Goal: Information Seeking & Learning: Learn about a topic

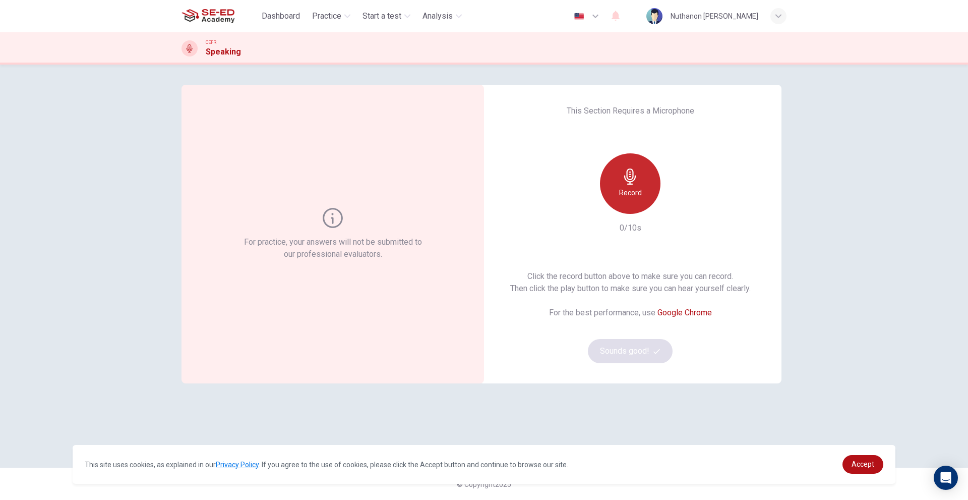
click at [625, 186] on div "Record" at bounding box center [630, 183] width 61 height 61
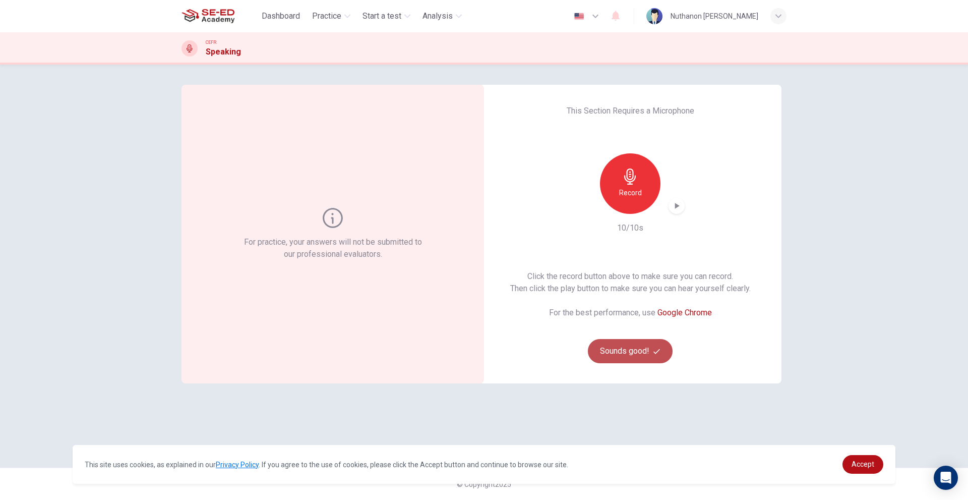
click at [617, 347] on button "Sounds good!" at bounding box center [630, 351] width 85 height 24
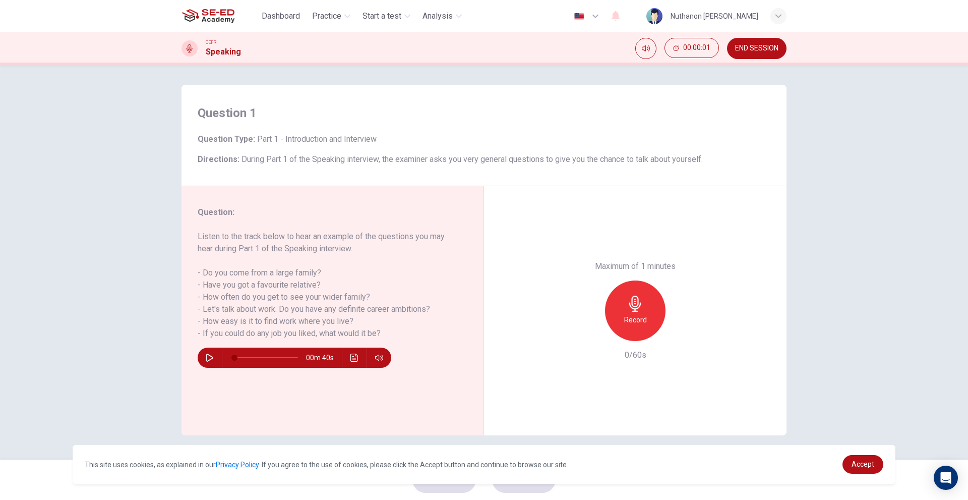
click at [647, 291] on div "Record" at bounding box center [635, 310] width 61 height 61
click at [645, 294] on div "Stop" at bounding box center [635, 310] width 61 height 61
click at [213, 359] on icon "button" at bounding box center [210, 357] width 8 height 8
click at [592, 336] on icon "button" at bounding box center [588, 332] width 9 height 9
click at [206, 357] on icon "button" at bounding box center [210, 357] width 8 height 8
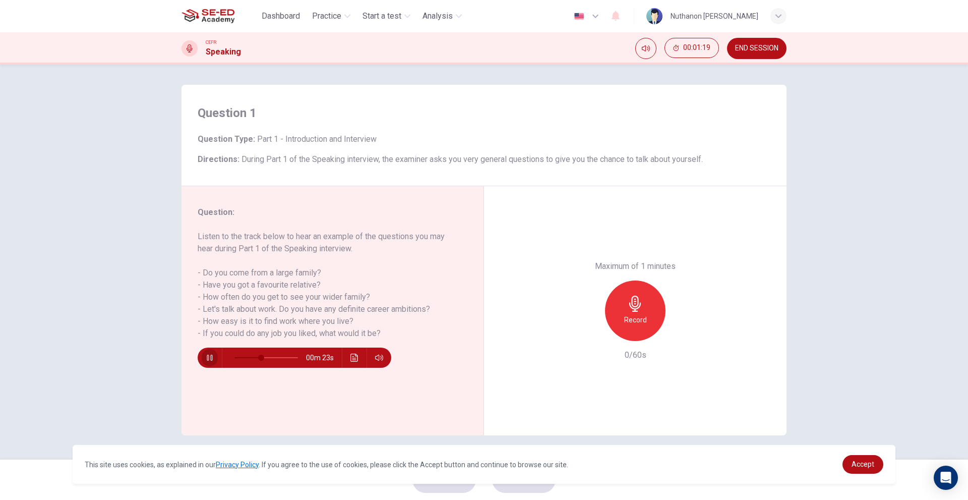
click at [203, 356] on button "button" at bounding box center [210, 357] width 16 height 20
type input "42"
click at [746, 52] on span "END SESSION" at bounding box center [756, 48] width 43 height 8
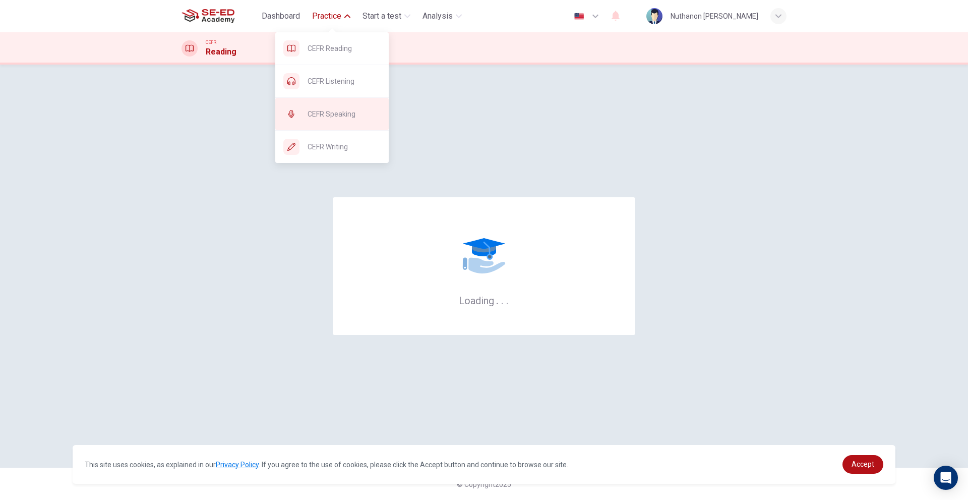
click at [331, 124] on div "CEFR Speaking" at bounding box center [331, 114] width 113 height 32
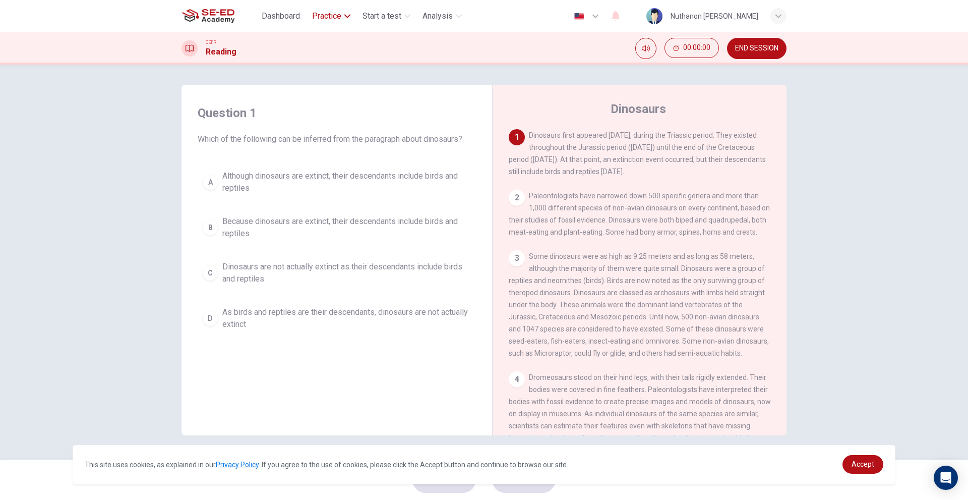
click at [338, 15] on span "Practice" at bounding box center [326, 16] width 29 height 12
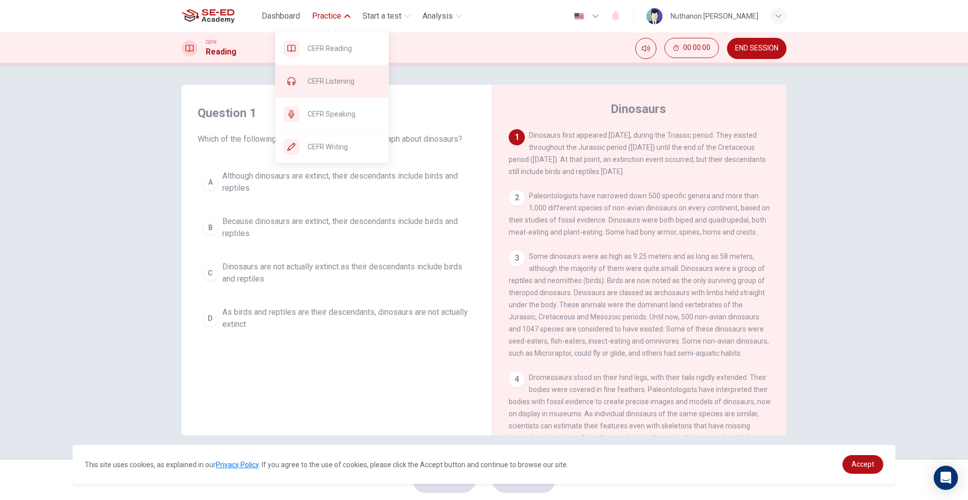
click at [325, 87] on div "CEFR Listening" at bounding box center [331, 81] width 113 height 32
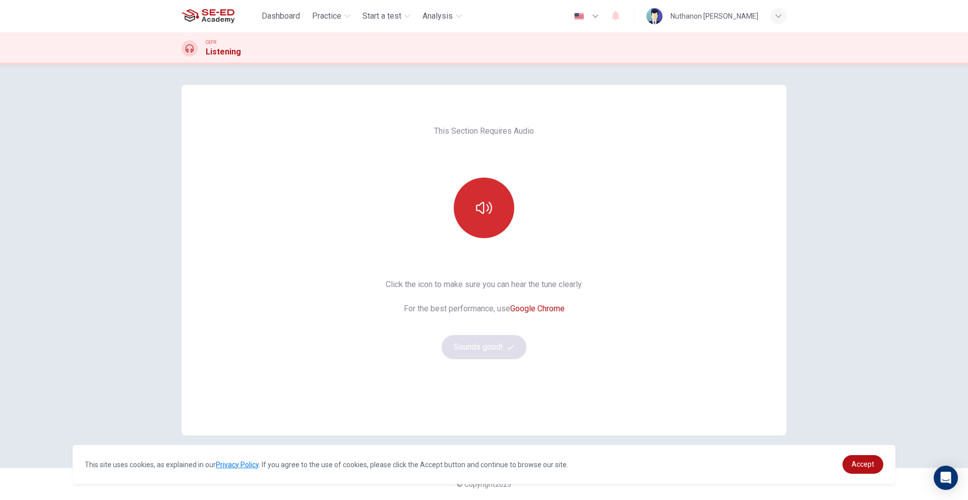
click at [487, 203] on icon "button" at bounding box center [484, 208] width 16 height 16
click at [477, 344] on button "Sounds good!" at bounding box center [484, 347] width 85 height 24
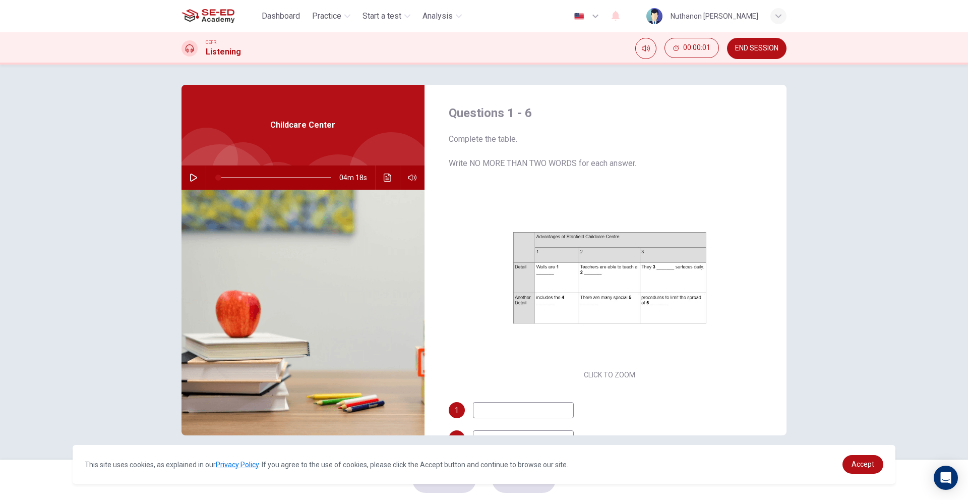
click at [199, 174] on button "button" at bounding box center [194, 177] width 16 height 24
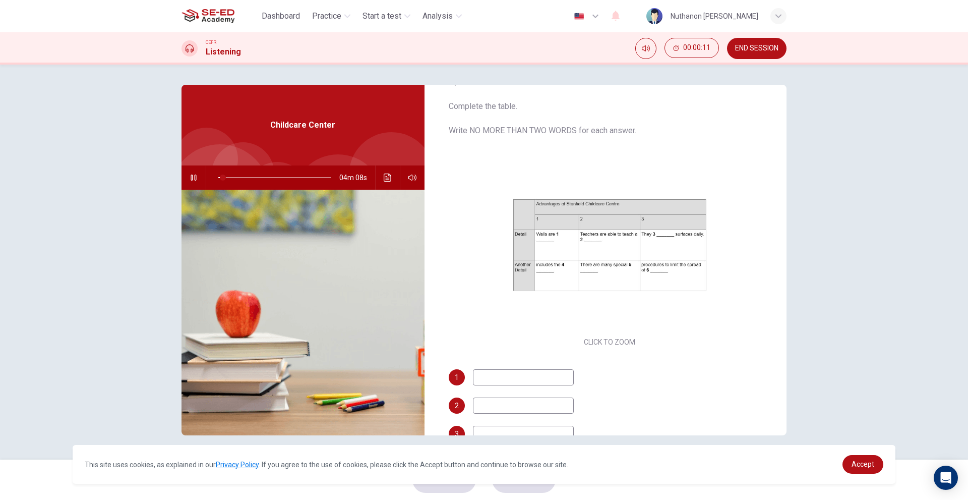
scroll to position [50, 0]
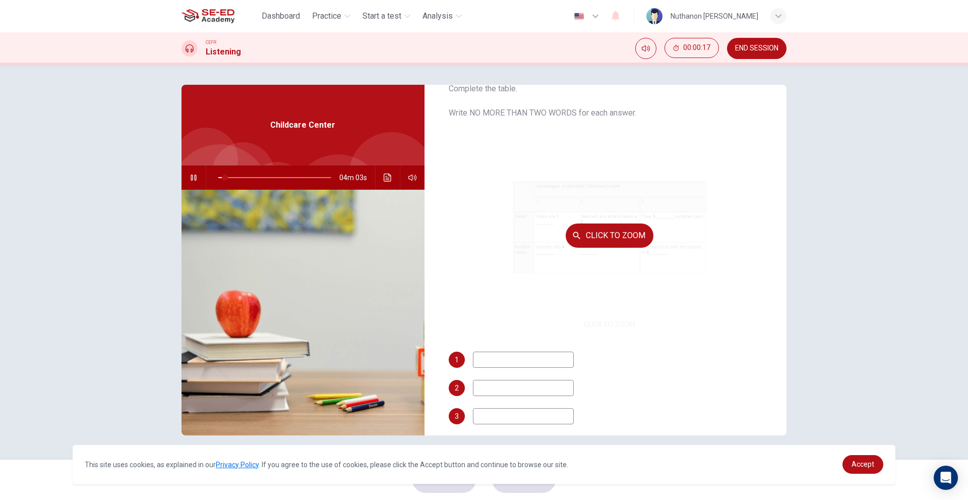
click at [673, 265] on div "Click to Zoom" at bounding box center [610, 235] width 322 height 192
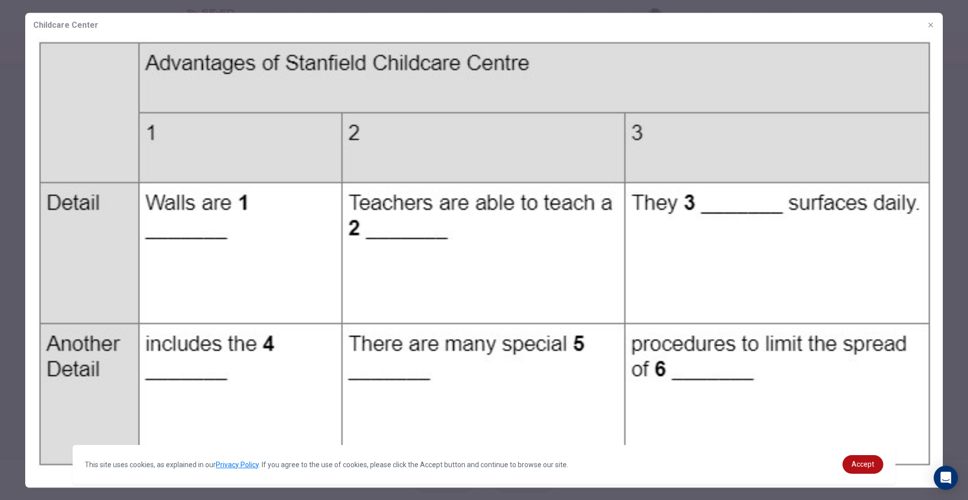
click at [932, 20] on button "button" at bounding box center [931, 25] width 16 height 16
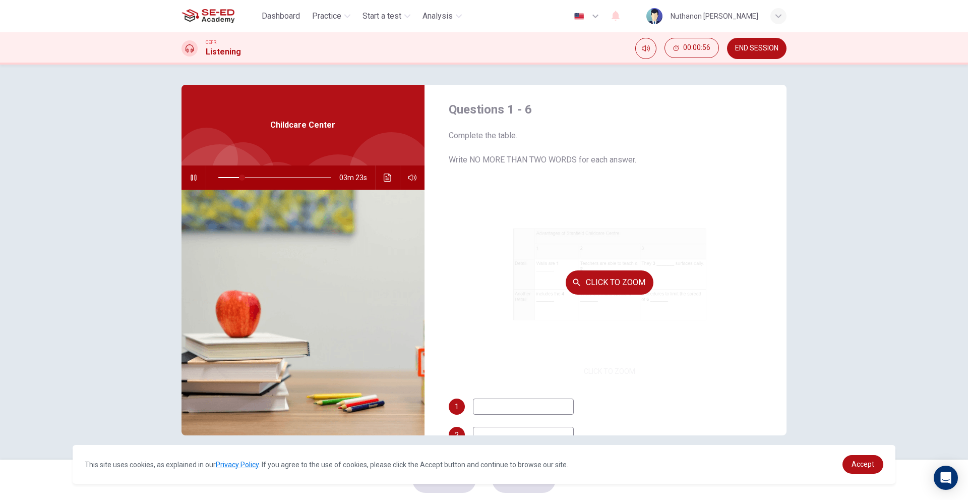
scroll to position [0, 0]
click at [614, 245] on div "Click to Zoom" at bounding box center [610, 286] width 322 height 192
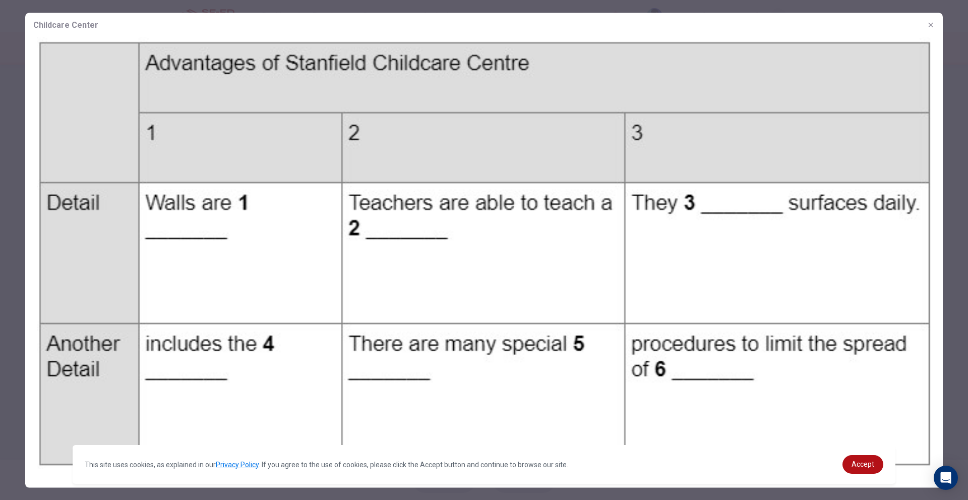
click at [627, 219] on img at bounding box center [484, 253] width 918 height 432
click at [572, 249] on img at bounding box center [484, 253] width 918 height 432
click at [616, 221] on img at bounding box center [484, 253] width 918 height 432
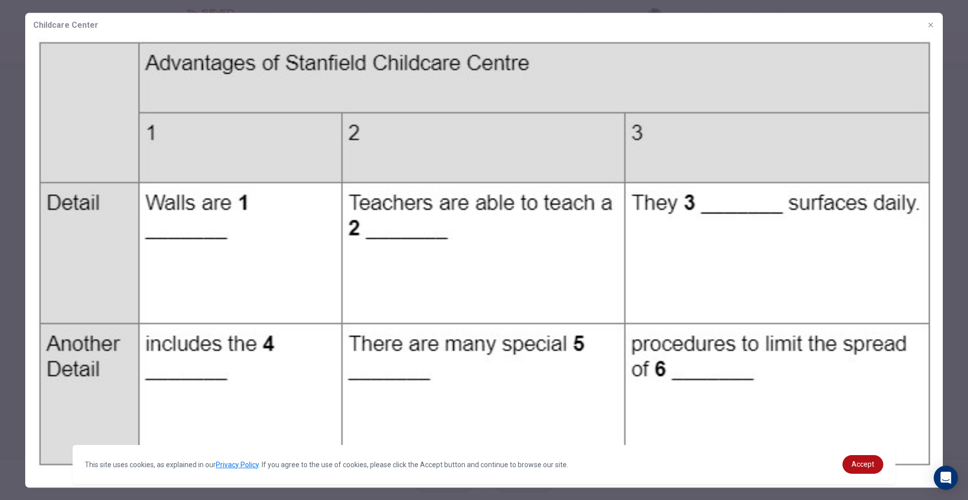
click at [926, 25] on button "button" at bounding box center [931, 25] width 16 height 16
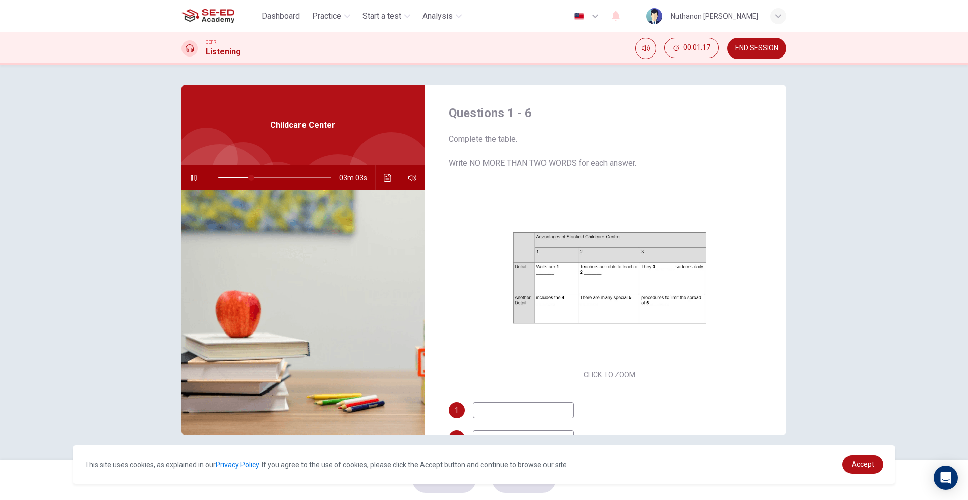
type input "29"
click at [785, 48] on button "END SESSION" at bounding box center [757, 48] width 60 height 21
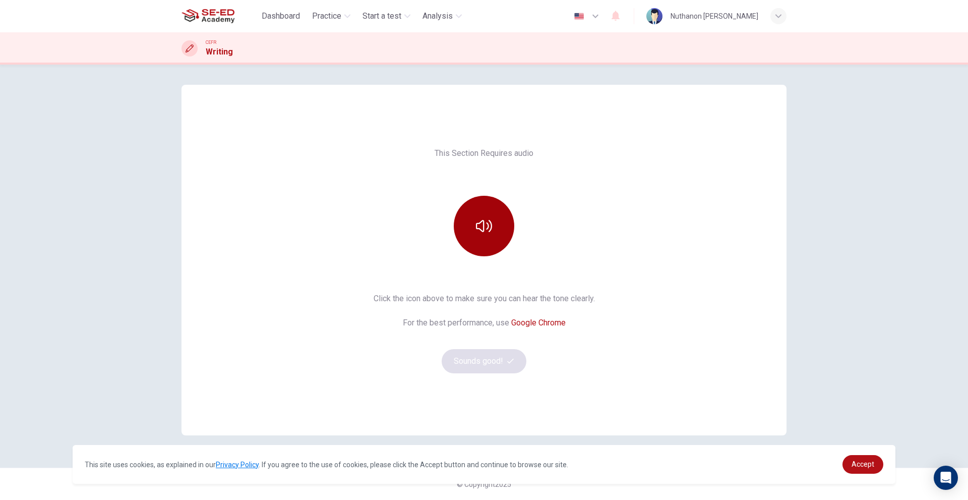
click at [479, 203] on button "button" at bounding box center [484, 226] width 61 height 61
click at [484, 366] on button "Sounds good!" at bounding box center [484, 361] width 85 height 24
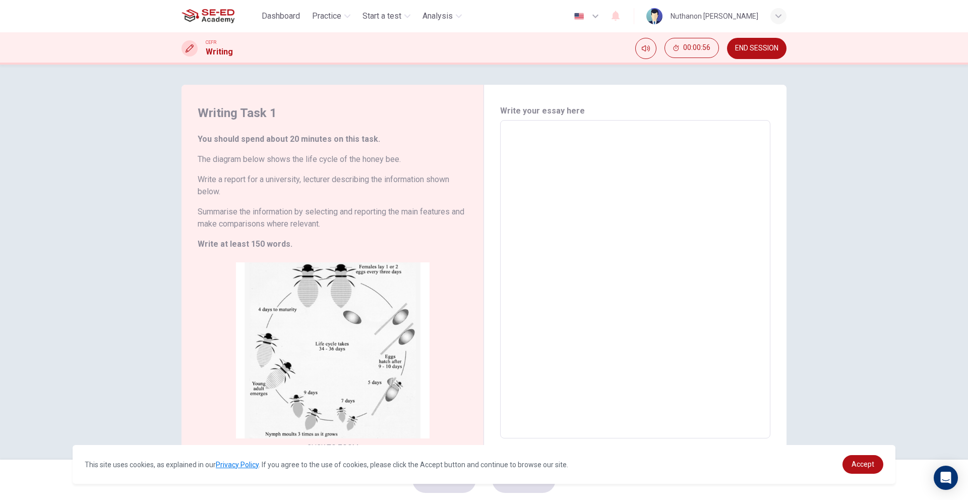
click at [614, 141] on textarea at bounding box center [635, 280] width 256 height 302
type textarea "i"
type textarea "x"
type textarea "in"
type textarea "x"
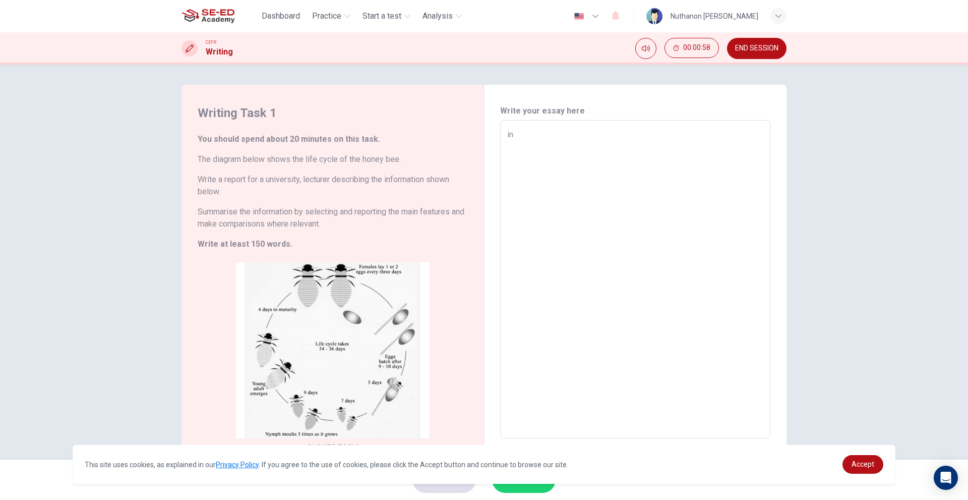
type textarea "int"
type textarea "x"
type textarea "inti"
type textarea "x"
type textarea "intia"
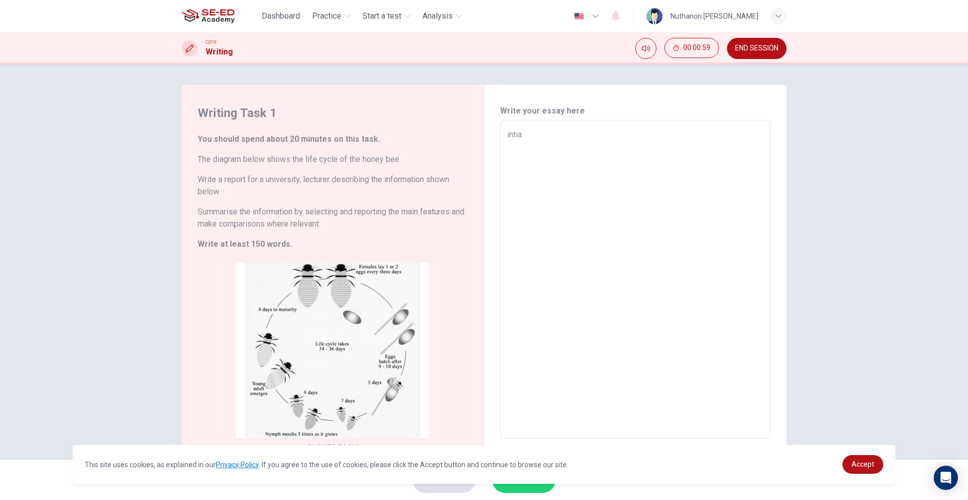
type textarea "x"
type textarea "intial"
type textarea "x"
type textarea "intiall"
type textarea "x"
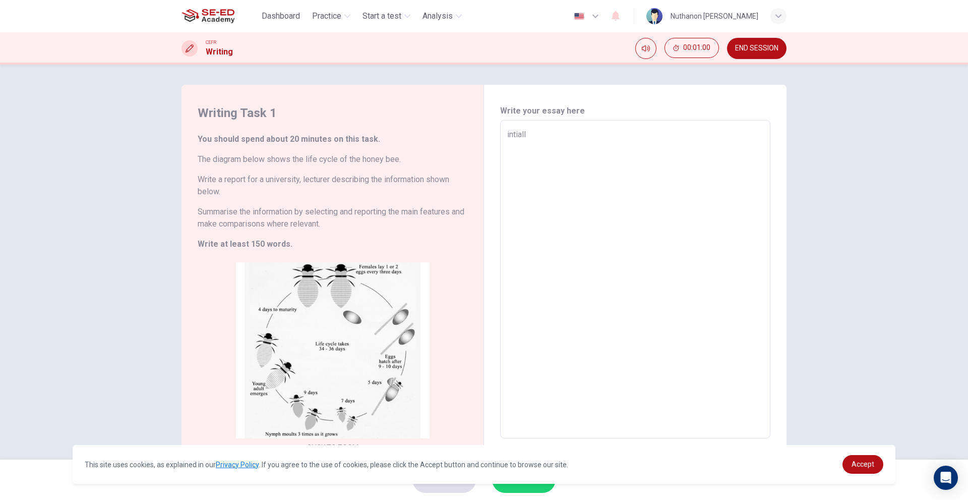
type textarea "intially"
type textarea "x"
type textarea "intially"
type textarea "x"
type textarea "intially h"
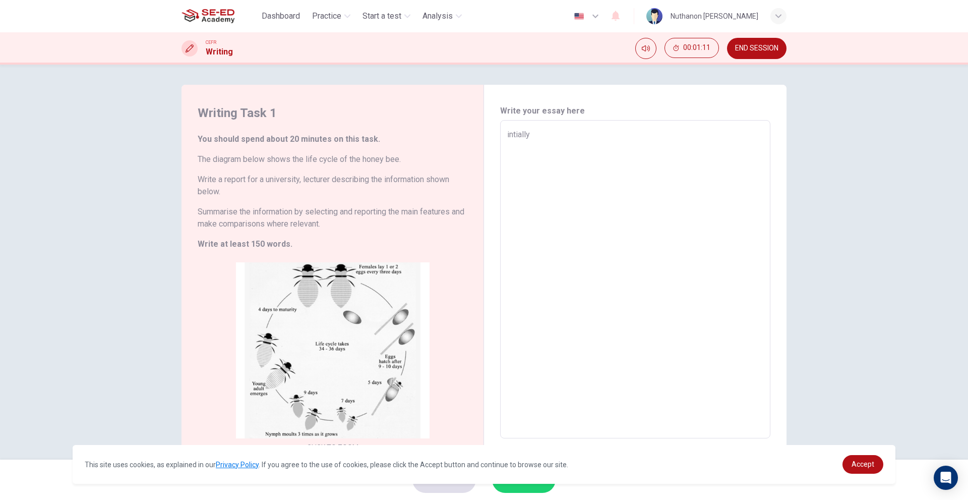
type textarea "x"
type textarea "intially ho"
type textarea "x"
type textarea "intially hon"
type textarea "x"
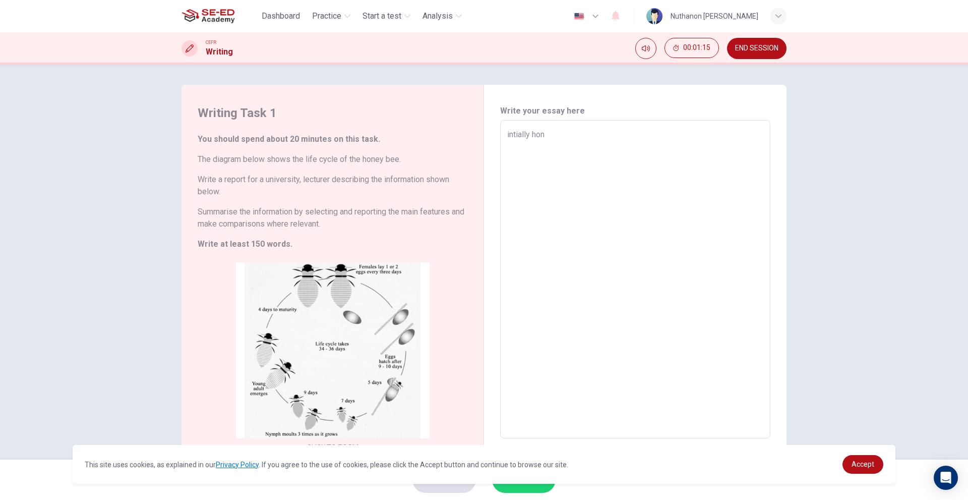
type textarea "intially hone"
type textarea "x"
type textarea "intially honey"
type textarea "x"
type textarea "intially honey"
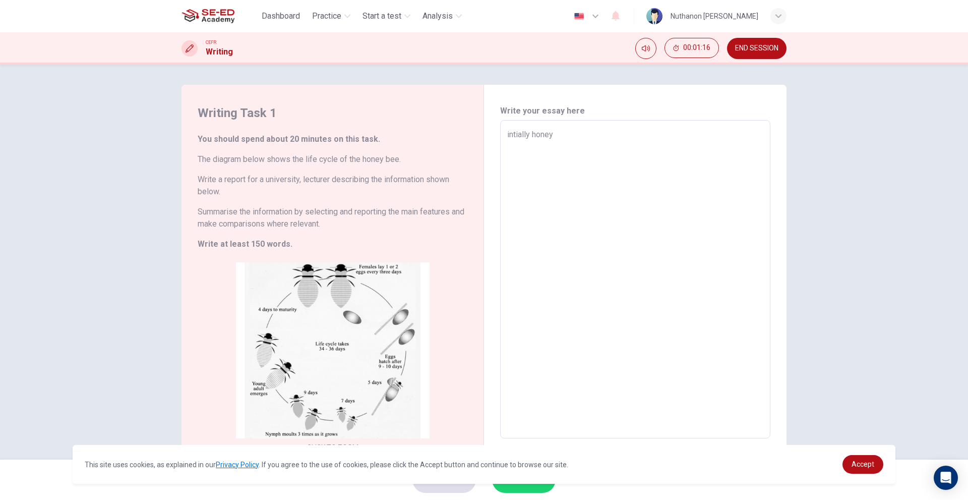
type textarea "x"
type textarea "intially honey b"
type textarea "x"
type textarea "intially honey be"
type textarea "x"
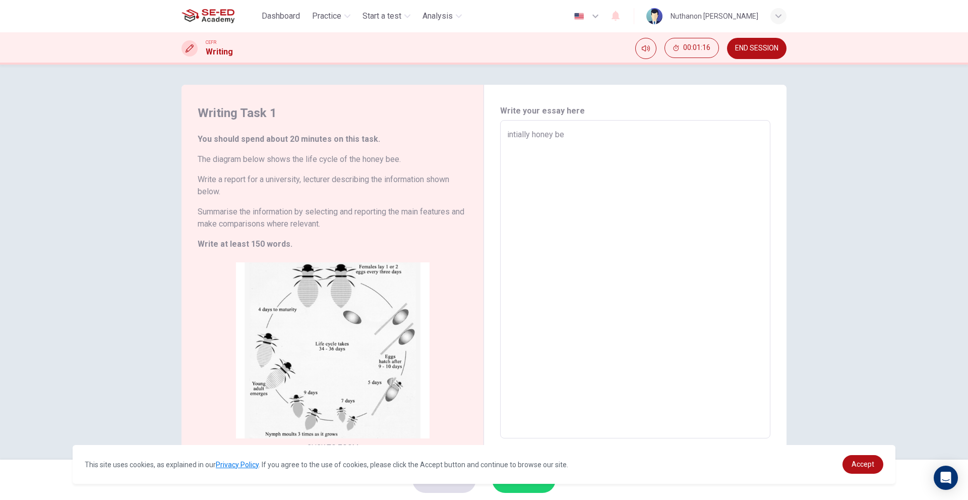
type textarea "intially honey bee"
type textarea "x"
type textarea "intially honey bee"
type textarea "x"
type textarea "intially honey bee f"
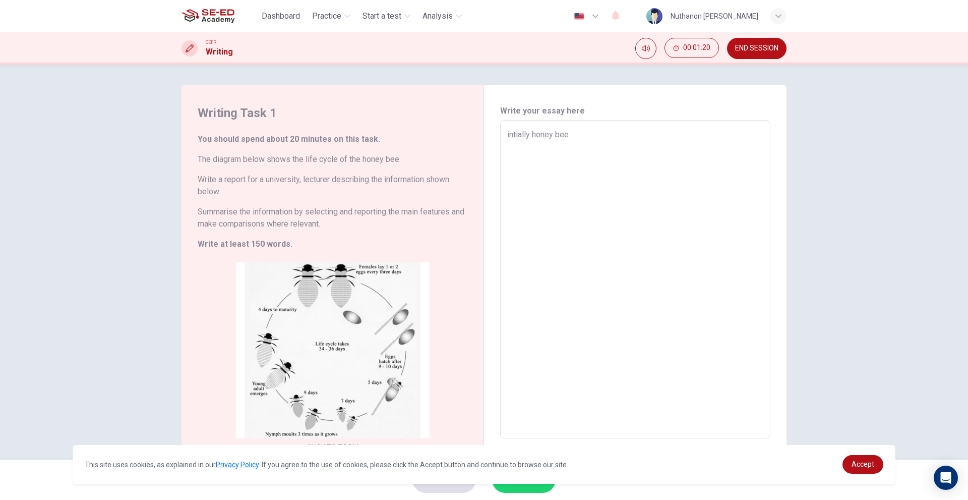
type textarea "x"
type textarea "intially honey bee"
type textarea "x"
type textarea "intially honey bee d"
type textarea "x"
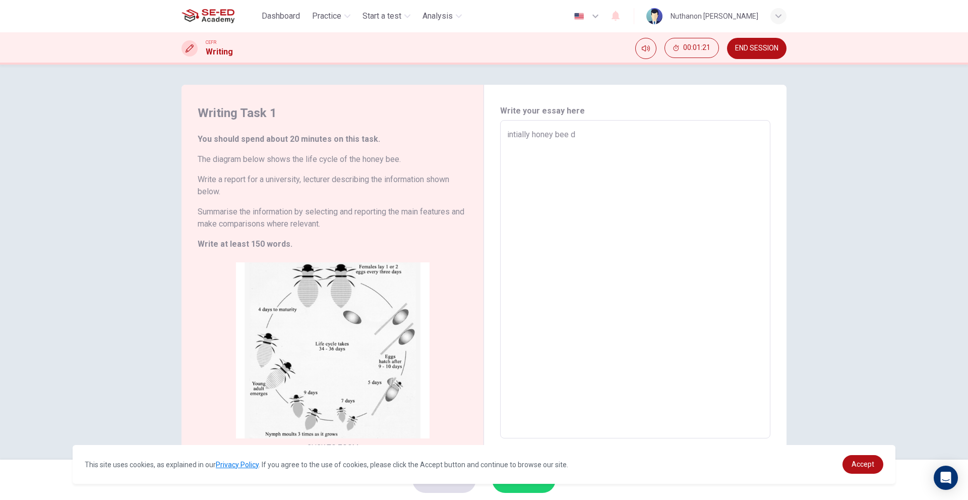
type textarea "intially honey bee dr"
type textarea "x"
type textarea "intially honey bee dro"
type textarea "x"
type textarea "intially honey bee drop"
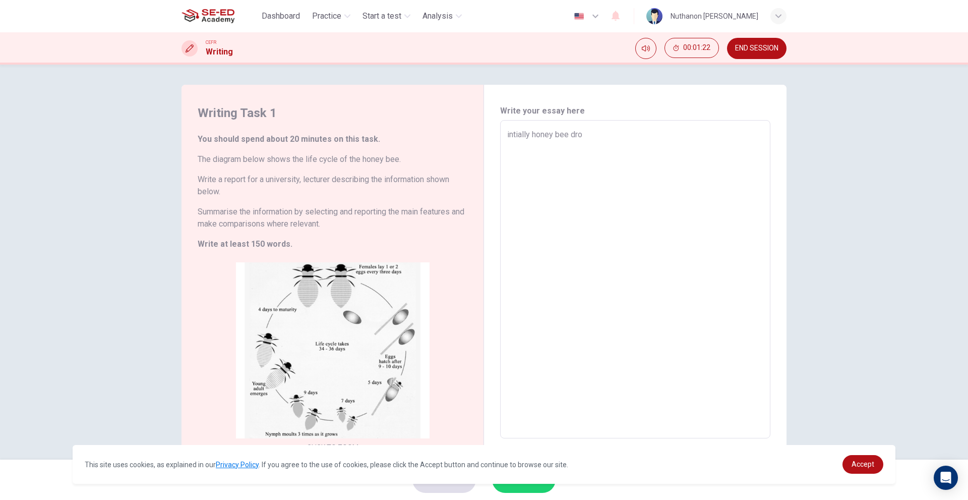
type textarea "x"
type textarea "intially honey bee drop"
type textarea "x"
type textarea "intially honey bee drop r"
type textarea "x"
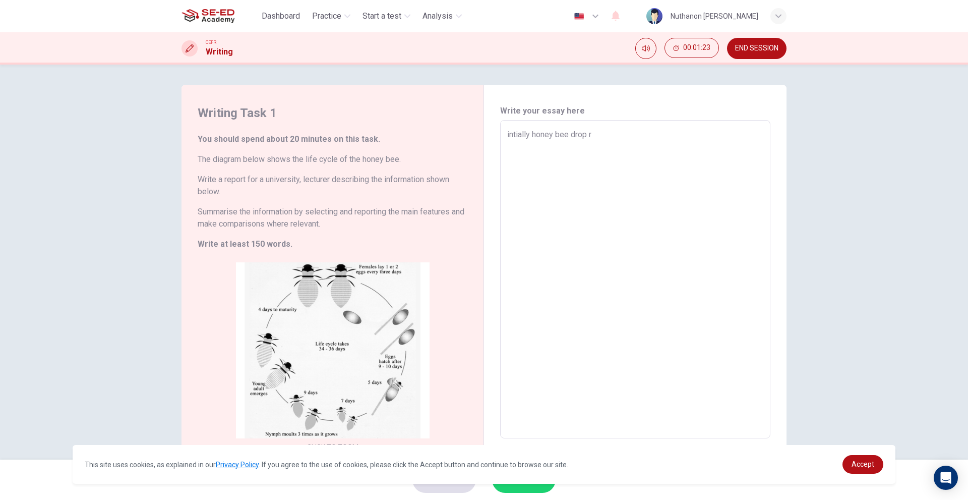
type textarea "intially honey bee drop"
type textarea "x"
type textarea "intially honey bee drop r"
type textarea "x"
type textarea "intially honey bee drop"
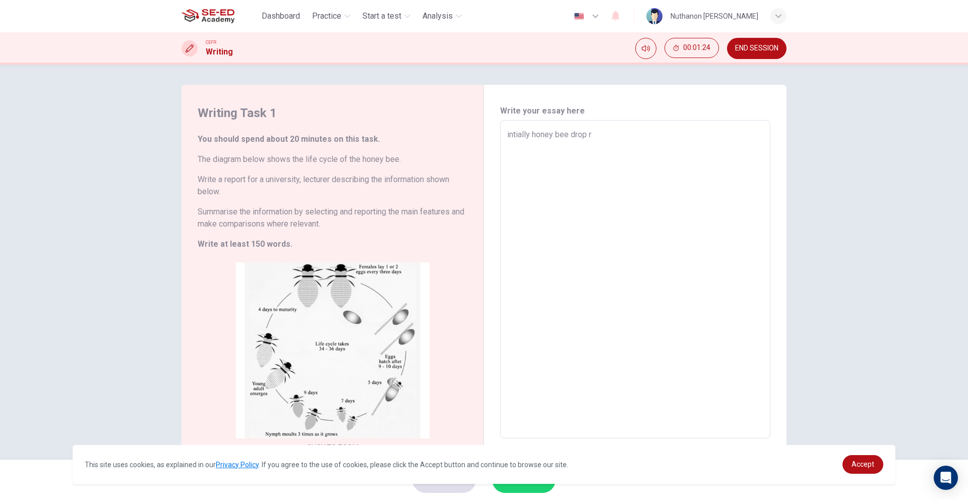
type textarea "x"
type textarea "intially honey bee drop e"
type textarea "x"
type textarea "intially honey bee drop eh"
type textarea "x"
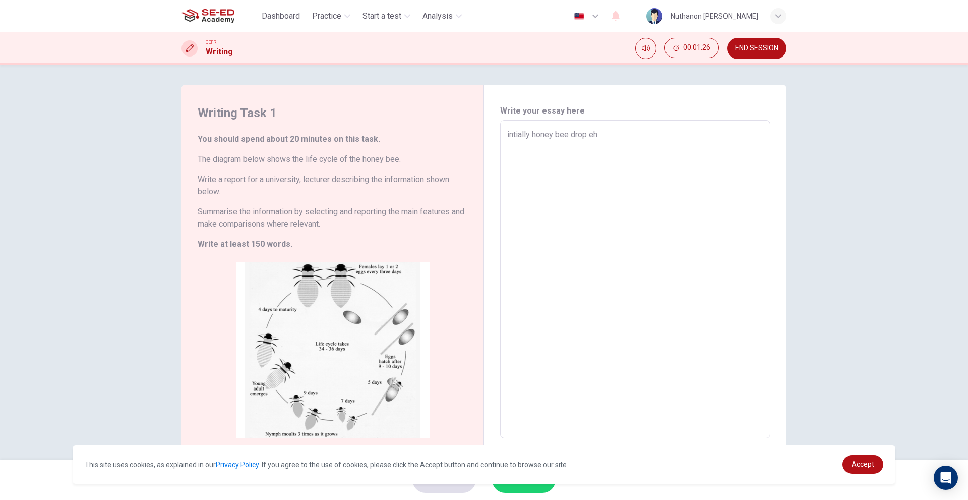
type textarea "intially honey bee drop ehh"
type textarea "x"
type textarea "intially honey bee drop eh"
type textarea "x"
type textarea "intially honey bee drop ehg"
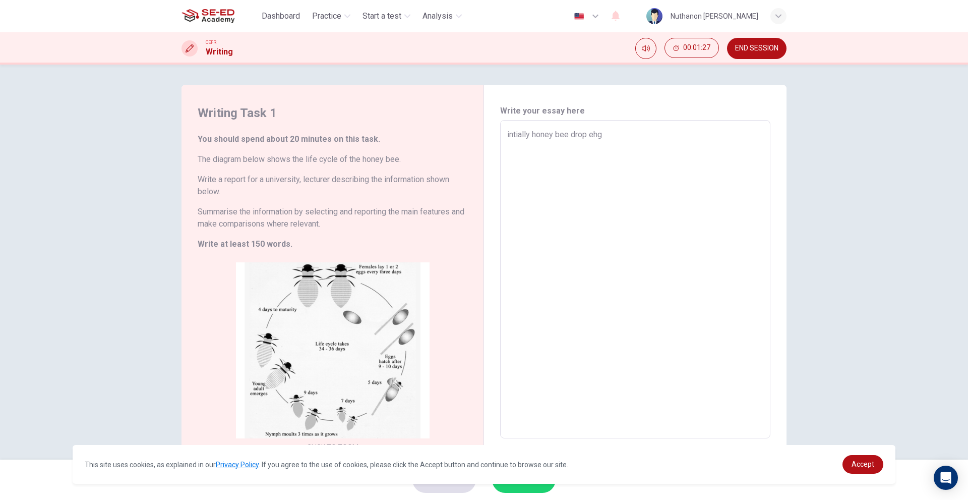
type textarea "x"
type textarea "intially honey bee drop eh"
type textarea "x"
type textarea "intially honey bee drop e"
type textarea "x"
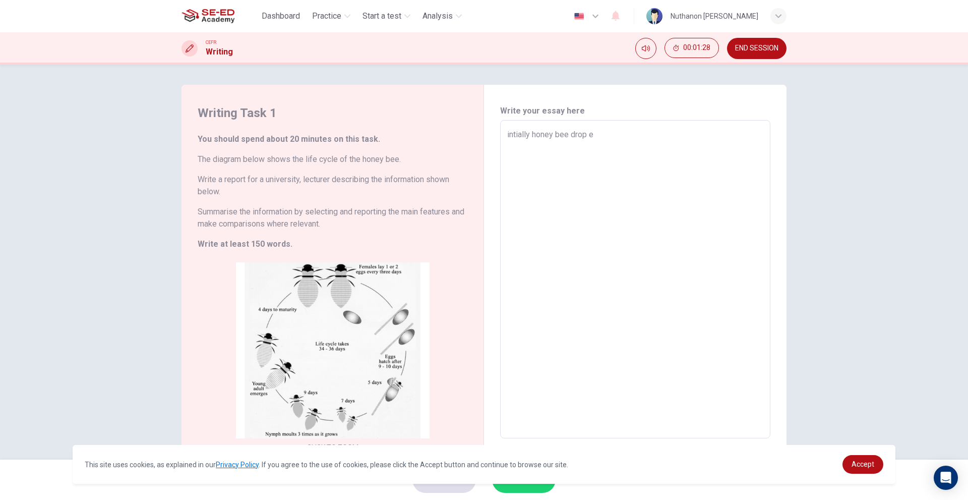
type textarea "intially honey bee drop eg"
type textarea "x"
type textarea "intially honey bee drop egg"
type textarea "x"
type textarea "intially honey bee drop eg"
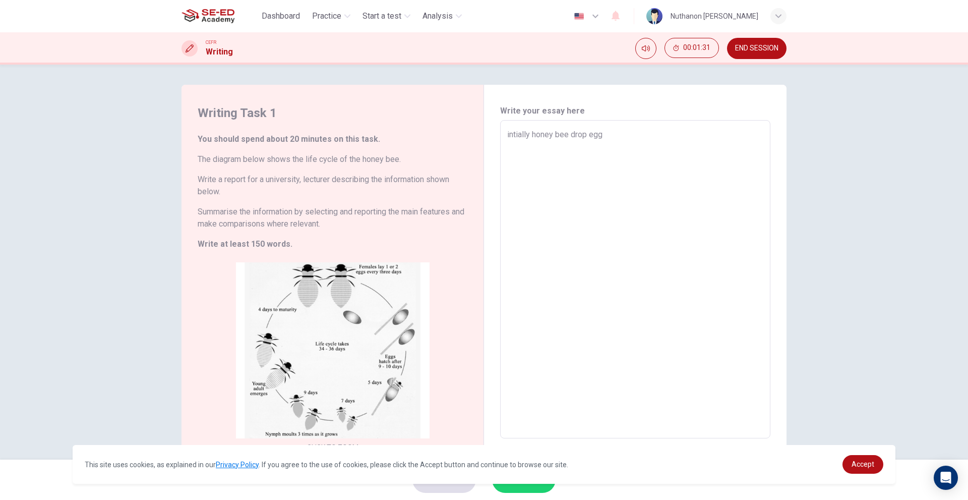
type textarea "x"
type textarea "intially honey bee drop e"
type textarea "x"
type textarea "intially honey bee drop"
type textarea "x"
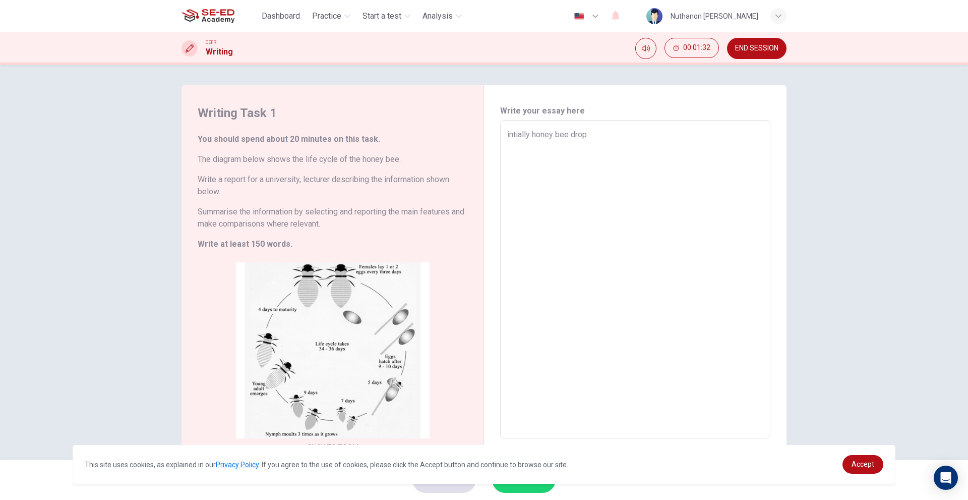
type textarea "intially honey bee drop"
type textarea "x"
type textarea "intially honey bee dro"
type textarea "x"
type textarea "intially honey bee dr"
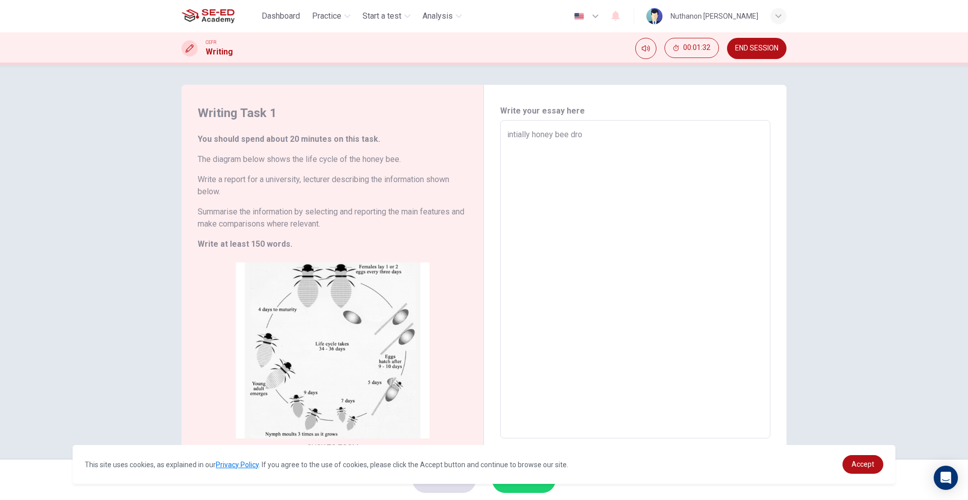
type textarea "x"
type textarea "intially honey bee d"
type textarea "x"
type textarea "intially honey bee"
type textarea "x"
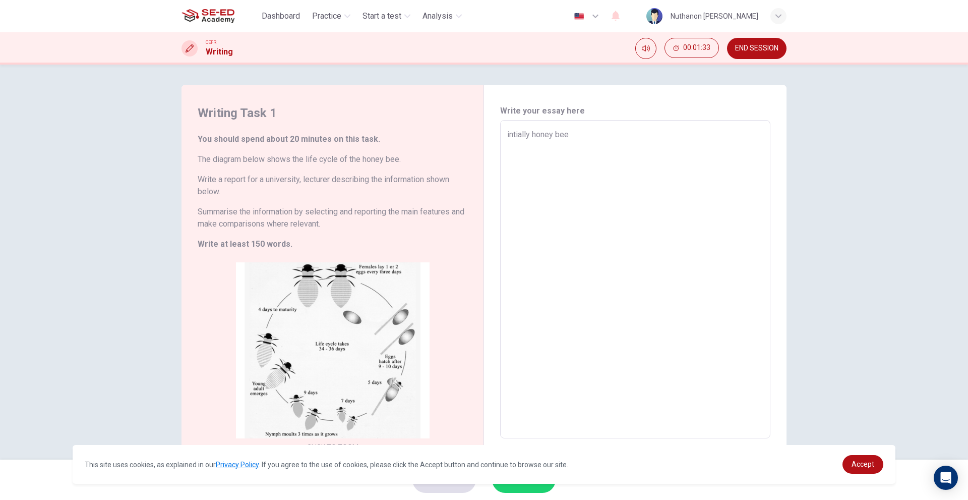
type textarea "intially honey bee t"
type textarea "x"
type textarea "intially honey bee"
type textarea "x"
type textarea "intially honey bee l"
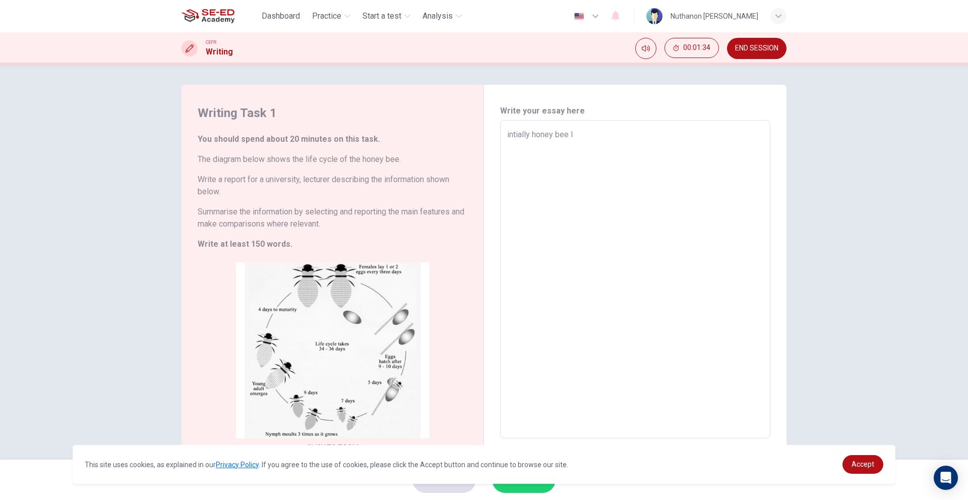
type textarea "x"
type textarea "intially honey bee ls"
type textarea "x"
type textarea "intially honey bee lsu"
type textarea "x"
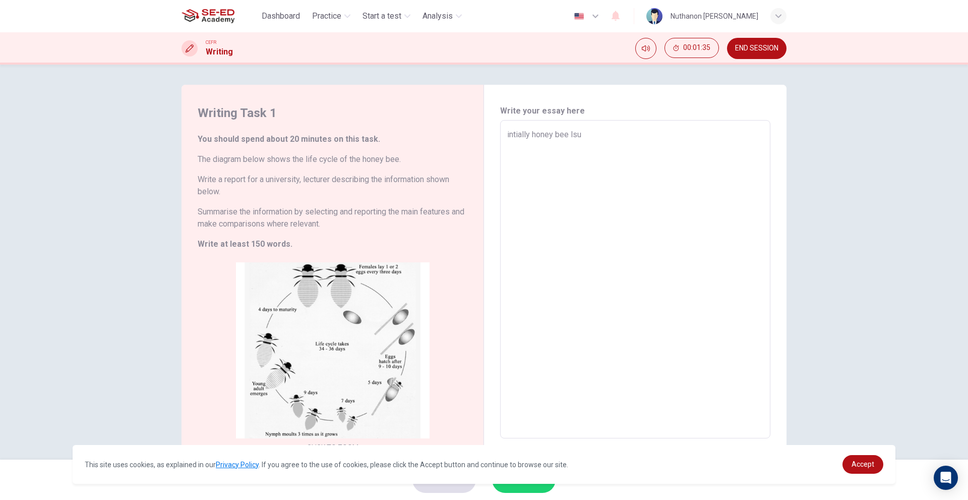
type textarea "intially honey bee ls"
type textarea "x"
type textarea "intially honey bee l"
type textarea "x"
type textarea "intially honey bee la"
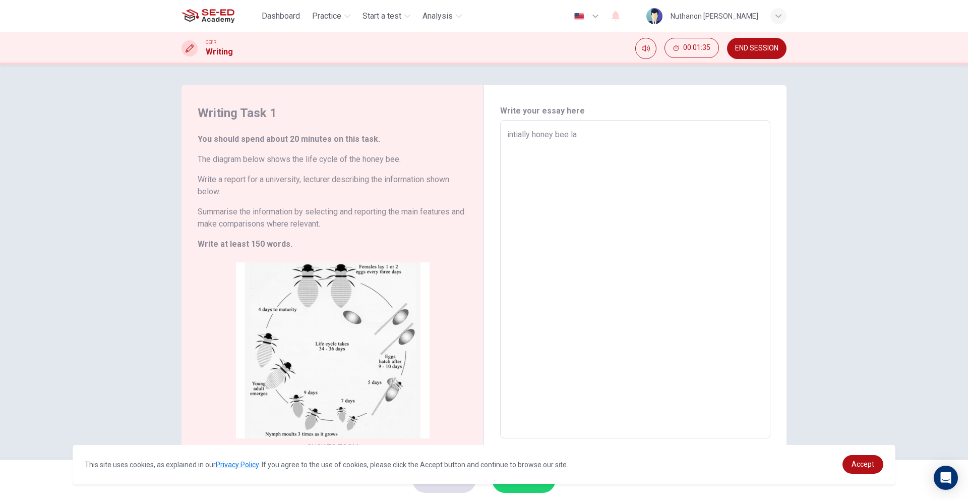
type textarea "x"
type textarea "intially honey bee lay"
type textarea "x"
type textarea "intially honey bee la"
type textarea "x"
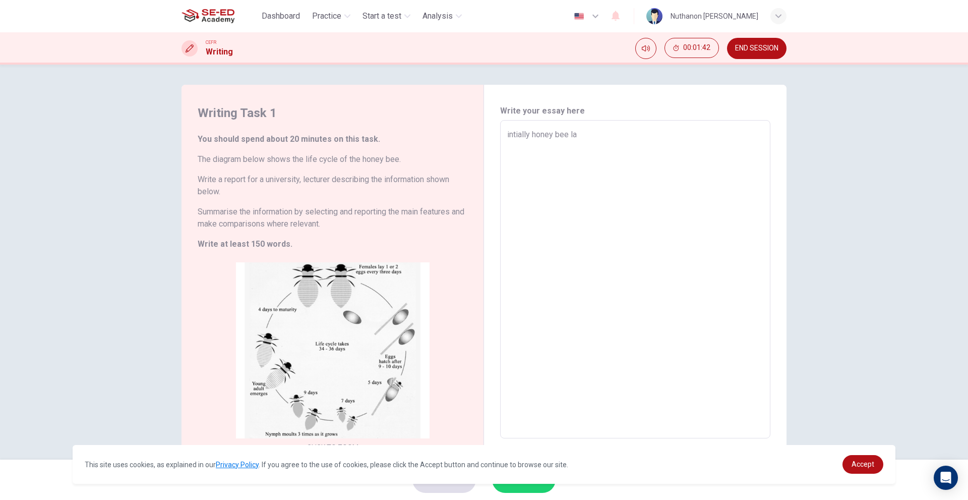
type textarea "intially honey bee lai"
type textarea "x"
type textarea "intially honey bee laid"
type textarea "x"
type textarea "intially honey bee laid"
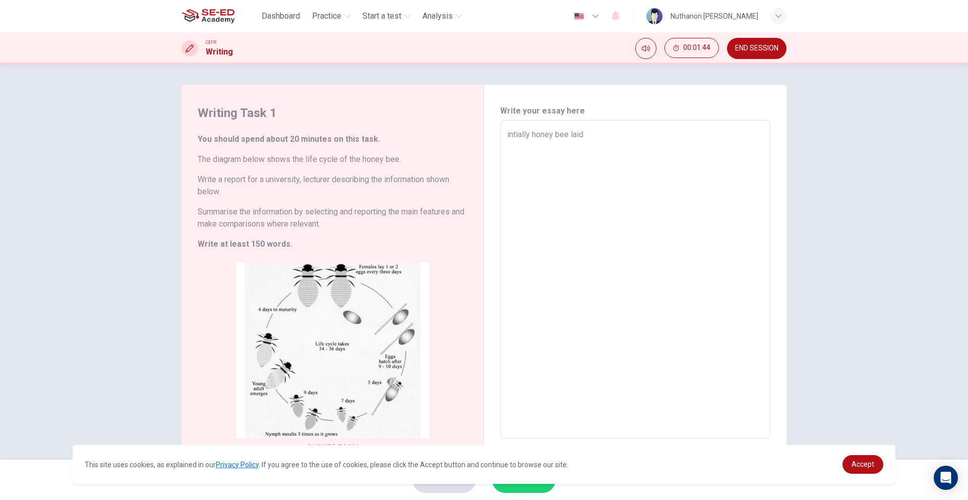
type textarea "x"
type textarea "intially honey bee laid e"
type textarea "x"
type textarea "intially honey bee laid eg"
type textarea "x"
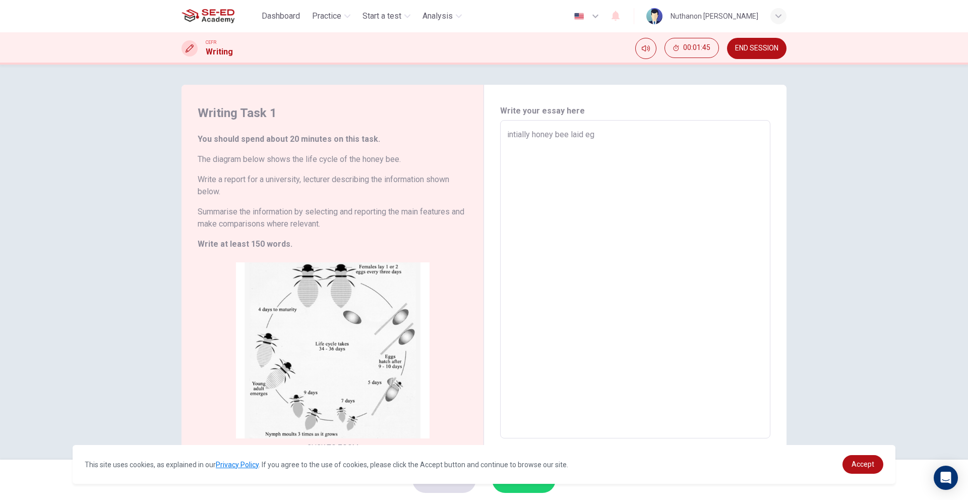
type textarea "intially honey bee laid egg"
type textarea "x"
type textarea "intially honey bee laid eg"
type textarea "x"
type textarea "intially honey bee laid e"
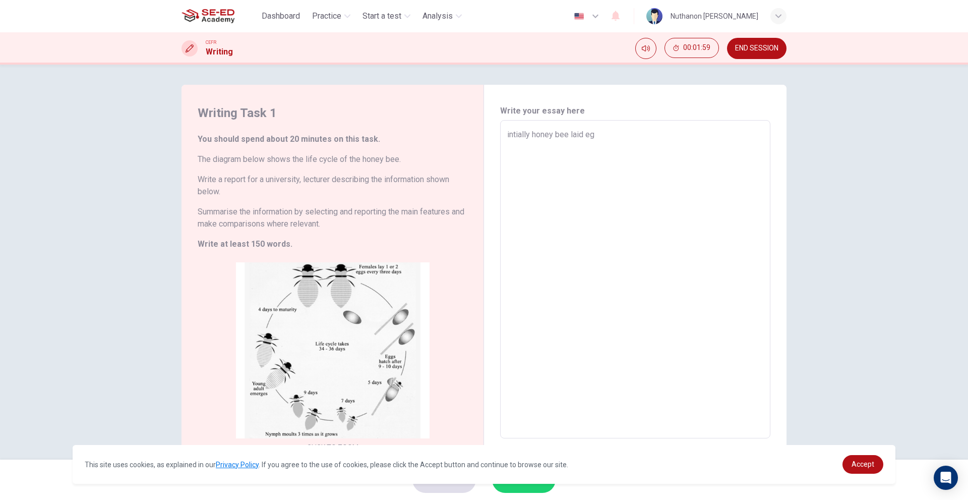
type textarea "x"
type textarea "intially honey bee laid"
type textarea "x"
type textarea "intially honey bee laid"
type textarea "x"
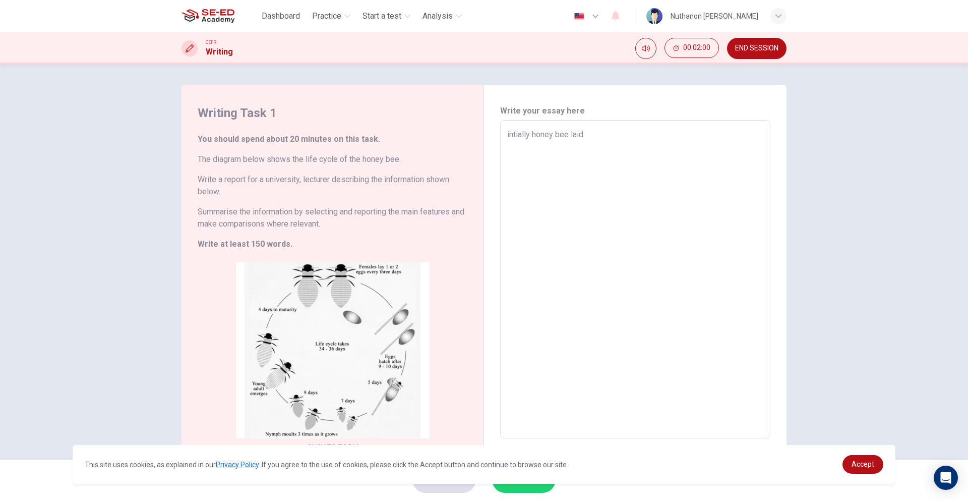
type textarea "intially honey bee lai"
type textarea "x"
type textarea "intially honey bee la"
type textarea "x"
type textarea "intially honey bee lay"
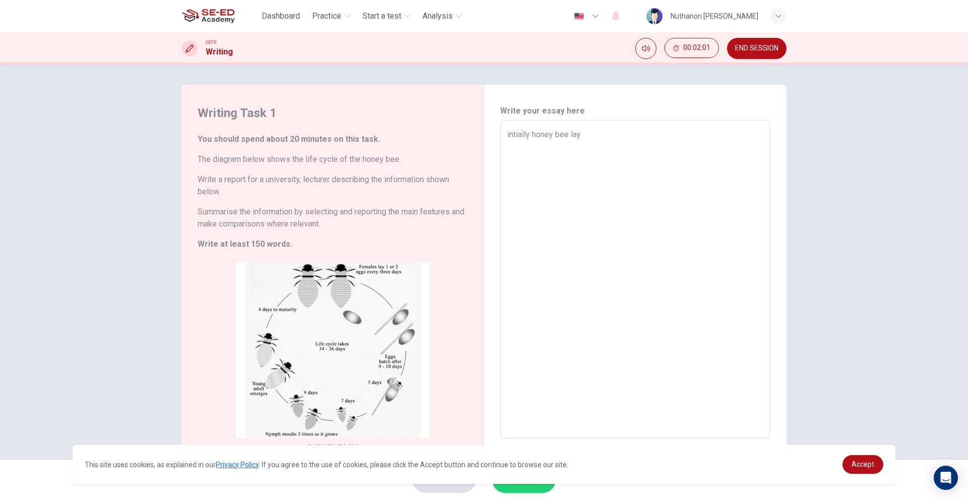
type textarea "x"
type textarea "intially honey bee lay"
type textarea "x"
click at [751, 40] on button "END SESSION" at bounding box center [757, 48] width 60 height 21
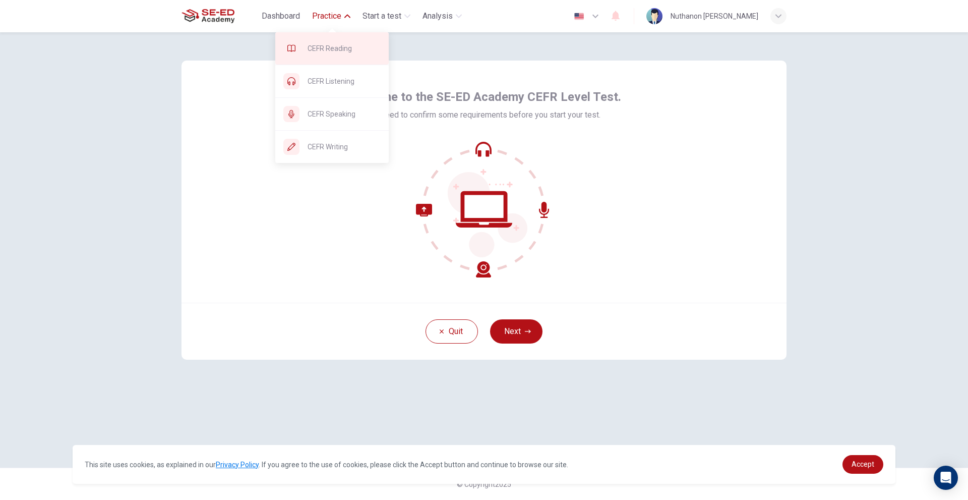
click at [325, 48] on span "CEFR Reading" at bounding box center [344, 48] width 73 height 12
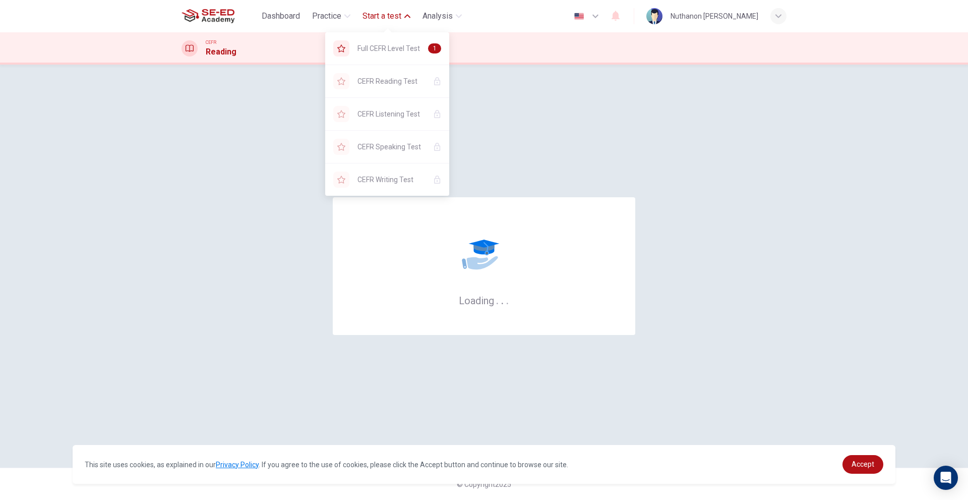
click at [391, 9] on button "Start a test" at bounding box center [387, 16] width 56 height 18
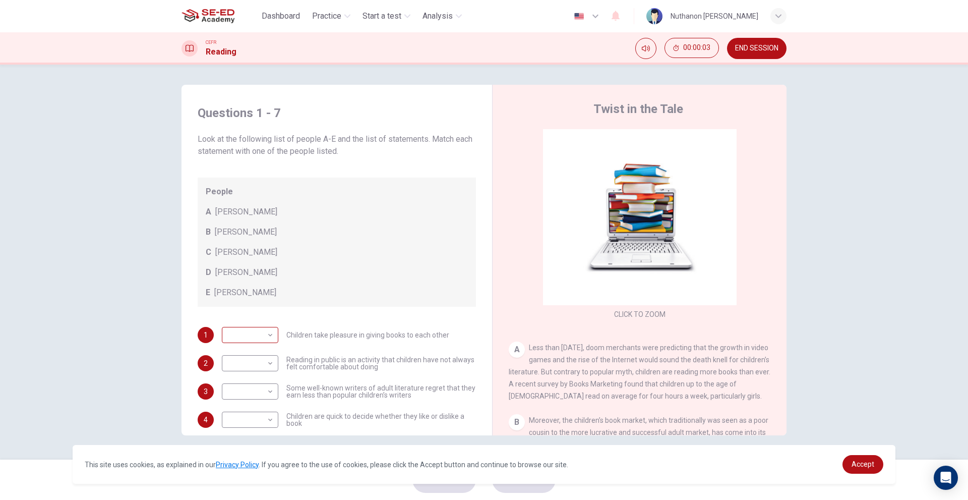
click at [269, 332] on body "This site uses cookies, as explained in our Privacy Policy . If you agree to th…" at bounding box center [484, 250] width 968 height 500
click at [318, 121] on div at bounding box center [484, 250] width 968 height 500
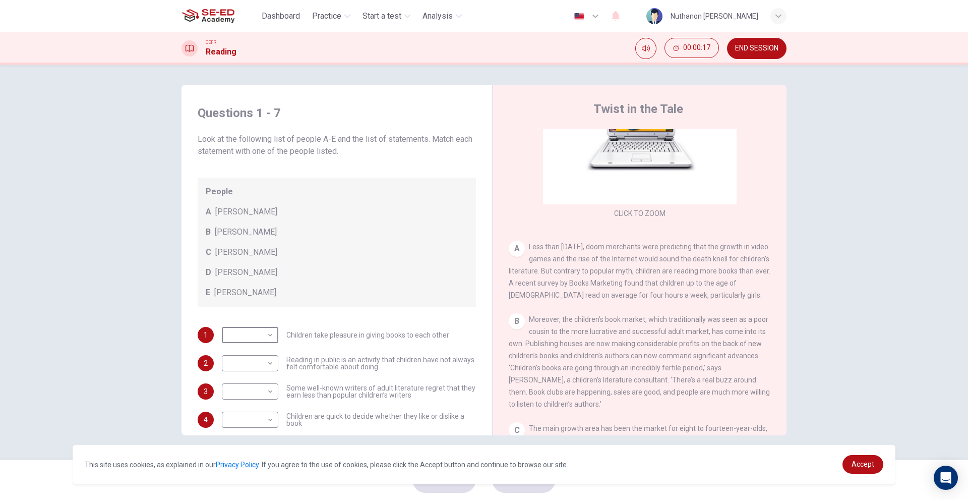
scroll to position [50, 0]
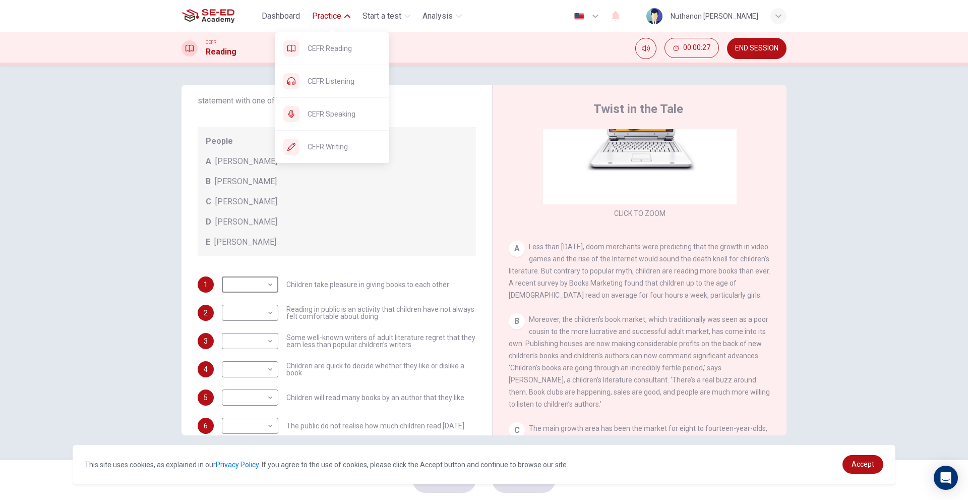
drag, startPoint x: 319, startPoint y: 75, endPoint x: 519, endPoint y: 82, distance: 200.8
click at [319, 75] on span "CEFR Listening" at bounding box center [344, 81] width 73 height 12
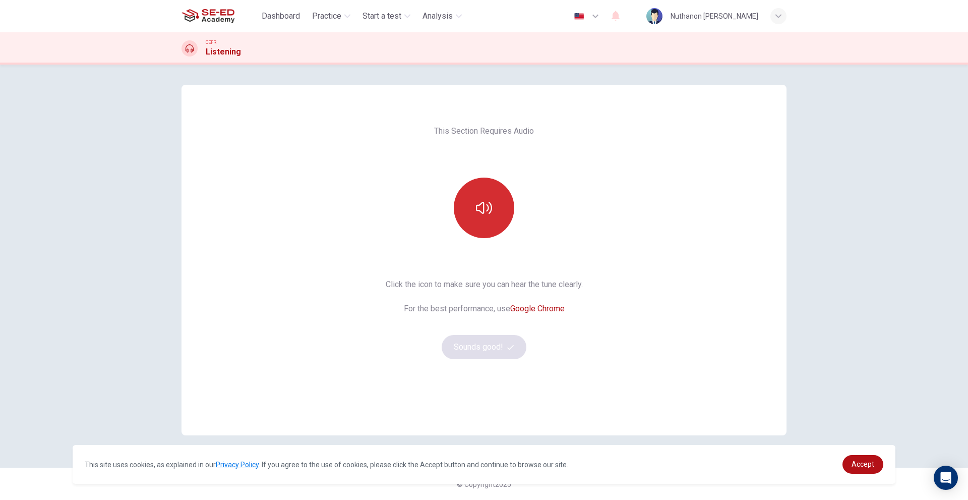
click at [489, 201] on icon "button" at bounding box center [484, 208] width 16 height 16
click at [492, 198] on button "button" at bounding box center [484, 208] width 61 height 61
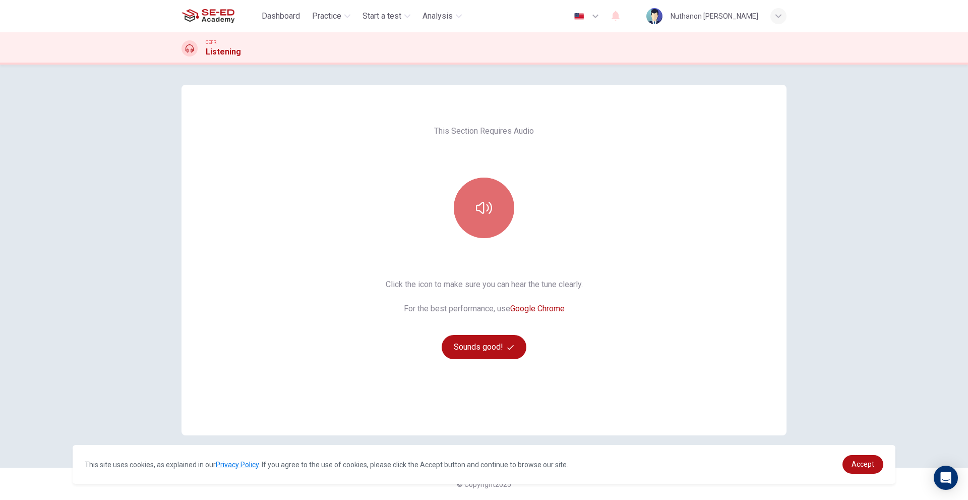
click at [492, 198] on button "button" at bounding box center [484, 208] width 61 height 61
click at [493, 198] on button "button" at bounding box center [484, 208] width 61 height 61
click at [499, 336] on button "Sounds good!" at bounding box center [484, 347] width 85 height 24
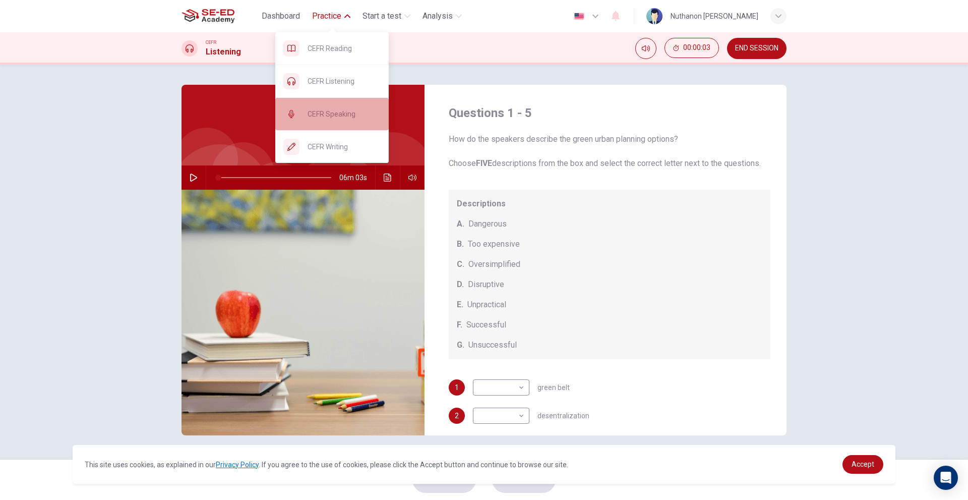
click at [332, 117] on span "CEFR Speaking" at bounding box center [344, 114] width 73 height 12
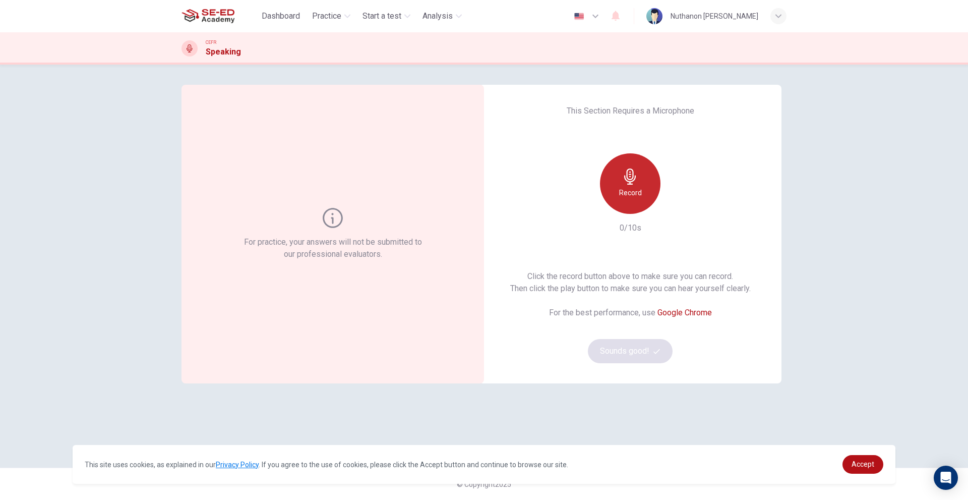
click at [625, 194] on h6 "Record" at bounding box center [630, 193] width 23 height 12
click at [628, 190] on h6 "Stop" at bounding box center [630, 193] width 15 height 12
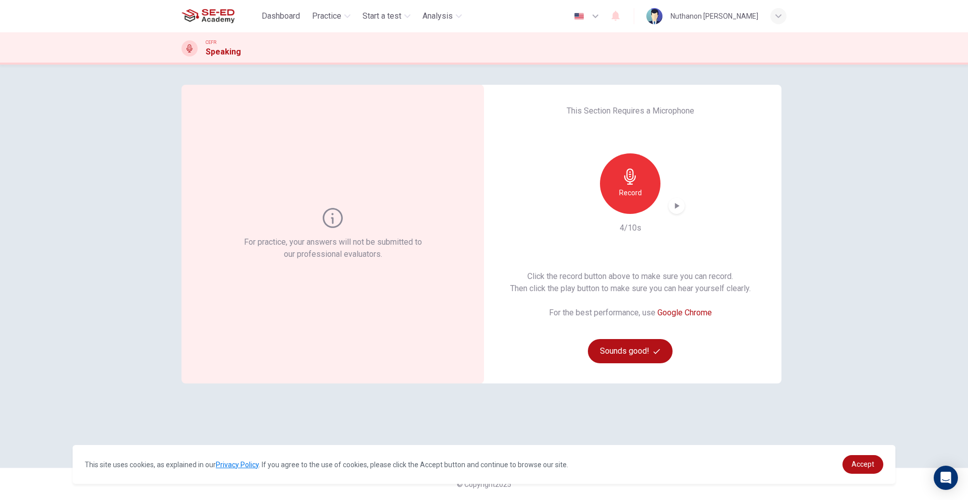
drag, startPoint x: 688, startPoint y: 208, endPoint x: 684, endPoint y: 204, distance: 5.7
click at [687, 207] on div "This Section Requires a Microphone Record 4/10s Click the record button above t…" at bounding box center [630, 234] width 303 height 299
click at [684, 204] on div "button" at bounding box center [677, 206] width 16 height 16
click at [622, 344] on button "Sounds good!" at bounding box center [630, 351] width 85 height 24
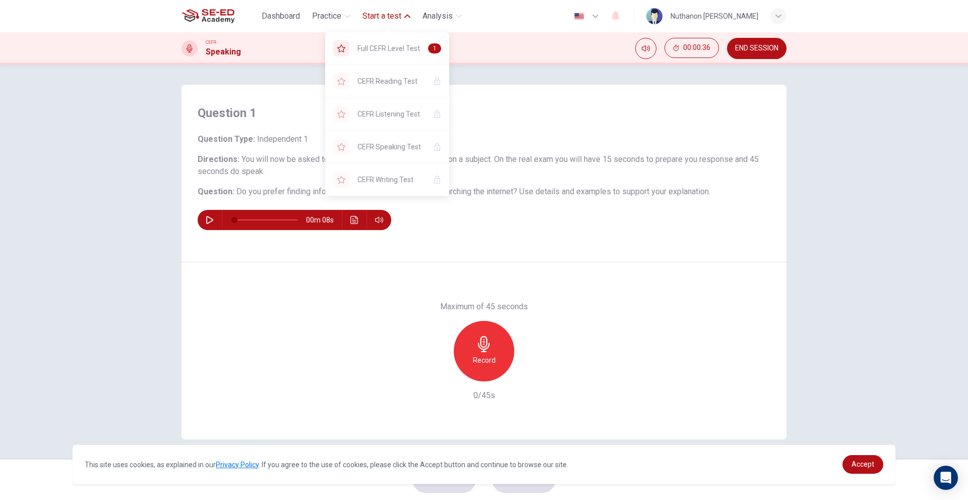
drag, startPoint x: 379, startPoint y: 34, endPoint x: 513, endPoint y: 78, distance: 141.1
click at [380, 36] on div "Full CEFR Level Test 1" at bounding box center [387, 48] width 124 height 32
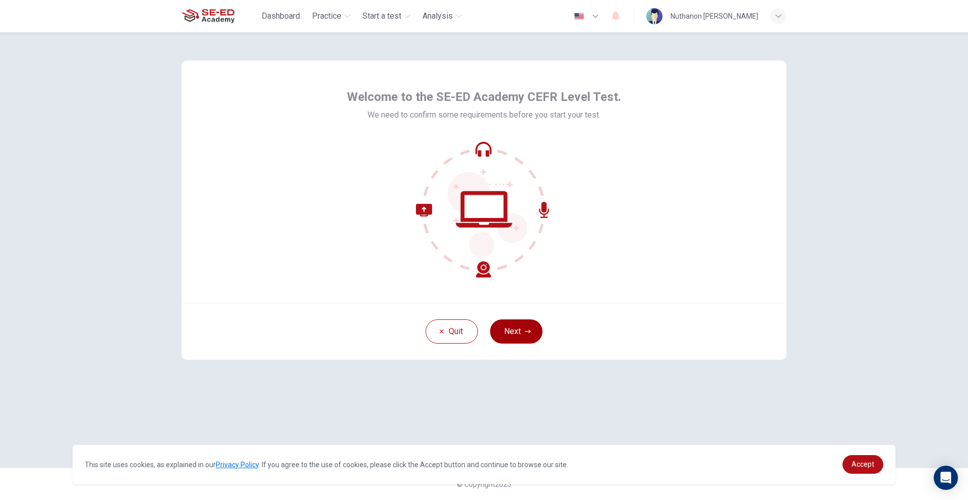
click at [523, 325] on button "Next" at bounding box center [516, 331] width 52 height 24
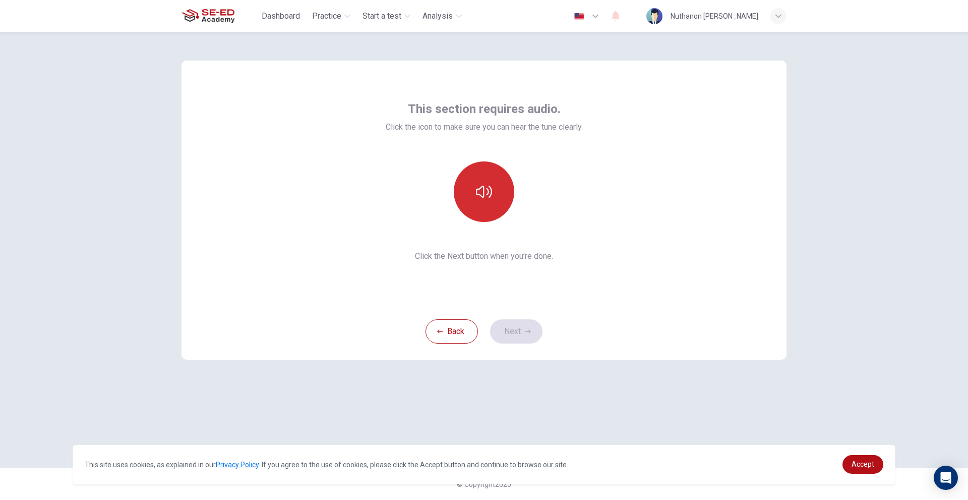
click at [478, 174] on button "button" at bounding box center [484, 191] width 61 height 61
click at [516, 329] on button "Next" at bounding box center [516, 331] width 52 height 24
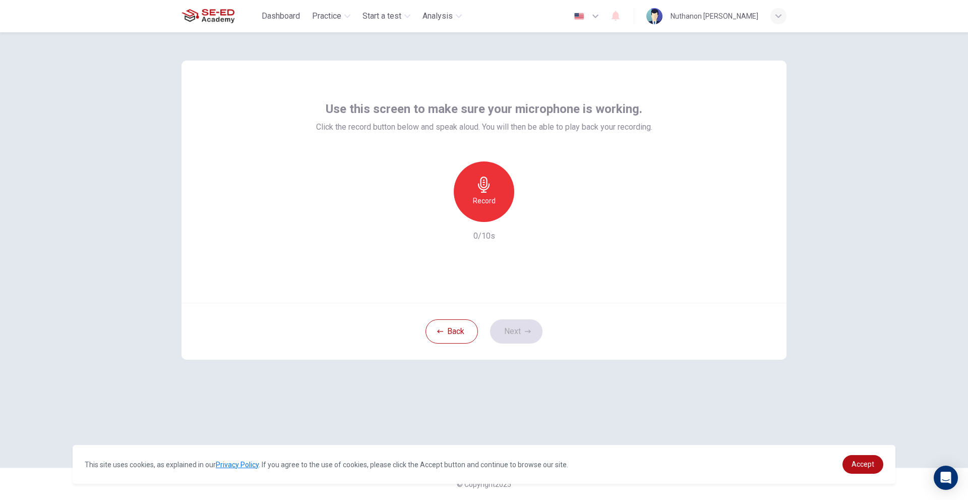
click at [482, 196] on h6 "Record" at bounding box center [484, 201] width 23 height 12
click at [490, 200] on h6 "Stop" at bounding box center [484, 201] width 15 height 12
click at [528, 211] on icon "button" at bounding box center [530, 214] width 10 height 10
click at [516, 323] on button "Next" at bounding box center [516, 331] width 52 height 24
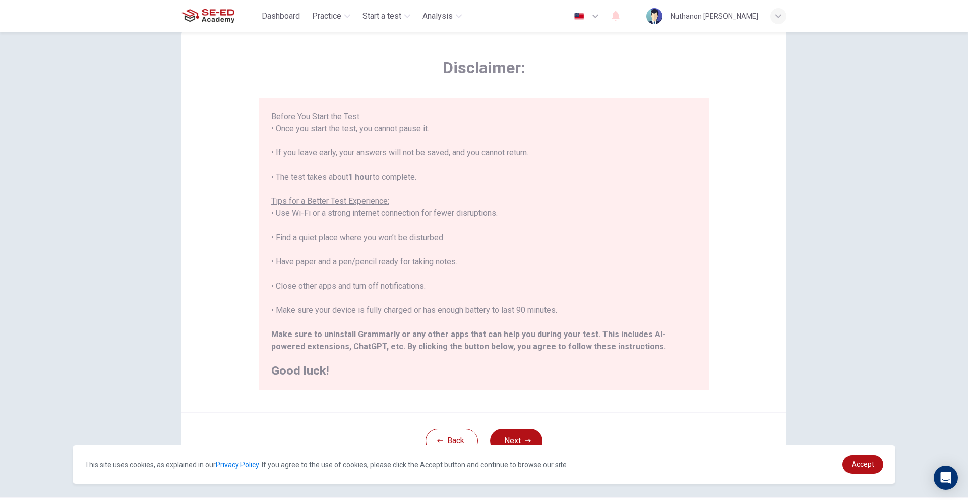
scroll to position [61, 0]
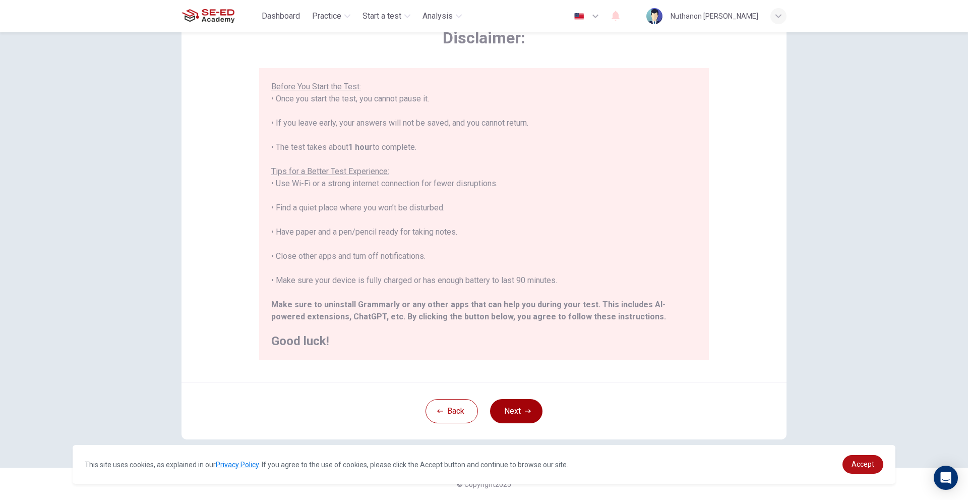
click at [501, 406] on button "Next" at bounding box center [516, 411] width 52 height 24
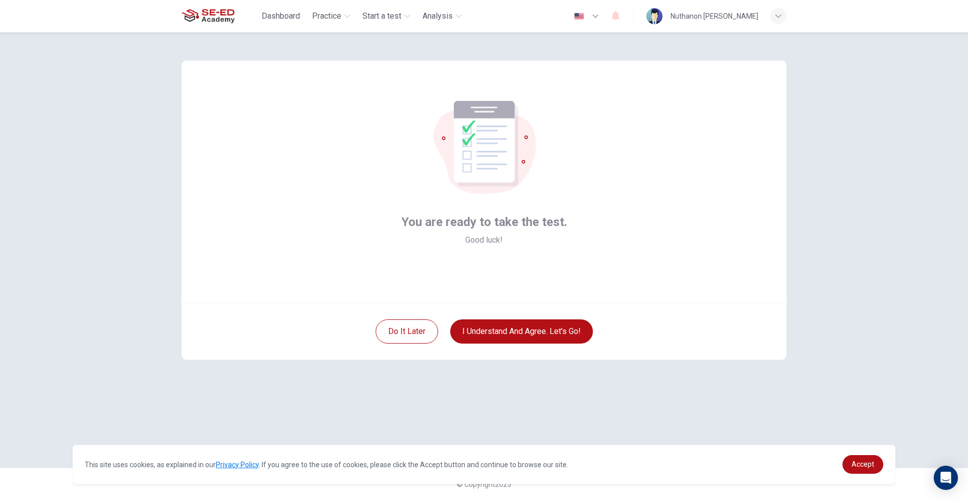
scroll to position [0, 0]
click at [549, 332] on button "I understand and agree. Let’s go!" at bounding box center [521, 331] width 143 height 24
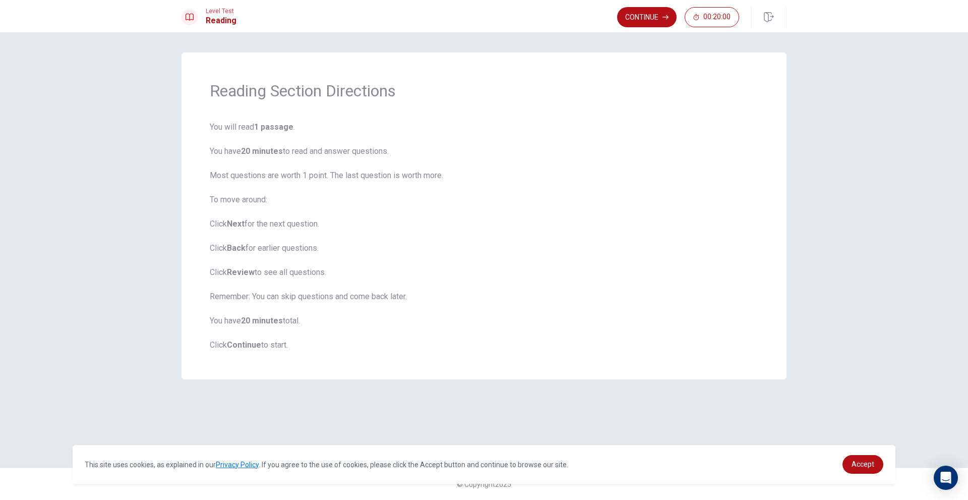
click at [244, 347] on b "Continue" at bounding box center [244, 345] width 34 height 10
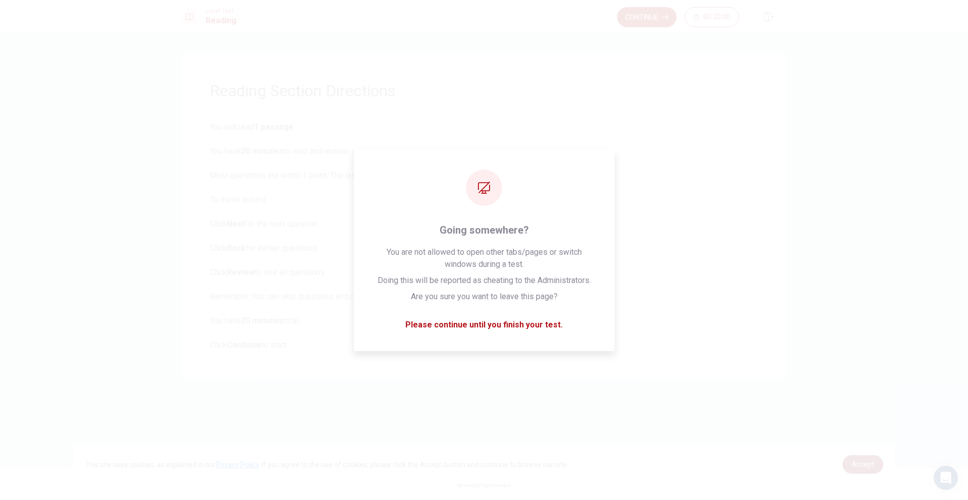
click at [856, 462] on span "Accept" at bounding box center [863, 464] width 23 height 8
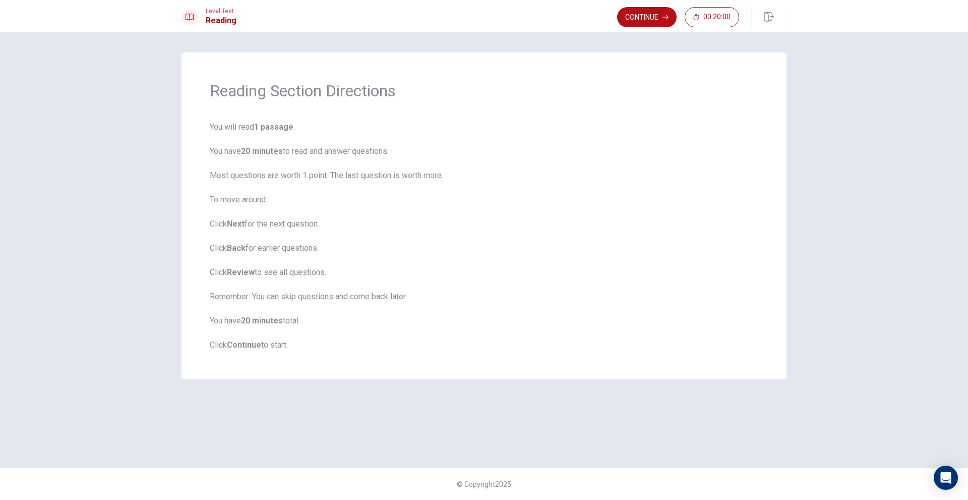
click at [246, 348] on b "Continue" at bounding box center [244, 345] width 34 height 10
drag, startPoint x: 273, startPoint y: 343, endPoint x: 373, endPoint y: 340, distance: 99.9
click at [279, 345] on span "You will read 1 passage . You have 20 minutes to read and answer questions. Mos…" at bounding box center [484, 236] width 549 height 230
click at [643, 20] on button "Continue" at bounding box center [647, 17] width 60 height 20
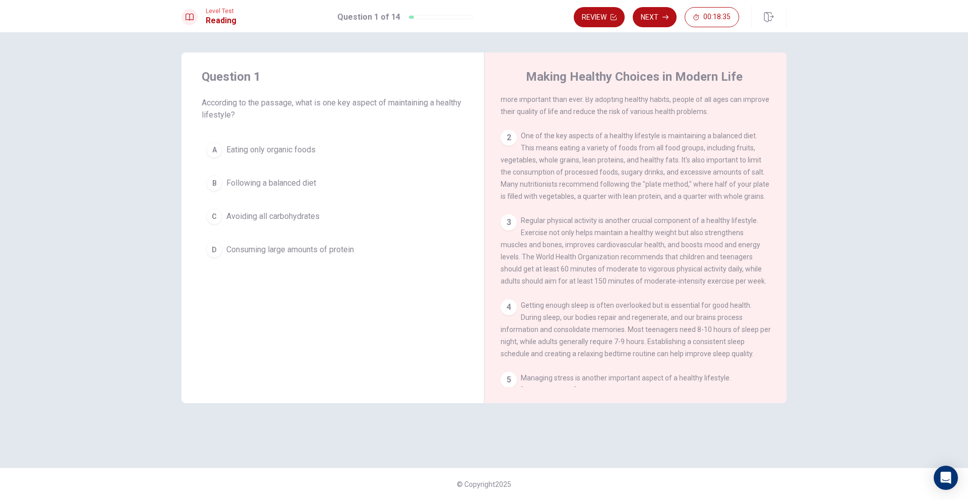
scroll to position [50, 0]
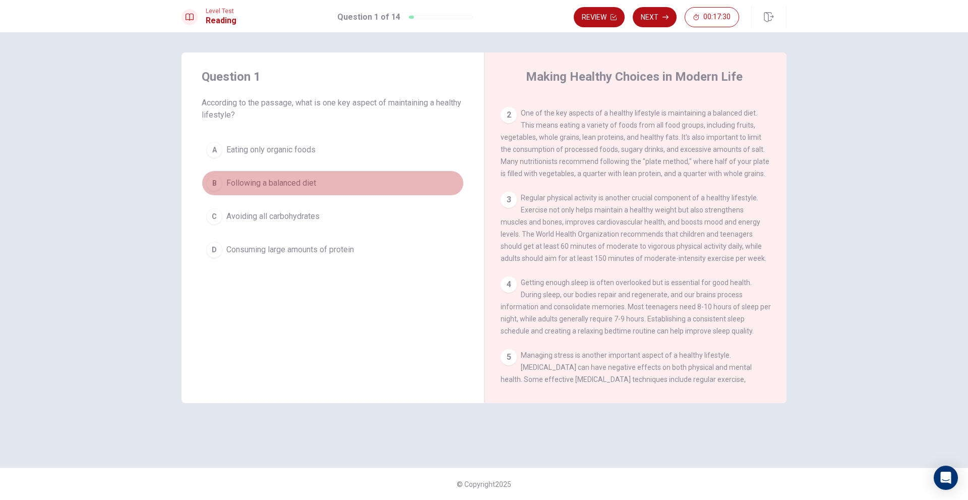
click at [217, 183] on div "B" at bounding box center [214, 183] width 16 height 16
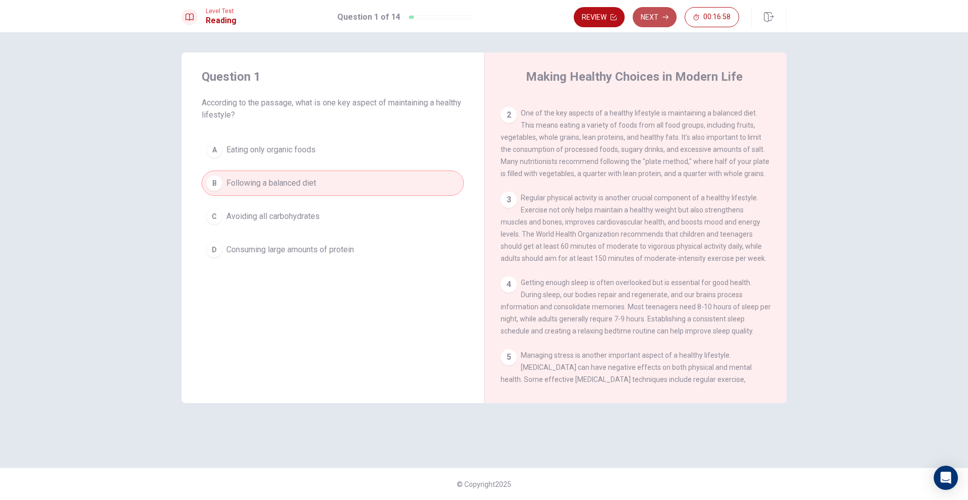
click at [659, 24] on button "Next" at bounding box center [655, 17] width 44 height 20
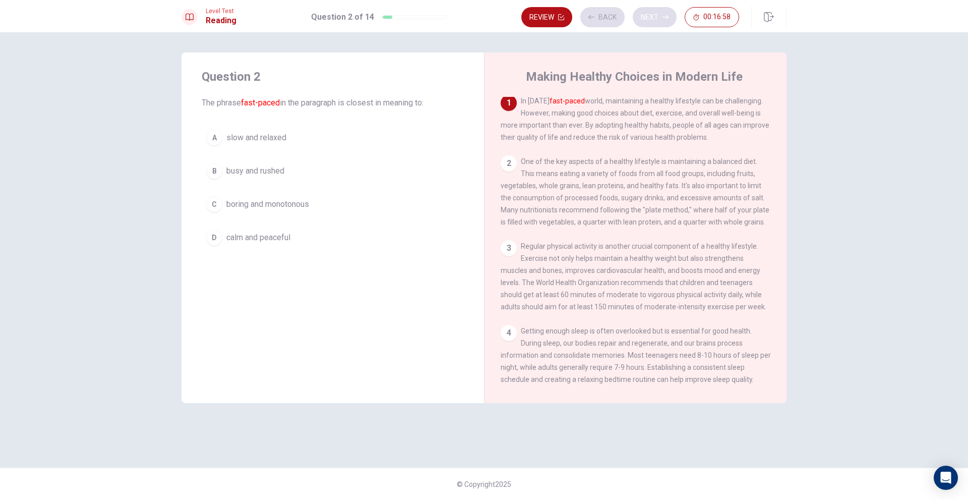
scroll to position [0, 0]
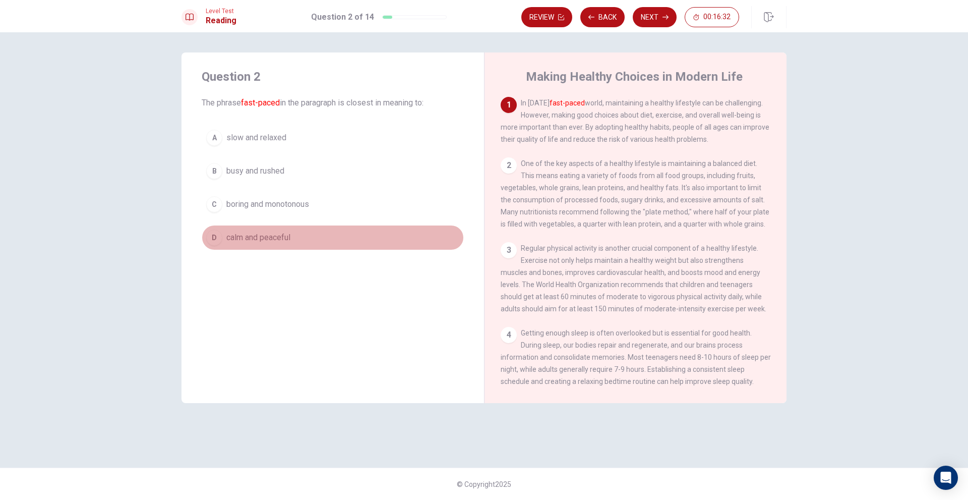
click at [272, 246] on button "D calm and peaceful" at bounding box center [333, 237] width 262 height 25
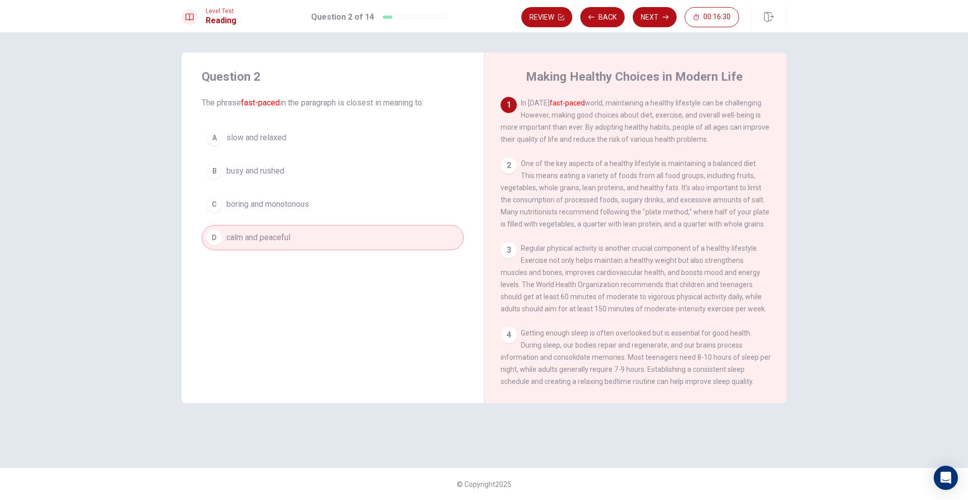
click at [302, 208] on span "boring and monotonous" at bounding box center [267, 204] width 83 height 12
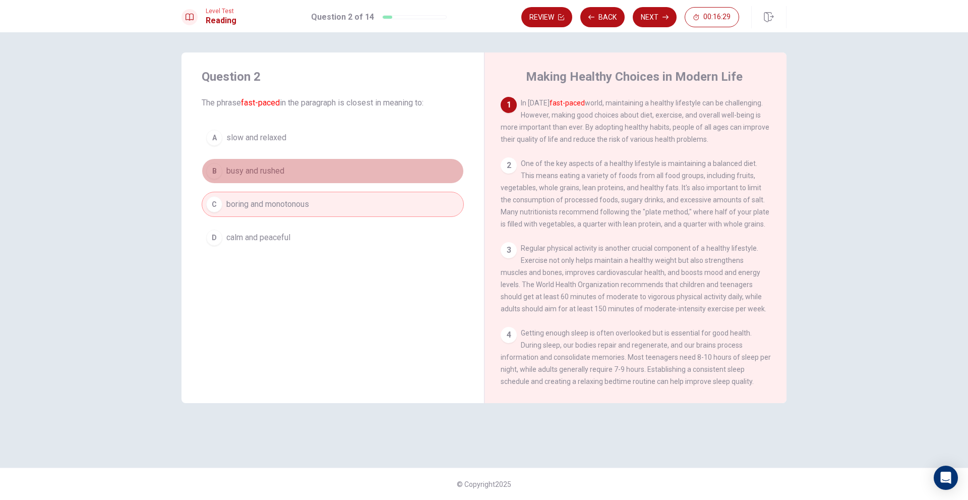
click at [297, 183] on button "B busy and rushed" at bounding box center [333, 170] width 262 height 25
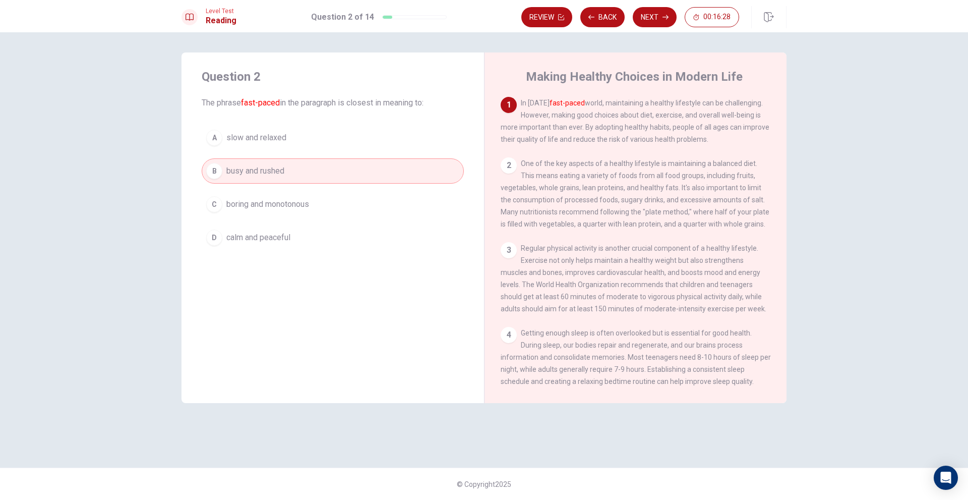
click at [302, 144] on button "A slow and relaxed" at bounding box center [333, 137] width 262 height 25
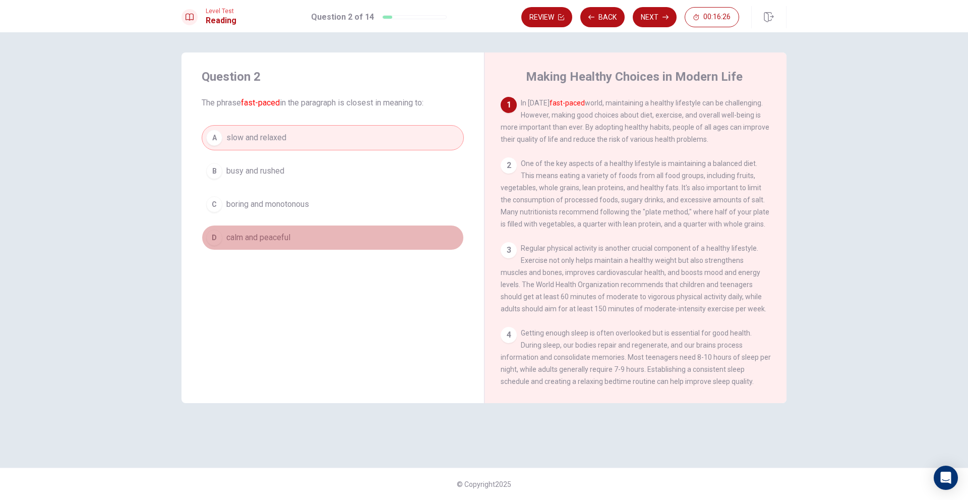
click at [283, 241] on span "calm and peaceful" at bounding box center [258, 237] width 64 height 12
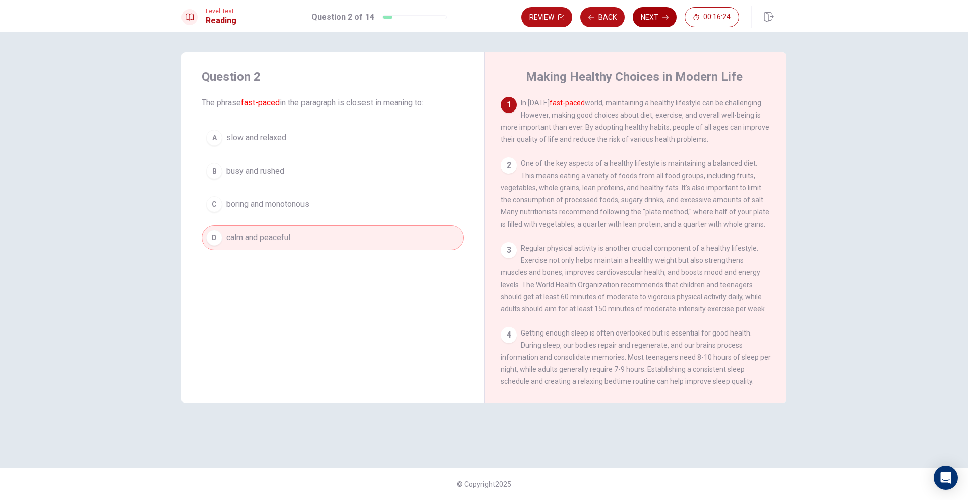
click at [656, 20] on button "Next" at bounding box center [655, 17] width 44 height 20
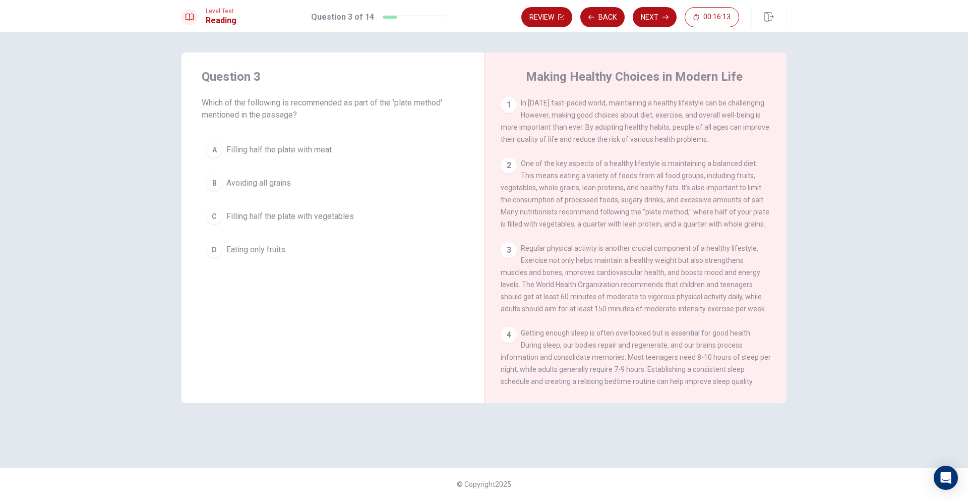
click at [320, 212] on span "Filling half the plate with vegetables" at bounding box center [290, 216] width 128 height 12
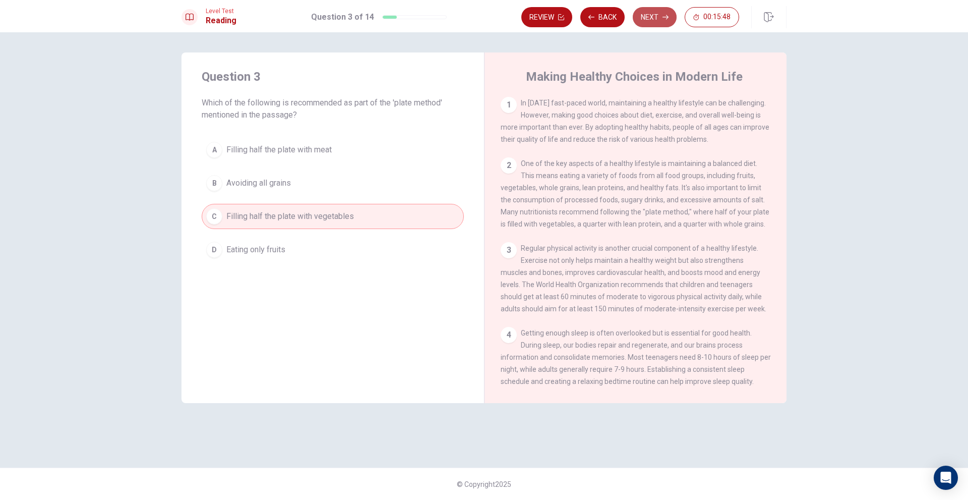
click at [643, 24] on button "Next" at bounding box center [655, 17] width 44 height 20
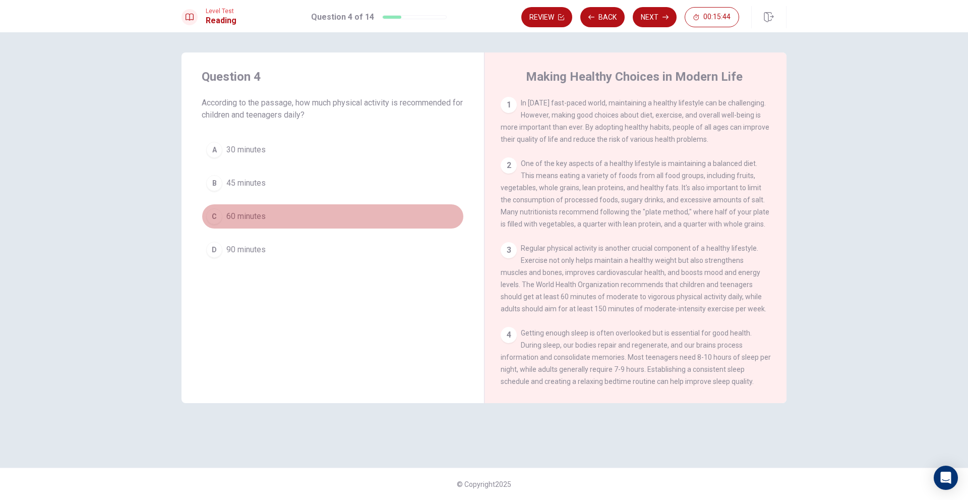
click at [293, 221] on button "C 60 minutes" at bounding box center [333, 216] width 262 height 25
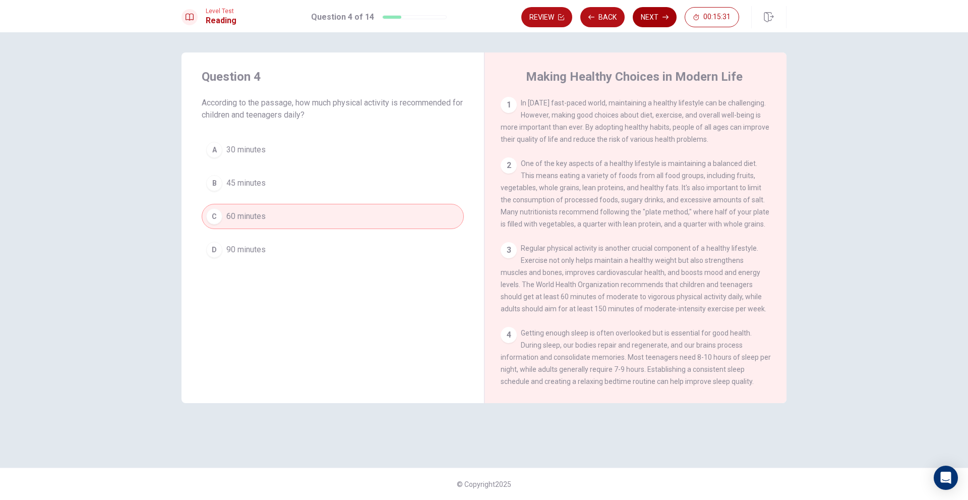
click at [653, 25] on button "Next" at bounding box center [655, 17] width 44 height 20
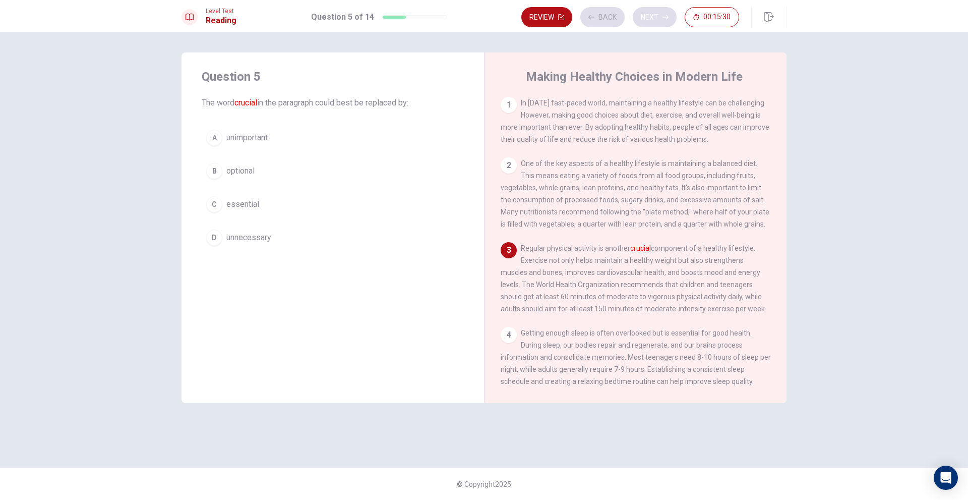
scroll to position [37, 0]
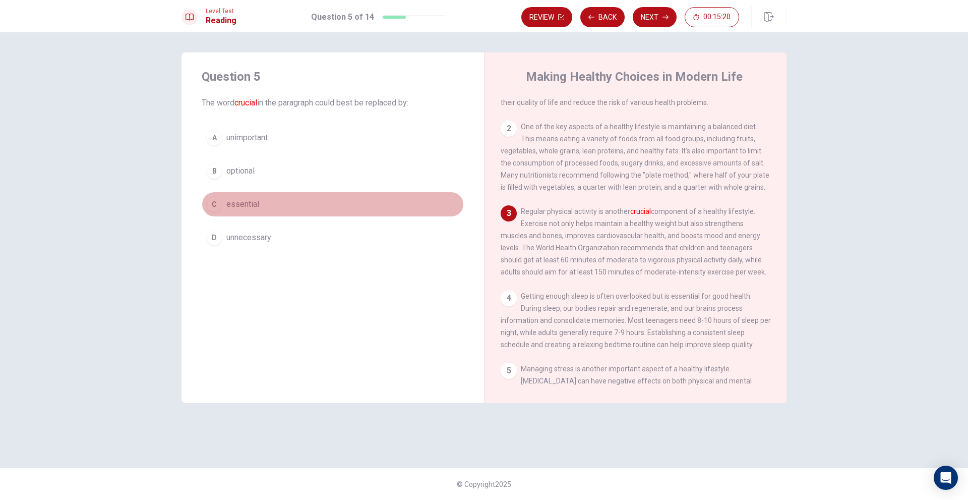
click at [253, 205] on span "essential" at bounding box center [242, 204] width 33 height 12
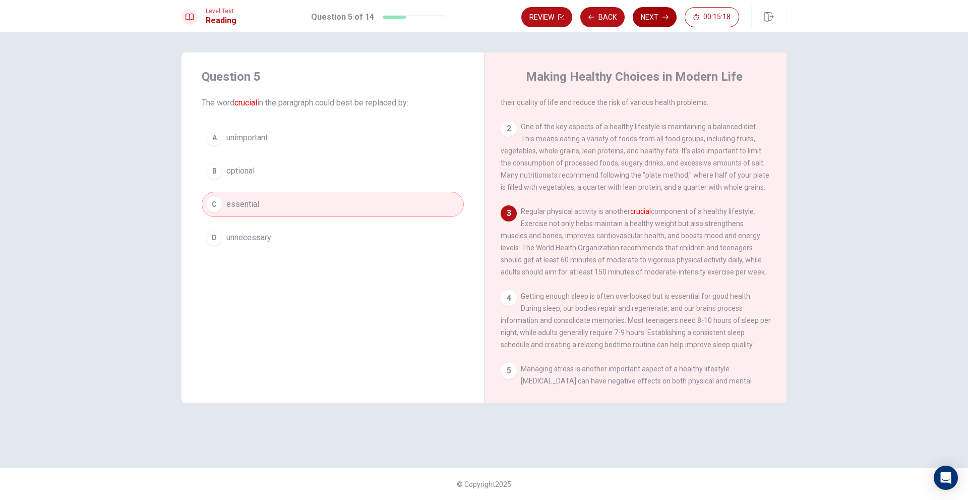
click at [654, 21] on button "Next" at bounding box center [655, 17] width 44 height 20
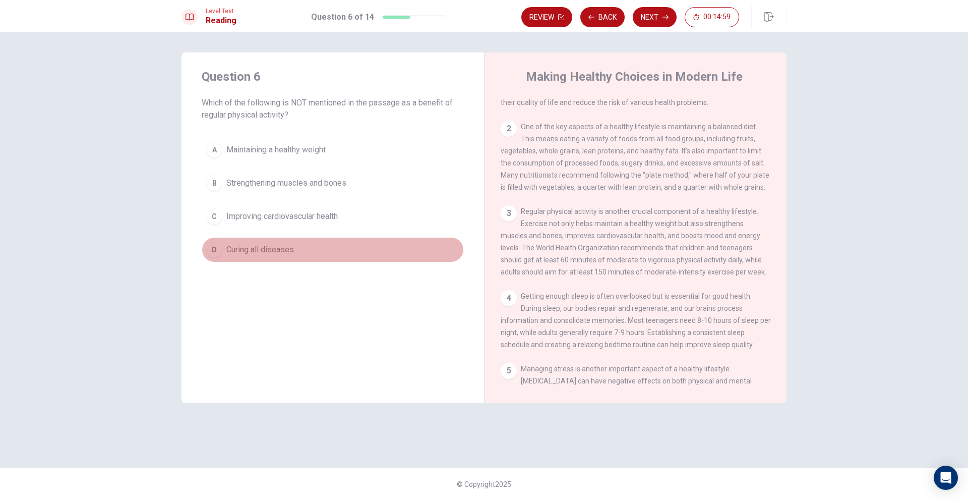
click at [290, 253] on span "Curing all diseases" at bounding box center [260, 250] width 68 height 12
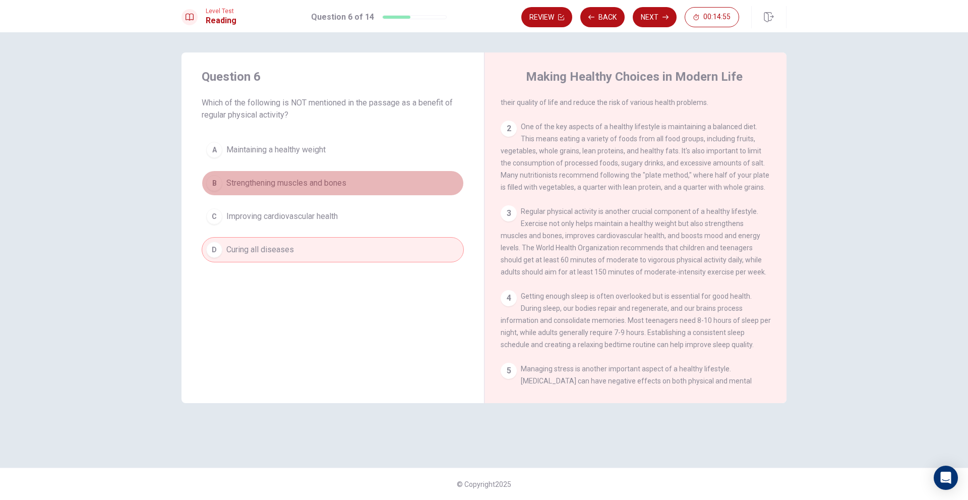
click at [327, 191] on button "B Strengthening muscles and bones" at bounding box center [333, 182] width 262 height 25
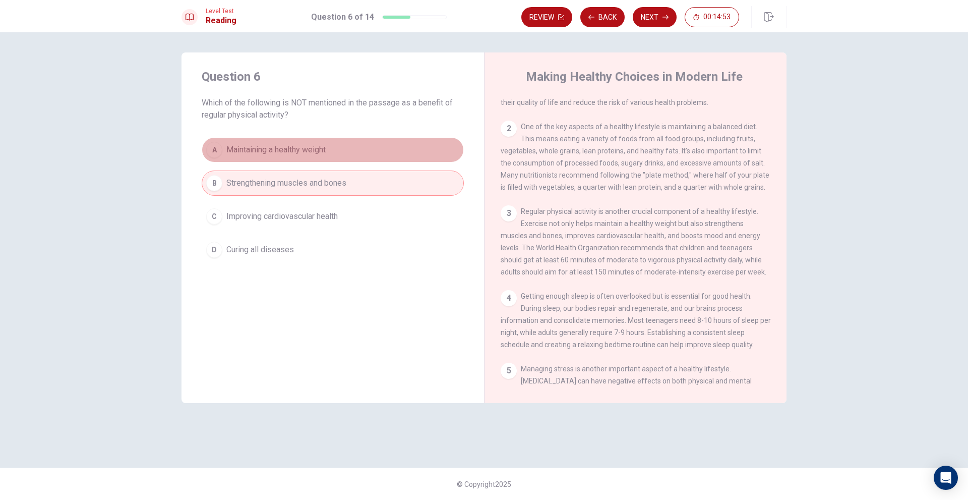
click at [326, 146] on span "Maintaining a healthy weight" at bounding box center [275, 150] width 99 height 12
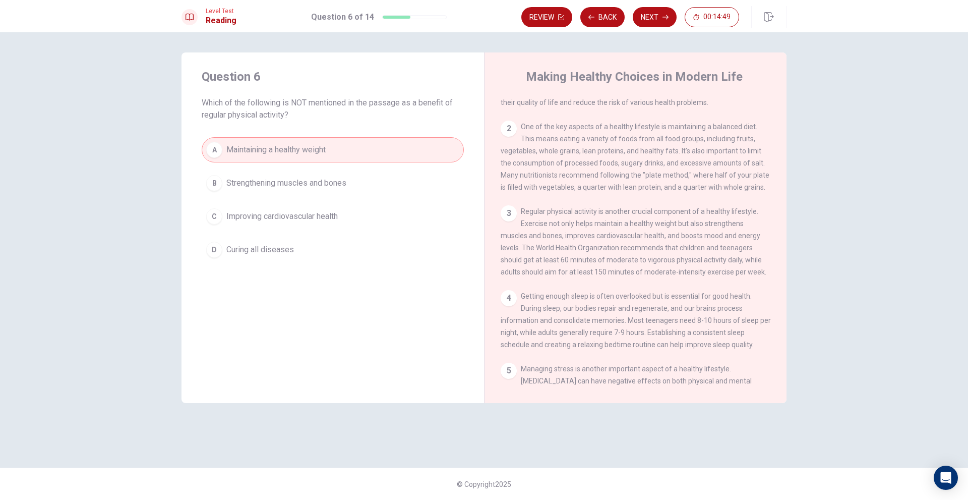
click at [286, 244] on span "Curing all diseases" at bounding box center [260, 250] width 68 height 12
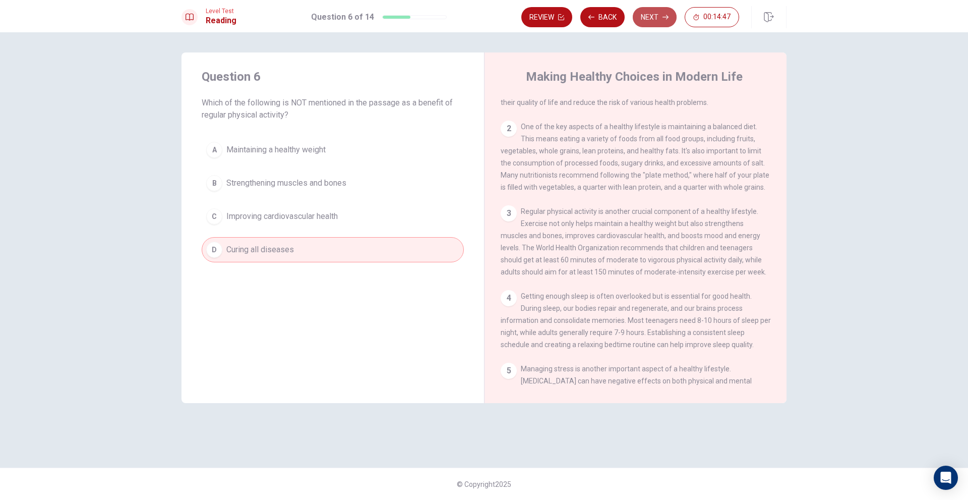
click at [641, 17] on button "Next" at bounding box center [655, 17] width 44 height 20
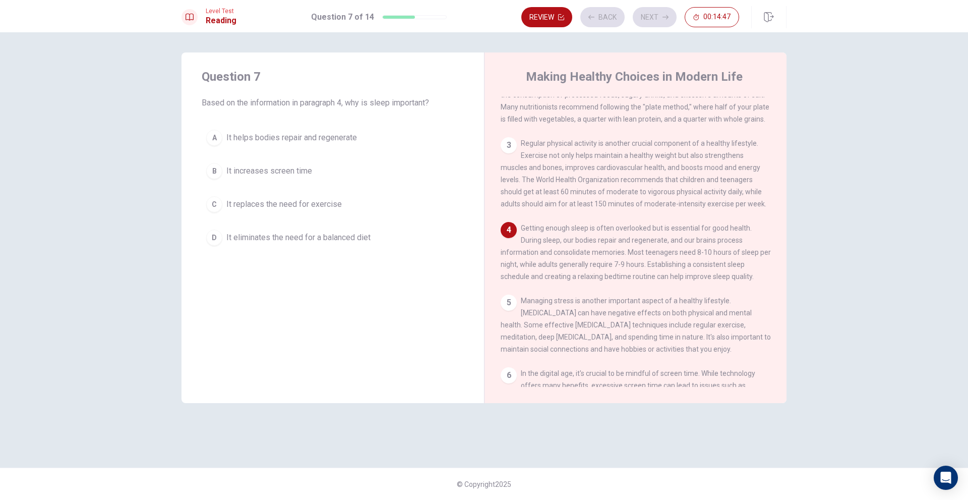
scroll to position [112, 0]
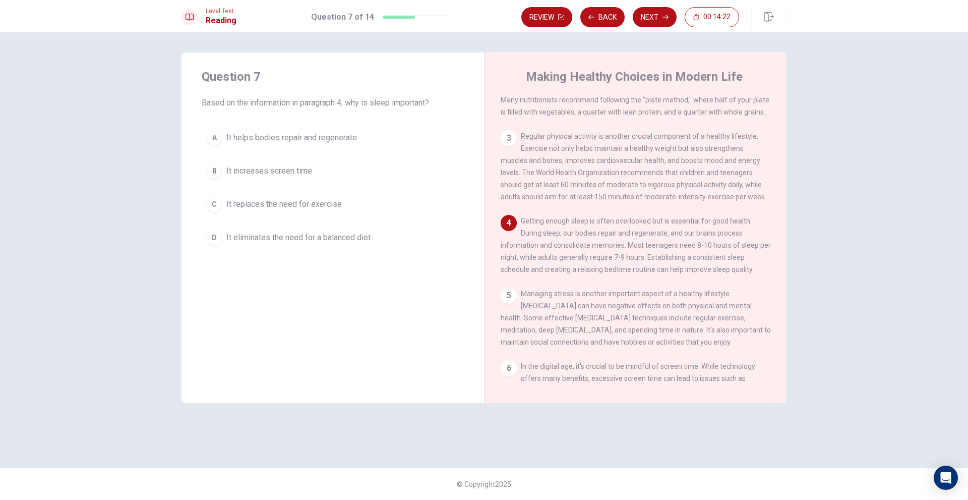
click at [351, 139] on span "It helps bodies repair and regenerate" at bounding box center [291, 138] width 131 height 12
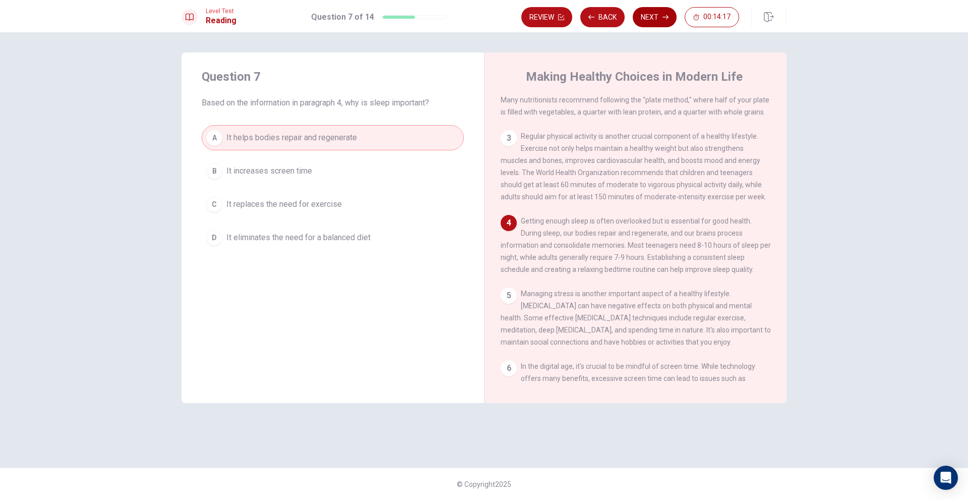
click at [641, 21] on button "Next" at bounding box center [655, 17] width 44 height 20
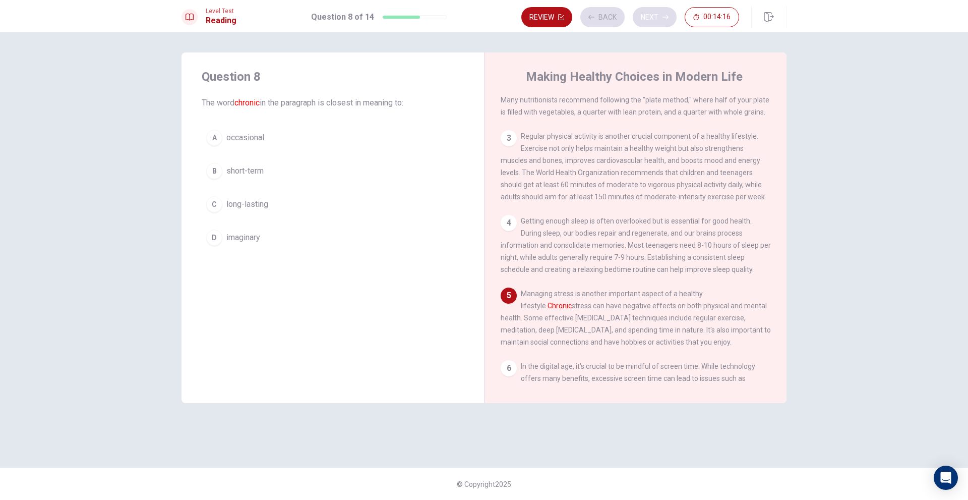
scroll to position [187, 0]
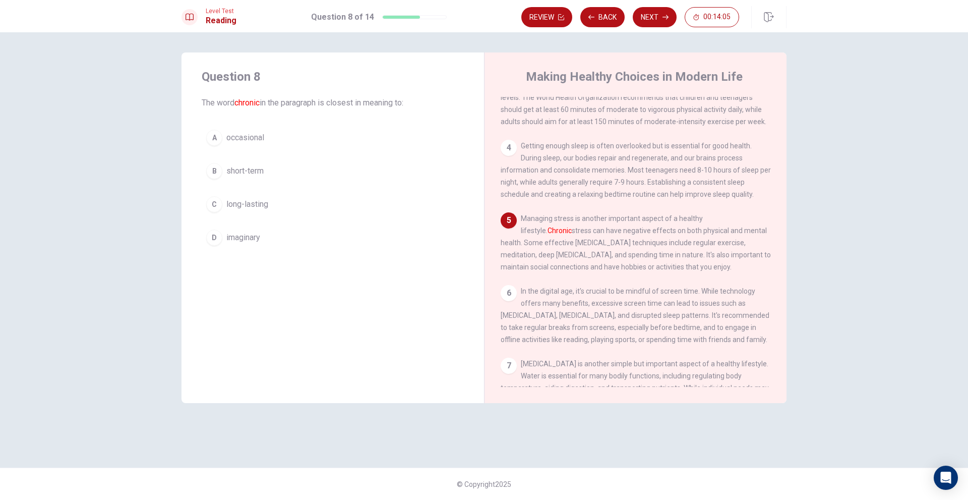
click at [263, 135] on span "occasional" at bounding box center [245, 138] width 38 height 12
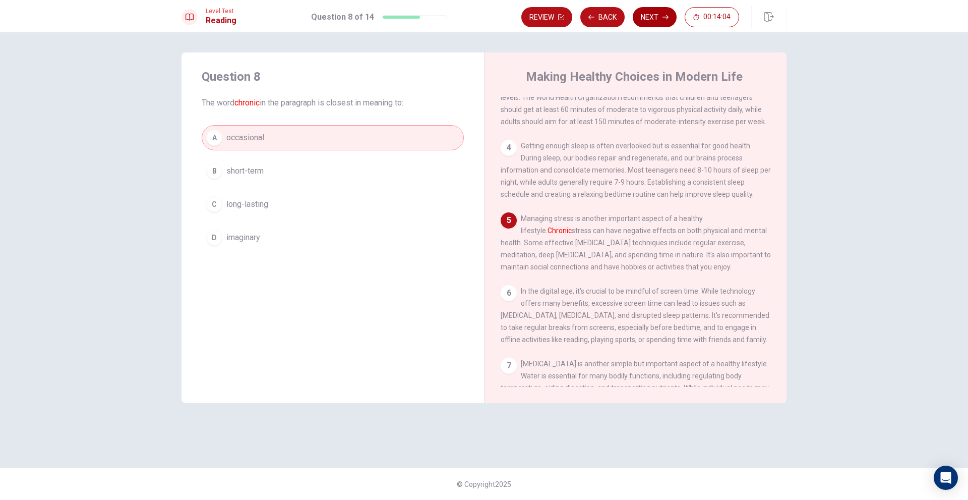
click at [645, 20] on button "Next" at bounding box center [655, 17] width 44 height 20
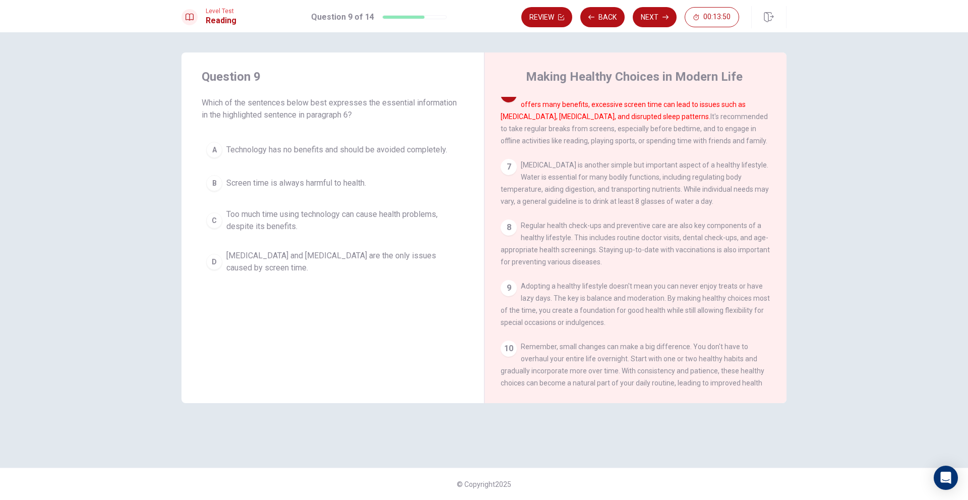
scroll to position [335, 0]
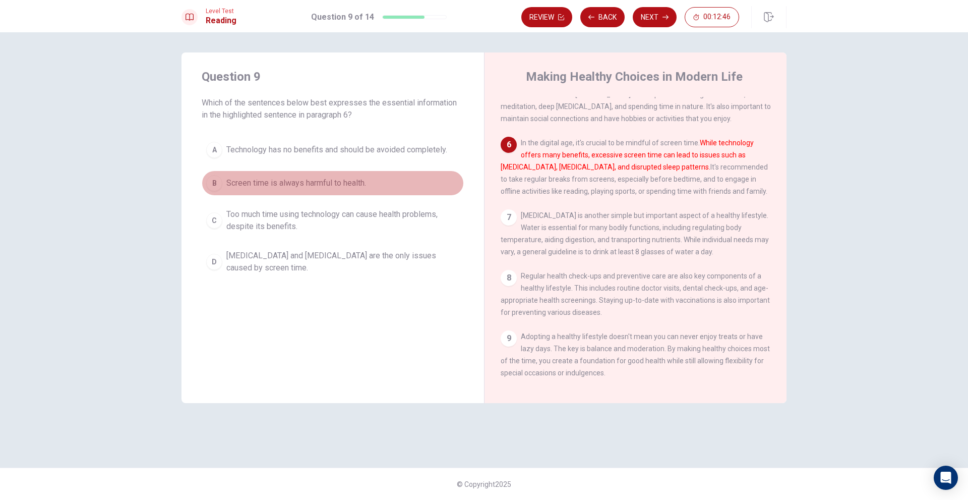
click at [361, 185] on span "Screen time is always harmful to health." at bounding box center [296, 183] width 140 height 12
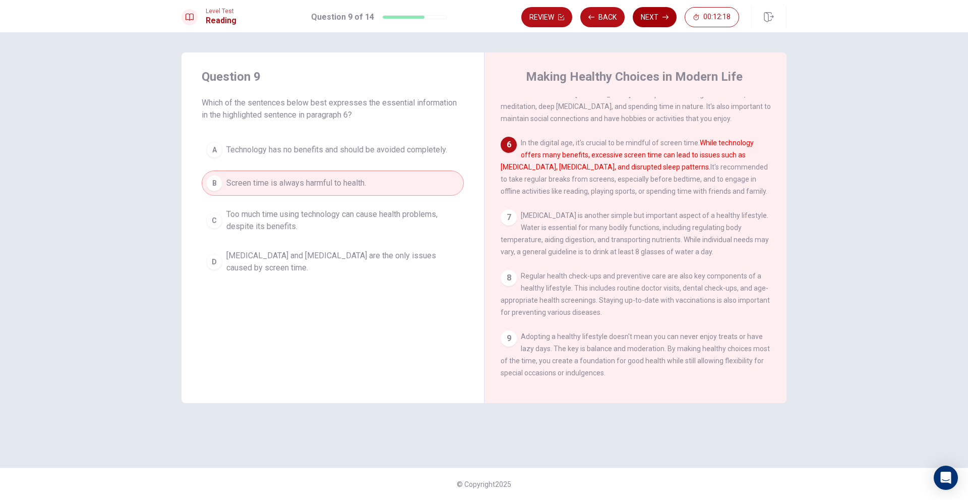
click at [665, 18] on icon "button" at bounding box center [666, 17] width 6 height 6
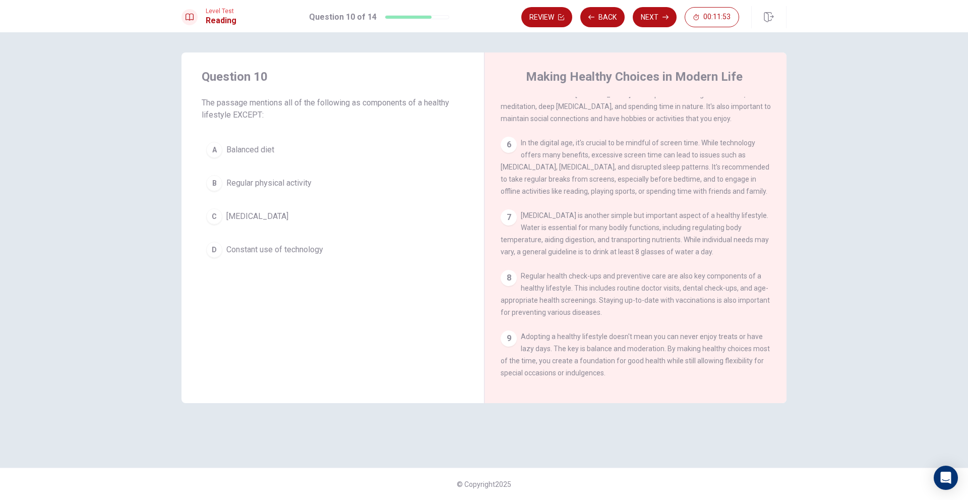
click at [297, 246] on span "Constant use of technology" at bounding box center [274, 250] width 97 height 12
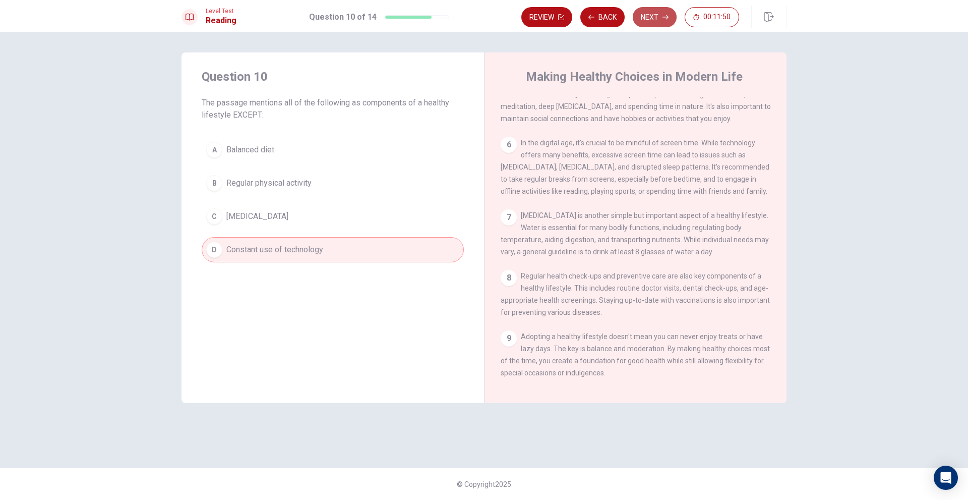
click at [669, 19] on button "Next" at bounding box center [655, 17] width 44 height 20
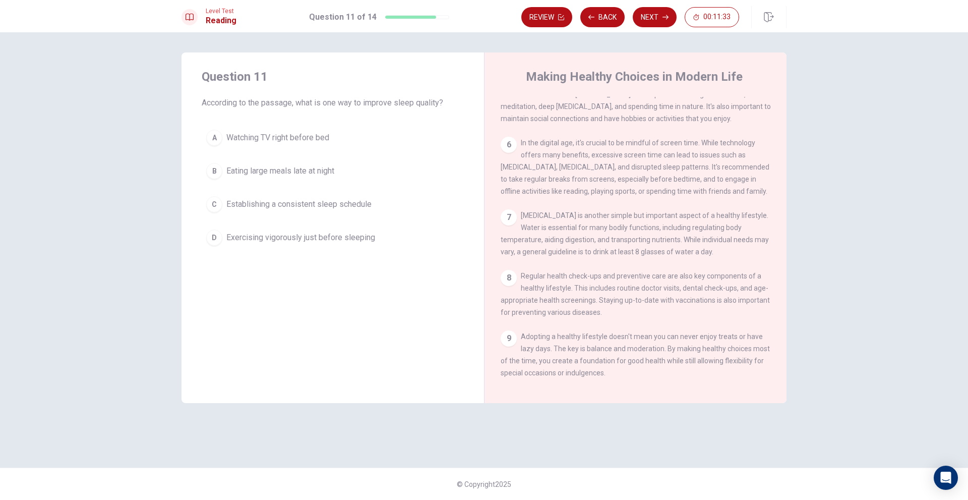
click at [357, 206] on span "Establishing a consistent sleep schedule" at bounding box center [298, 204] width 145 height 12
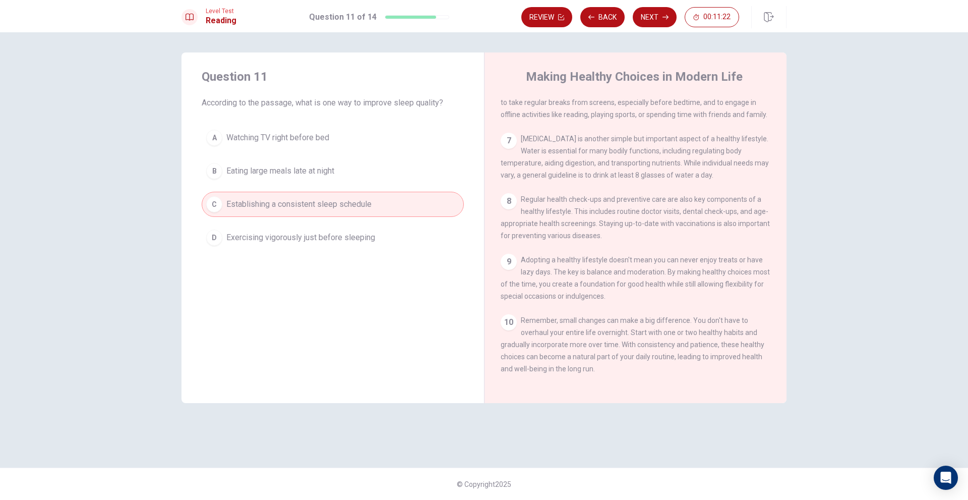
scroll to position [386, 0]
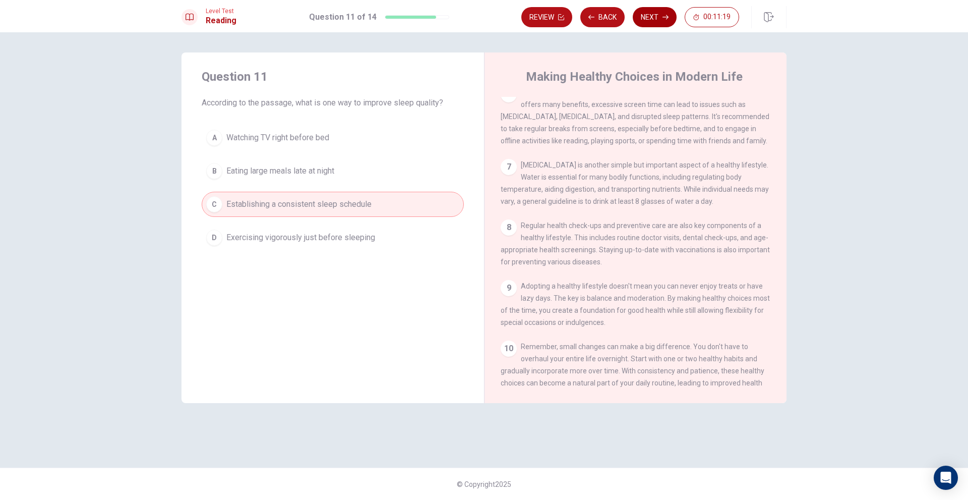
click at [665, 21] on button "Next" at bounding box center [655, 17] width 44 height 20
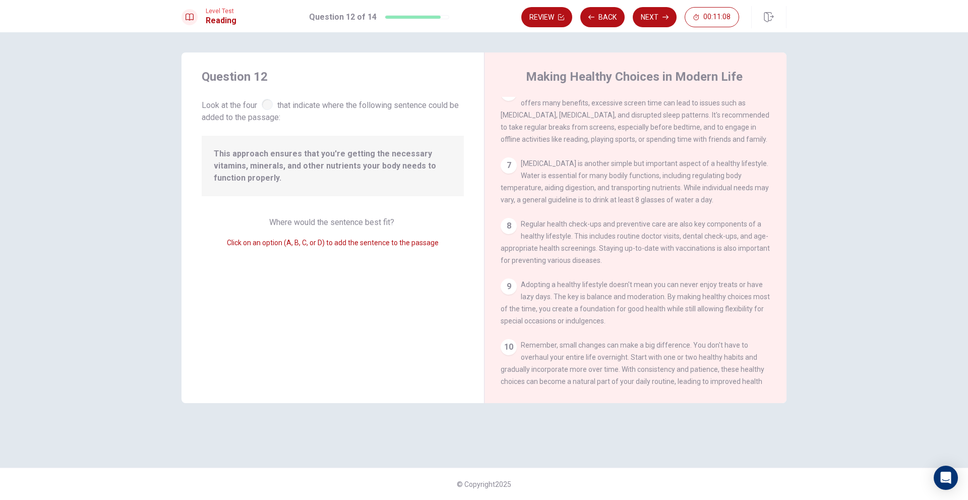
scroll to position [461, 0]
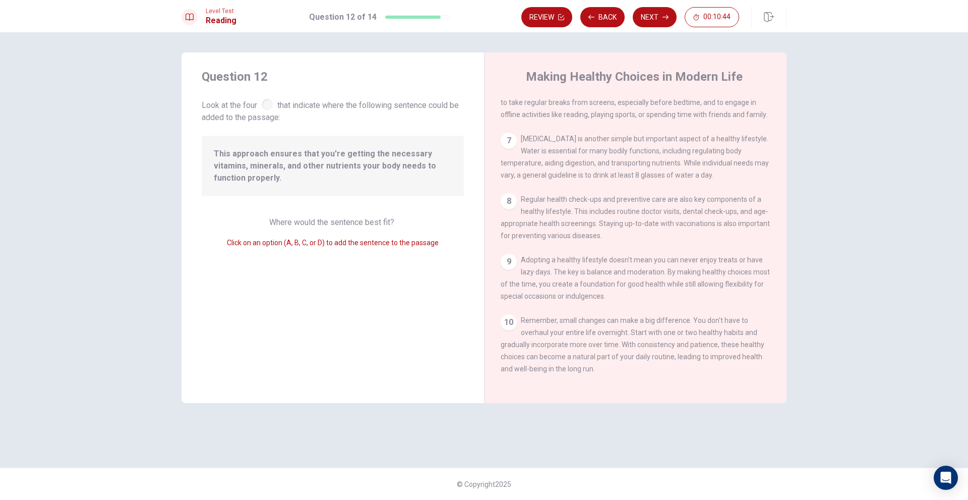
click at [346, 223] on span "Where would the sentence best fit?" at bounding box center [332, 222] width 127 height 10
click at [506, 258] on div "9" at bounding box center [509, 262] width 16 height 16
click at [389, 255] on div "Question 12 Look at the four that indicate where the following sentence could b…" at bounding box center [333, 227] width 303 height 350
click at [292, 247] on div "Click on an option (A, B, C, or D) to add the sentence to the passage" at bounding box center [333, 242] width 262 height 12
click at [333, 247] on div "Click on an option (A, B, C, or D) to add the sentence to the passage" at bounding box center [333, 242] width 262 height 12
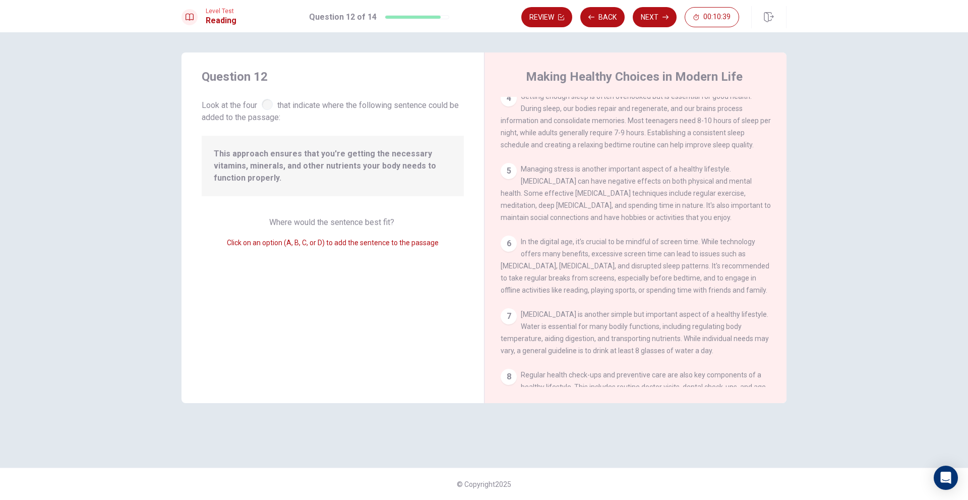
scroll to position [260, 0]
click at [336, 124] on div "Question 12 Look at the four that indicate where the following sentence could b…" at bounding box center [333, 227] width 303 height 350
click at [262, 152] on span "This approach ensures that you're getting the necessary vitamins, minerals, and…" at bounding box center [333, 166] width 238 height 36
click at [279, 160] on span "This approach ensures that you're getting the necessary vitamins, minerals, and…" at bounding box center [333, 166] width 238 height 36
click at [270, 103] on div at bounding box center [267, 104] width 11 height 11
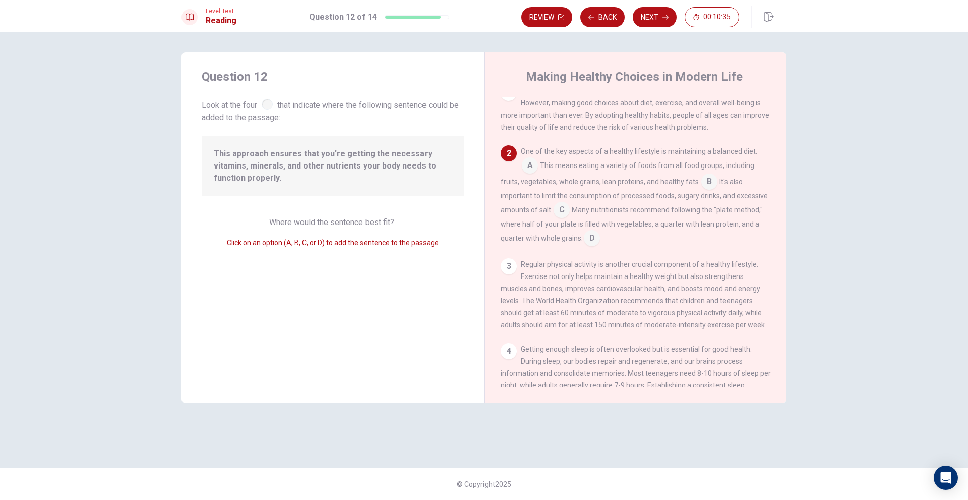
scroll to position [0, 0]
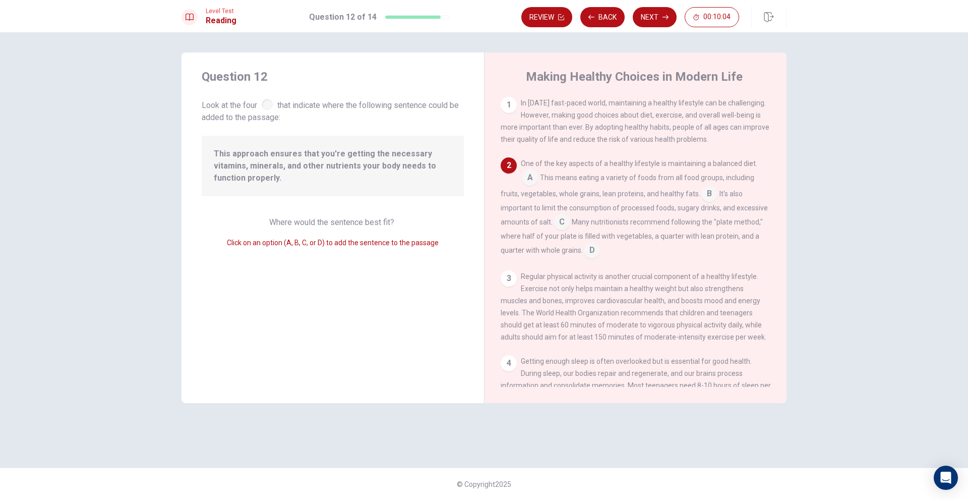
click at [701, 195] on input at bounding box center [709, 195] width 16 height 16
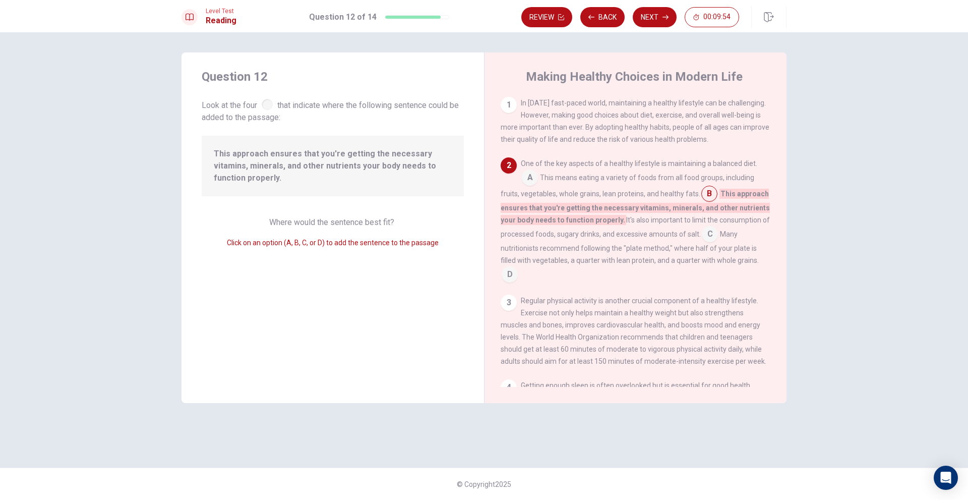
click at [705, 198] on input at bounding box center [709, 195] width 16 height 16
click at [339, 244] on span "Click on an option (A, B, C, or D) to add the sentence to the passage" at bounding box center [333, 243] width 212 height 8
click at [714, 233] on input at bounding box center [710, 235] width 16 height 16
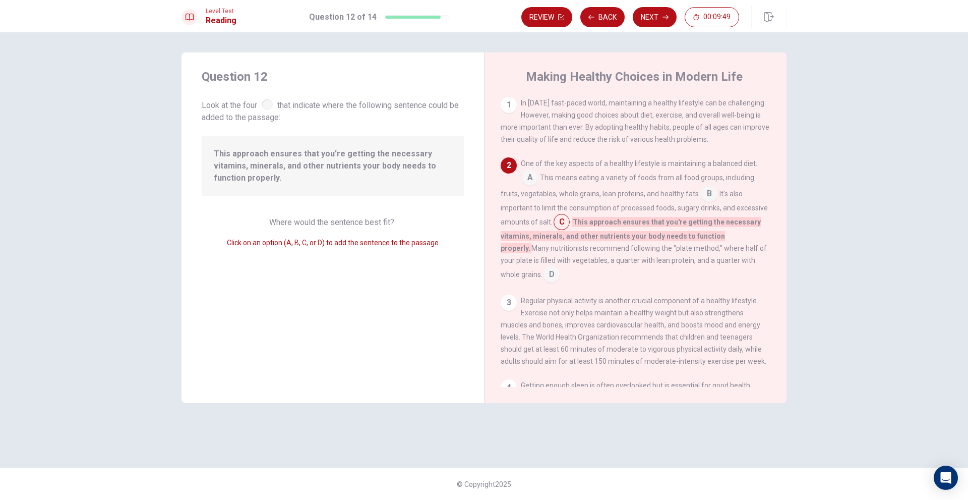
click at [708, 205] on div "One of the key aspects of a healthy lifestyle is maintaining a balanced diet. A…" at bounding box center [636, 219] width 270 height 125
click at [709, 200] on input at bounding box center [709, 195] width 16 height 16
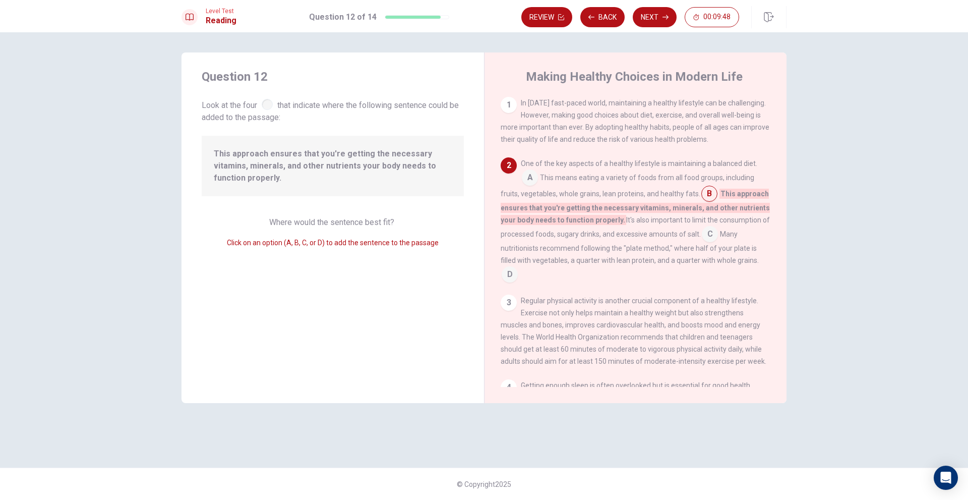
click at [709, 198] on input at bounding box center [709, 195] width 16 height 16
click at [701, 194] on input at bounding box center [709, 195] width 16 height 16
click at [645, 19] on button "Next" at bounding box center [655, 17] width 44 height 20
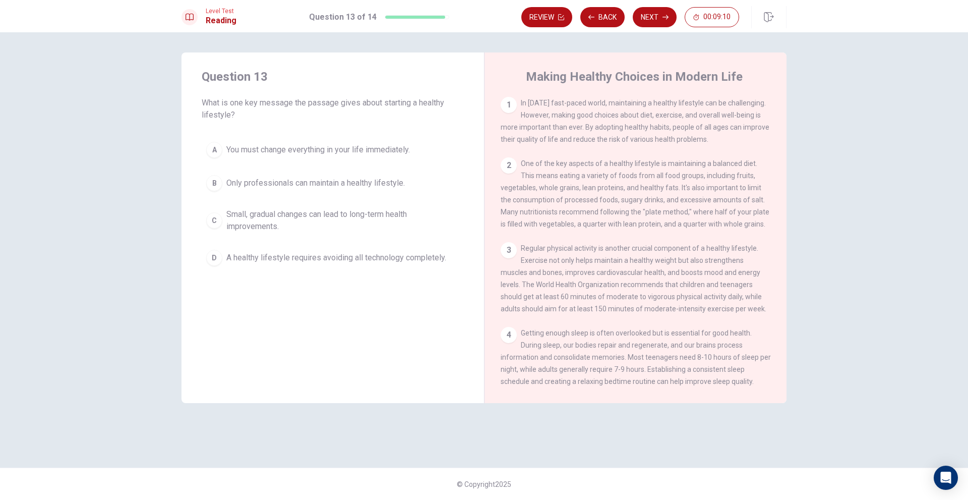
click at [323, 219] on span "Small, gradual changes can lead to long-term health improvements." at bounding box center [342, 220] width 233 height 24
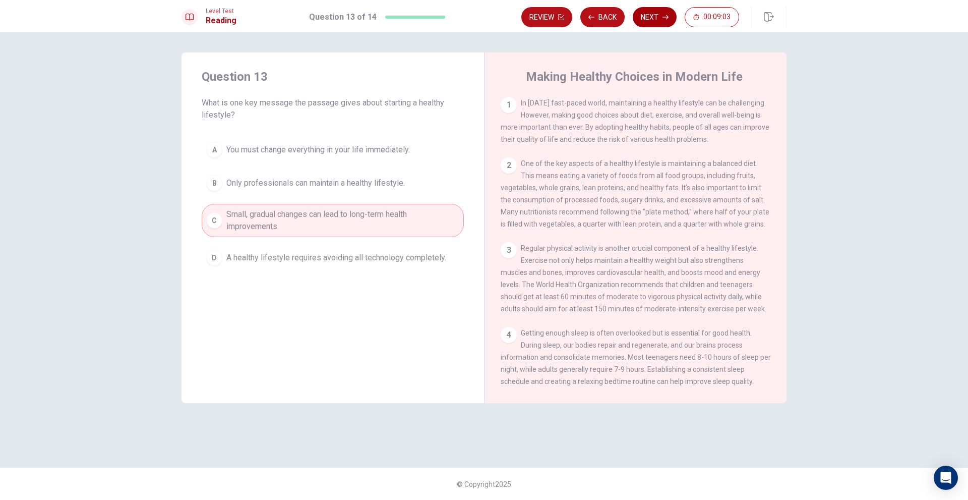
click at [661, 23] on button "Next" at bounding box center [655, 17] width 44 height 20
click at [660, 23] on div "Review Back Next 00:09:03" at bounding box center [630, 17] width 218 height 20
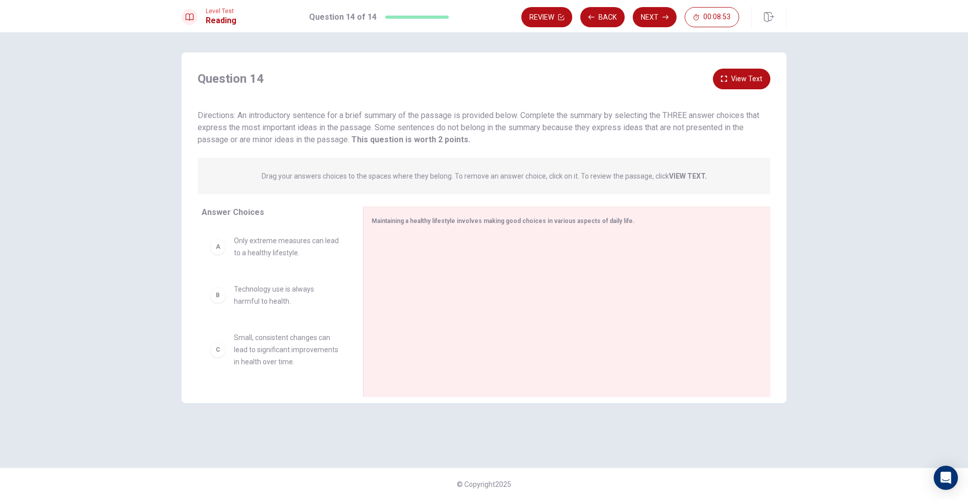
click at [369, 176] on p "Drag your answers choices to the spaces where they belong. To remove an answer …" at bounding box center [484, 176] width 445 height 8
drag, startPoint x: 269, startPoint y: 248, endPoint x: 405, endPoint y: 251, distance: 136.2
drag, startPoint x: 256, startPoint y: 244, endPoint x: 427, endPoint y: 292, distance: 177.7
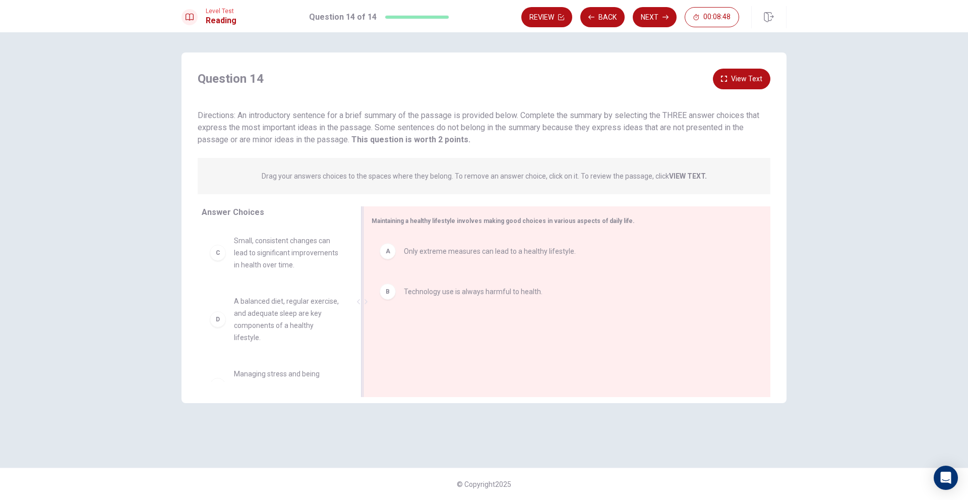
scroll to position [1, 0]
drag, startPoint x: 258, startPoint y: 318, endPoint x: 442, endPoint y: 332, distance: 185.1
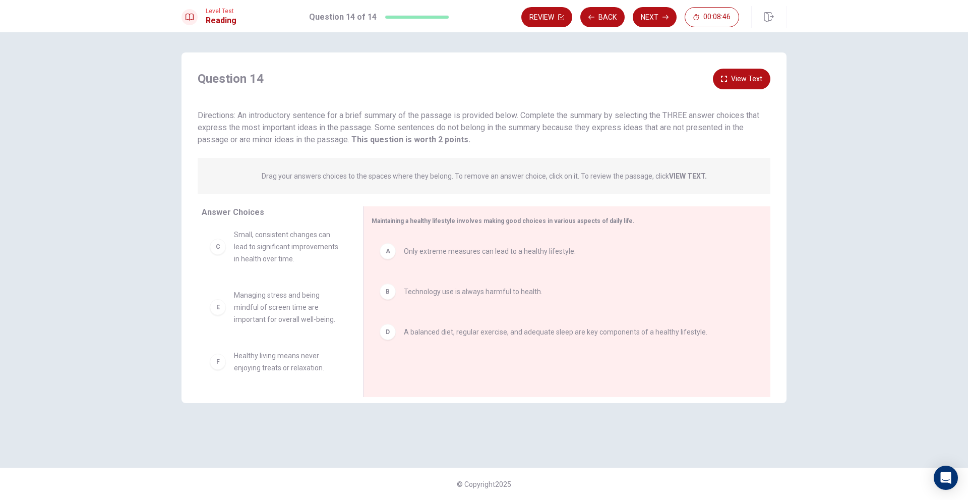
scroll to position [0, 0]
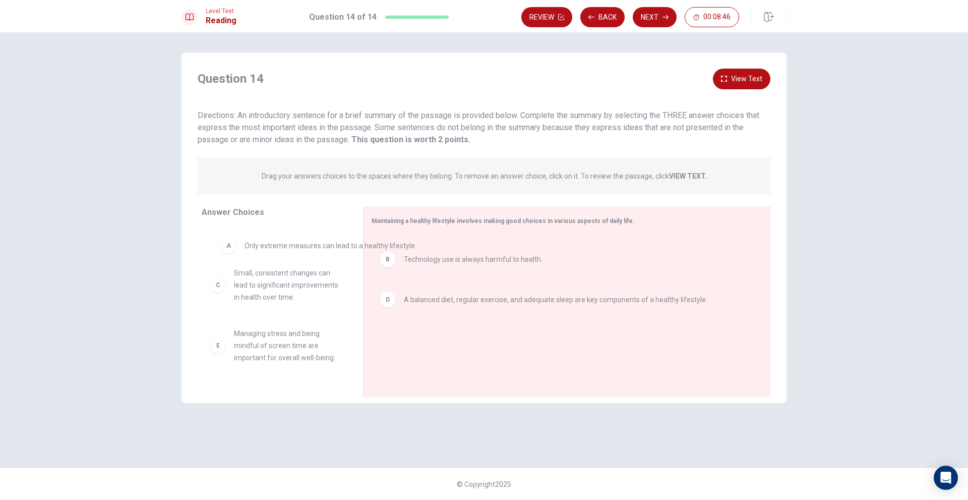
drag, startPoint x: 342, startPoint y: 269, endPoint x: 250, endPoint y: 261, distance: 93.1
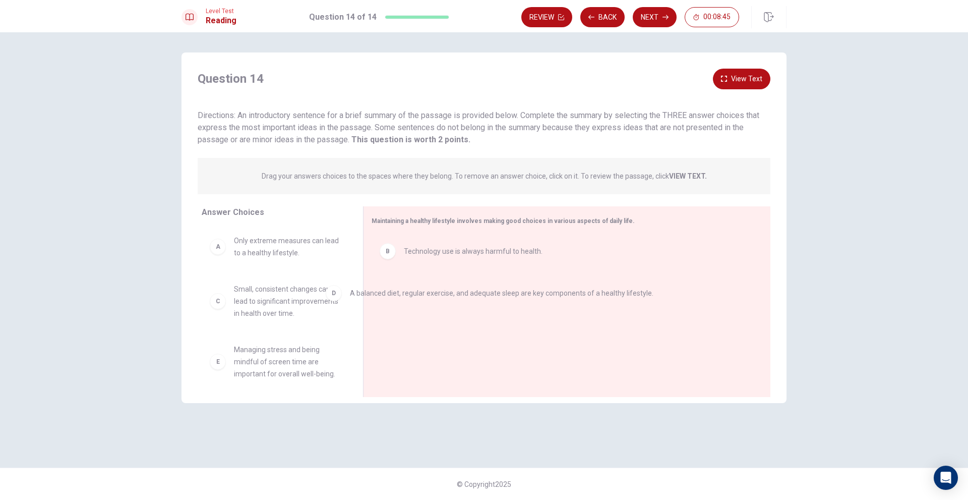
drag, startPoint x: 385, startPoint y: 282, endPoint x: 305, endPoint y: 289, distance: 81.0
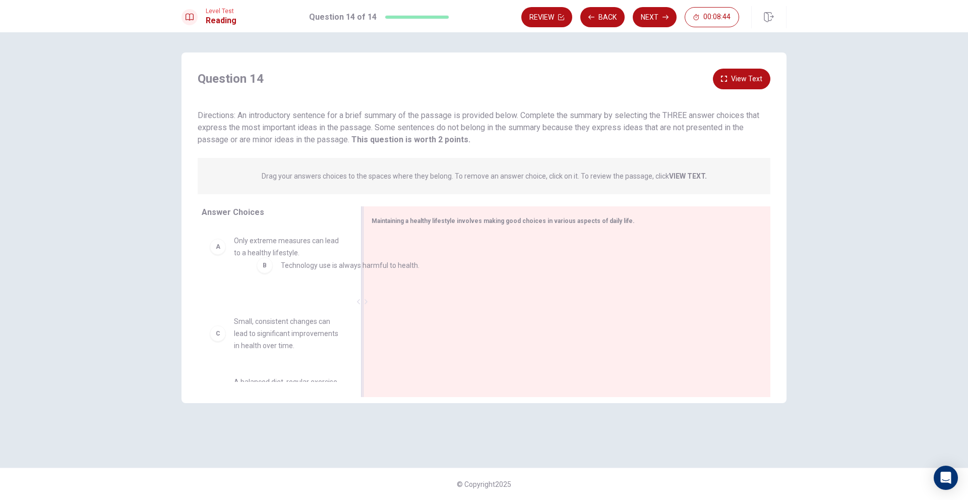
drag, startPoint x: 428, startPoint y: 259, endPoint x: 300, endPoint y: 272, distance: 128.8
click at [683, 176] on strong "VIEW TEXT." at bounding box center [688, 176] width 38 height 8
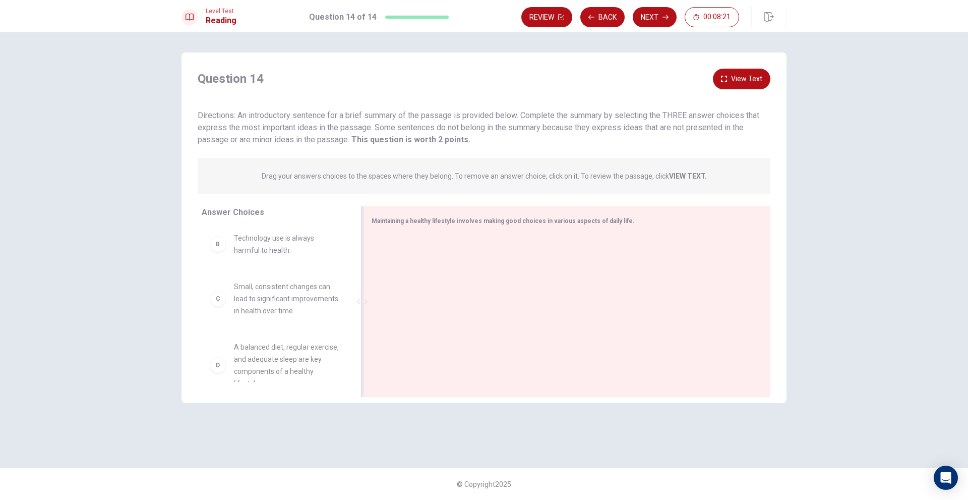
scroll to position [50, 0]
drag, startPoint x: 286, startPoint y: 309, endPoint x: 463, endPoint y: 276, distance: 180.0
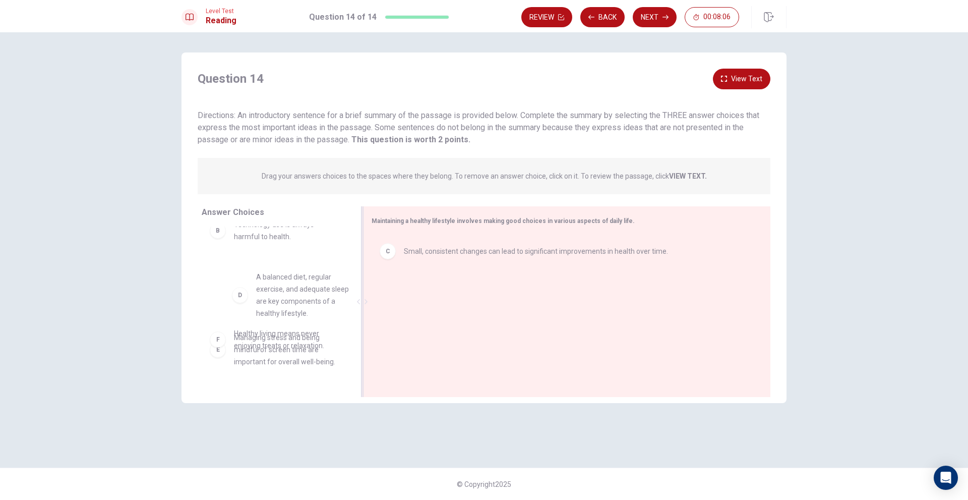
drag, startPoint x: 315, startPoint y: 300, endPoint x: 434, endPoint y: 307, distance: 118.7
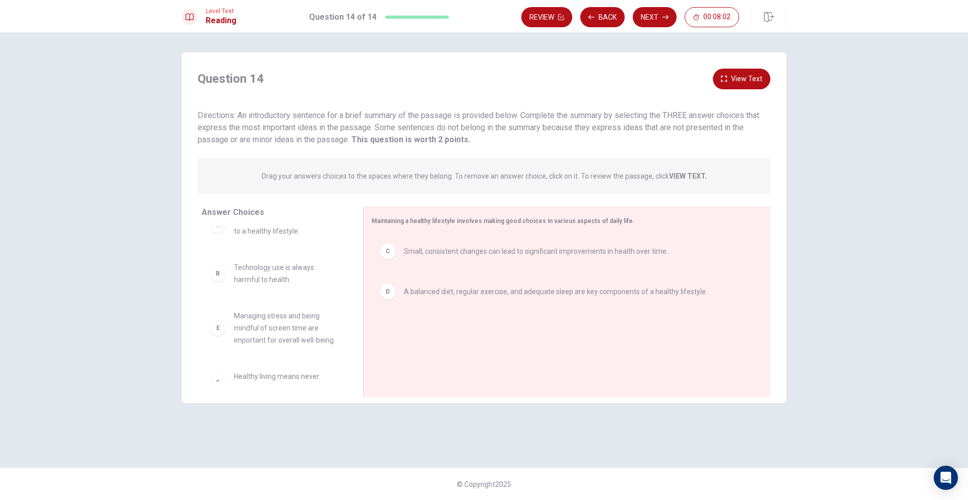
scroll to position [42, 0]
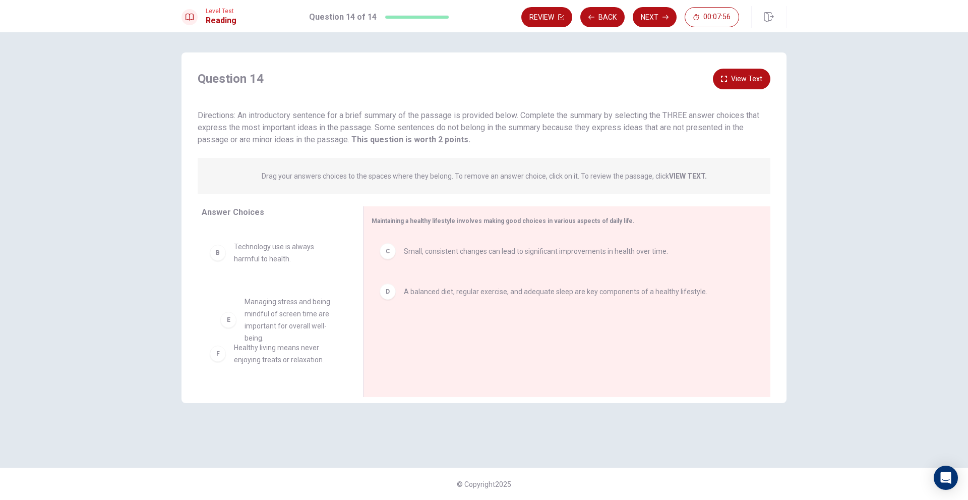
drag, startPoint x: 293, startPoint y: 317, endPoint x: 302, endPoint y: 323, distance: 10.6
click at [302, 323] on div "A Only extreme measures can lead to a healthy lifestyle. B Technology use is al…" at bounding box center [274, 261] width 145 height 155
drag, startPoint x: 308, startPoint y: 315, endPoint x: 483, endPoint y: 354, distance: 179.5
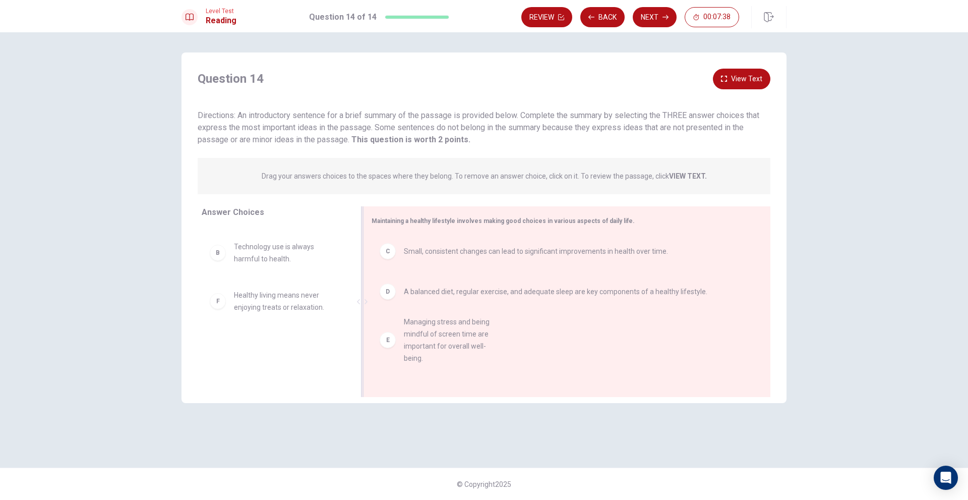
scroll to position [0, 0]
click at [754, 77] on button "View Text" at bounding box center [741, 79] width 57 height 21
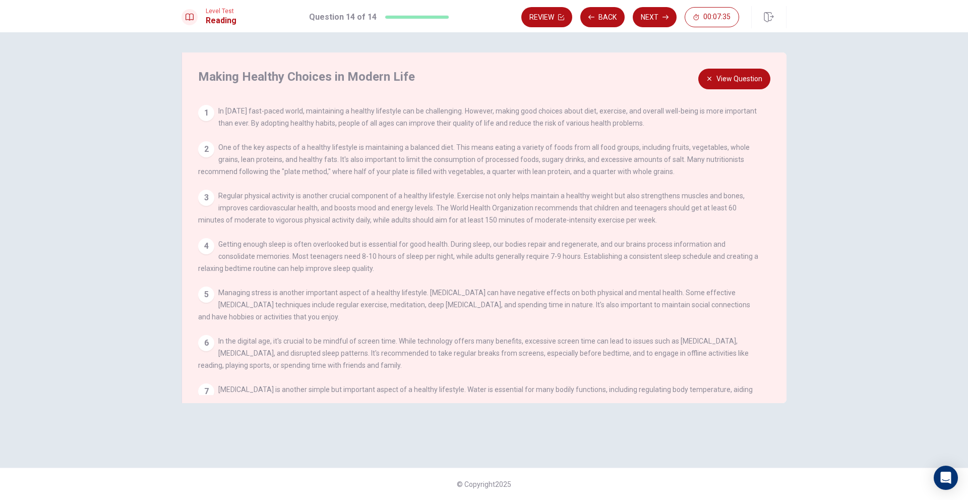
click at [754, 77] on button "View Question" at bounding box center [734, 79] width 72 height 21
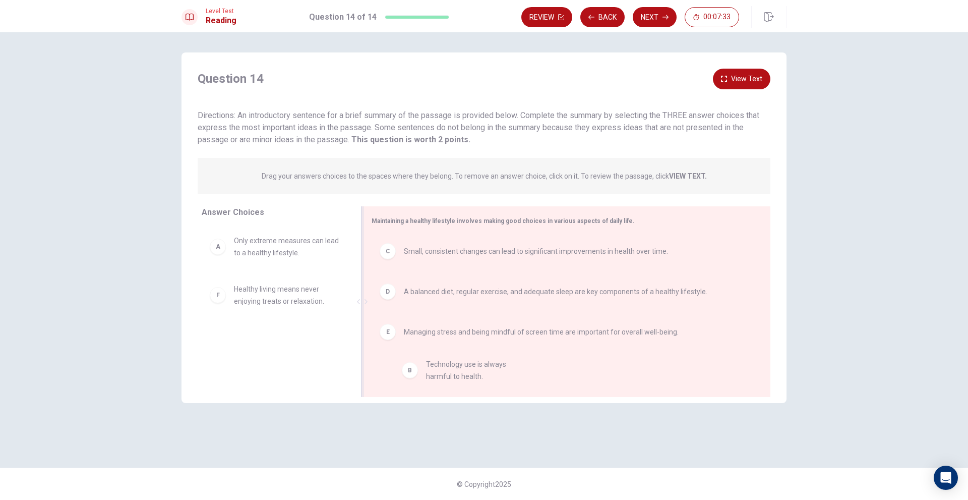
drag, startPoint x: 280, startPoint y: 299, endPoint x: 484, endPoint y: 379, distance: 218.9
drag, startPoint x: 283, startPoint y: 286, endPoint x: 493, endPoint y: 384, distance: 231.2
click at [654, 23] on button "Next" at bounding box center [655, 17] width 44 height 20
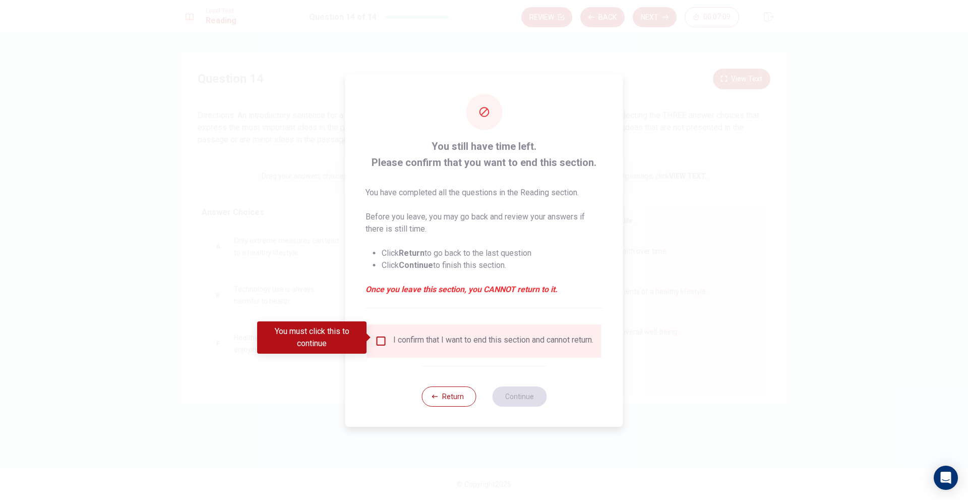
click at [383, 337] on input "You must click this to continue" at bounding box center [381, 341] width 12 height 12
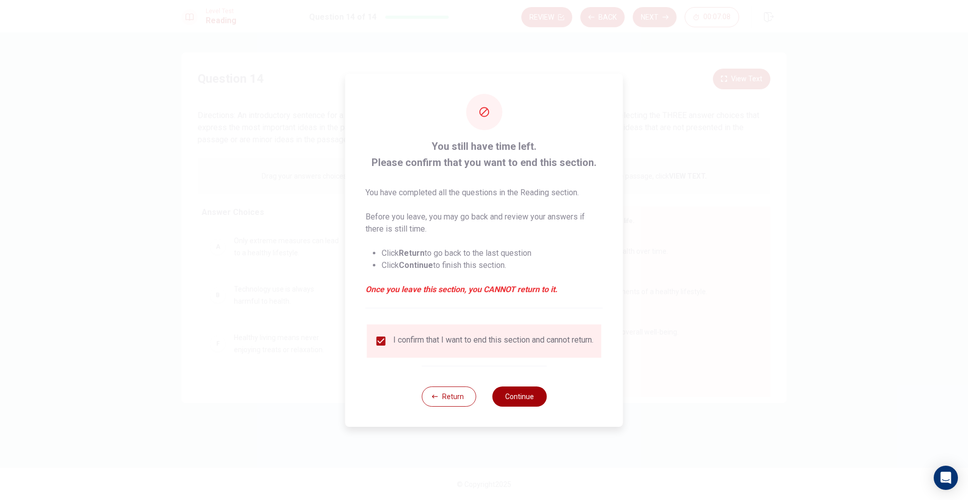
click at [541, 401] on button "Continue" at bounding box center [519, 396] width 54 height 20
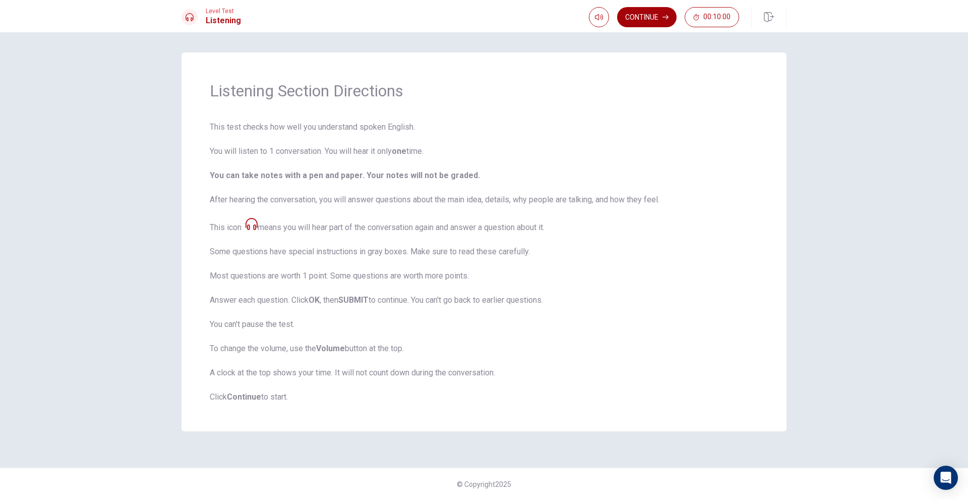
click at [662, 17] on button "Continue" at bounding box center [647, 17] width 60 height 20
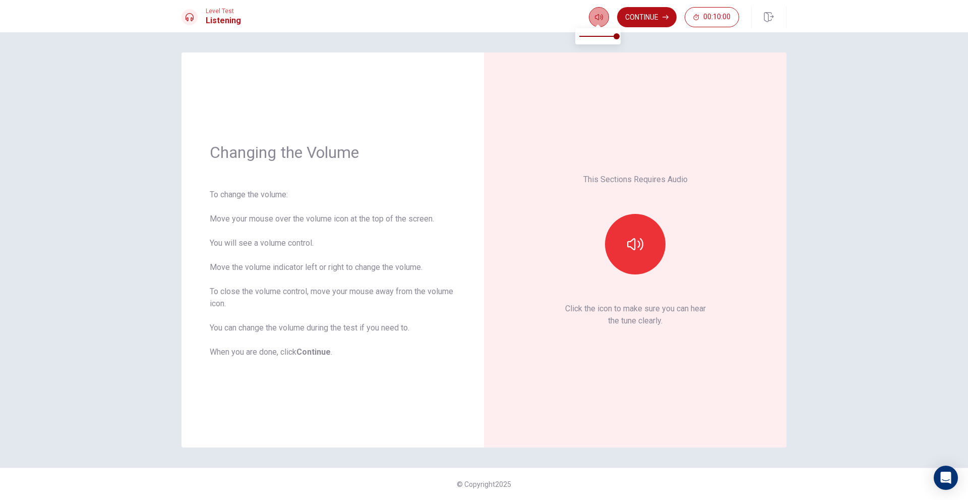
click at [594, 19] on button "button" at bounding box center [599, 17] width 20 height 20
click at [633, 251] on icon "button" at bounding box center [635, 244] width 16 height 16
type input "0.6"
click at [603, 32] on span at bounding box center [597, 36] width 37 height 14
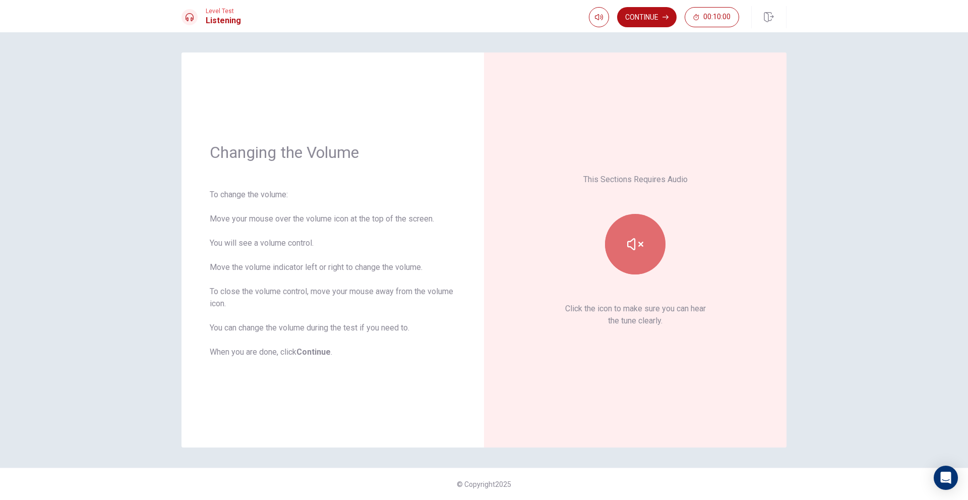
click at [638, 259] on button "button" at bounding box center [635, 244] width 61 height 61
click at [637, 258] on button "button" at bounding box center [635, 244] width 61 height 61
click at [627, 14] on button "Continue" at bounding box center [647, 17] width 60 height 20
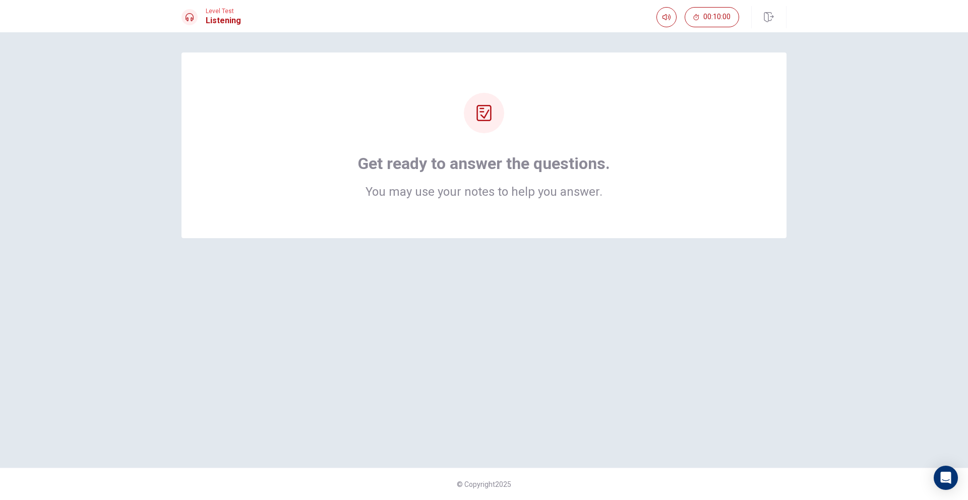
click at [483, 104] on div at bounding box center [484, 113] width 40 height 40
click at [481, 165] on h1 "Get ready to answer the questions." at bounding box center [484, 163] width 252 height 20
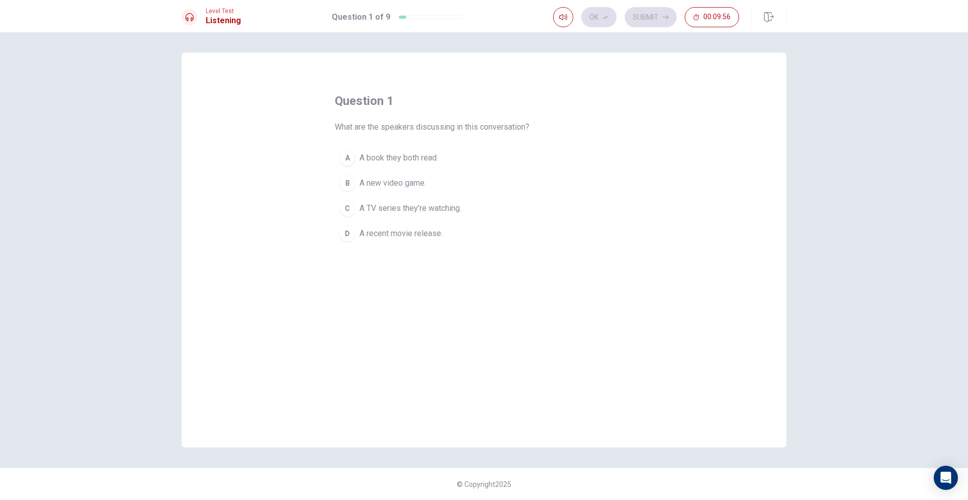
click at [424, 236] on span "A recent movie release." at bounding box center [401, 233] width 83 height 12
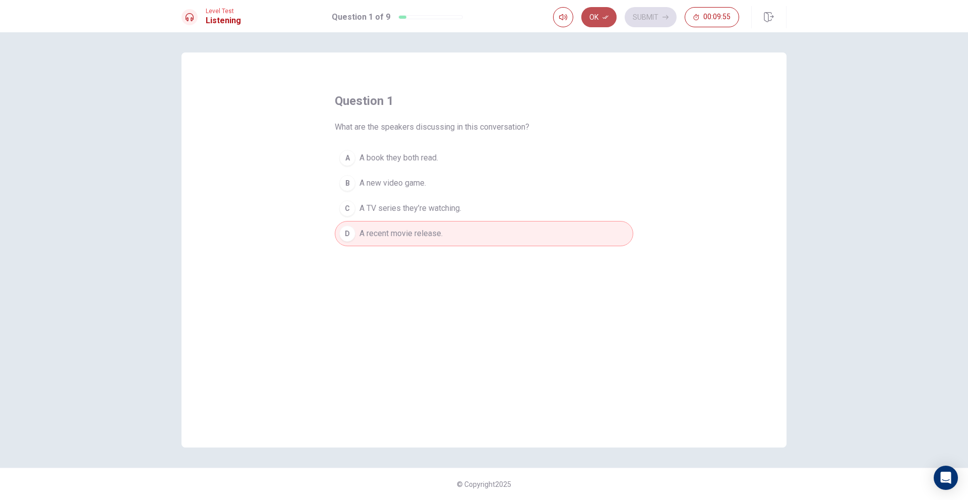
click at [604, 16] on icon "button" at bounding box center [606, 17] width 6 height 6
click at [654, 14] on button "Submit" at bounding box center [651, 17] width 52 height 20
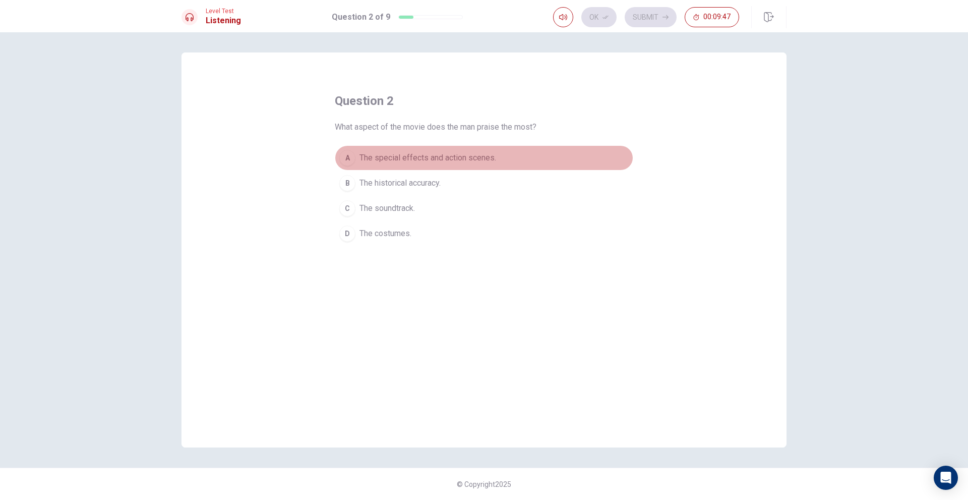
click at [450, 156] on span "The special effects and action scenes." at bounding box center [428, 158] width 137 height 12
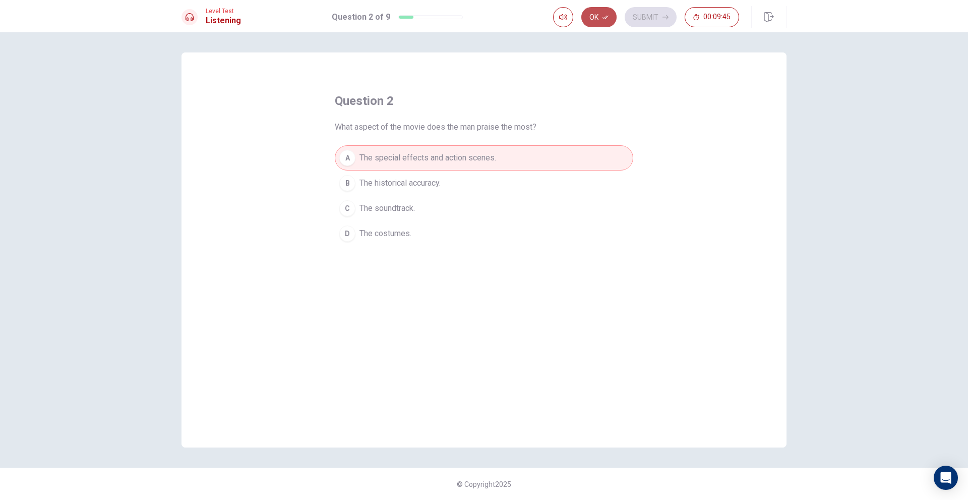
click at [604, 16] on icon "button" at bounding box center [606, 17] width 6 height 6
click at [642, 17] on button "Submit" at bounding box center [651, 17] width 52 height 20
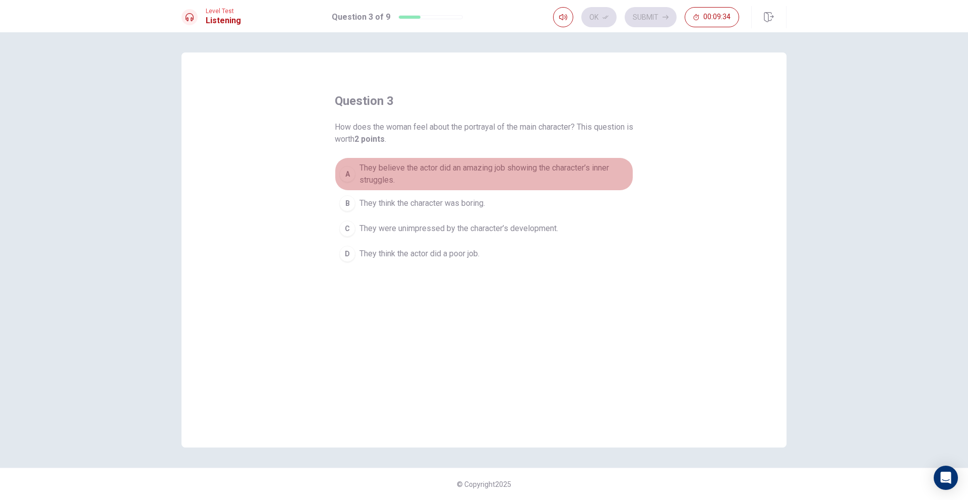
click at [570, 165] on span "They believe the actor did an amazing job showing the character’s inner struggl…" at bounding box center [494, 174] width 269 height 24
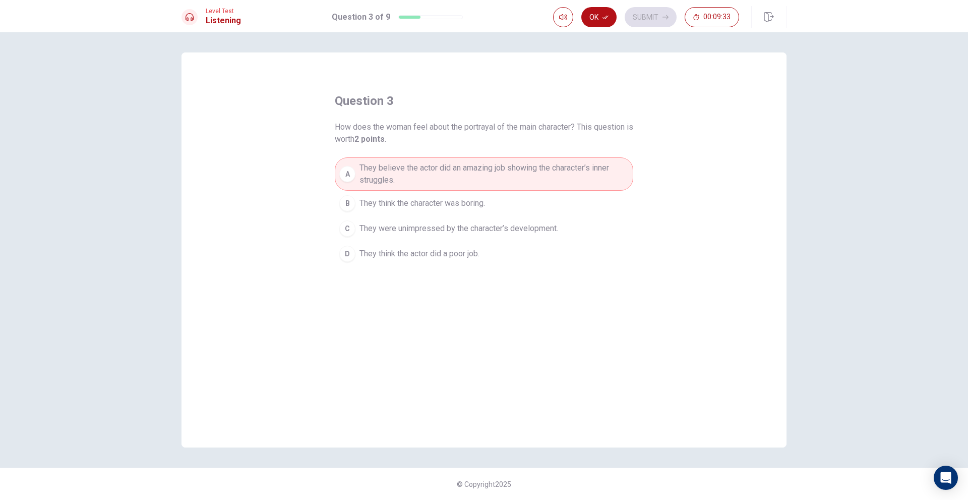
click at [490, 196] on button "B They think the character was boring." at bounding box center [484, 203] width 299 height 25
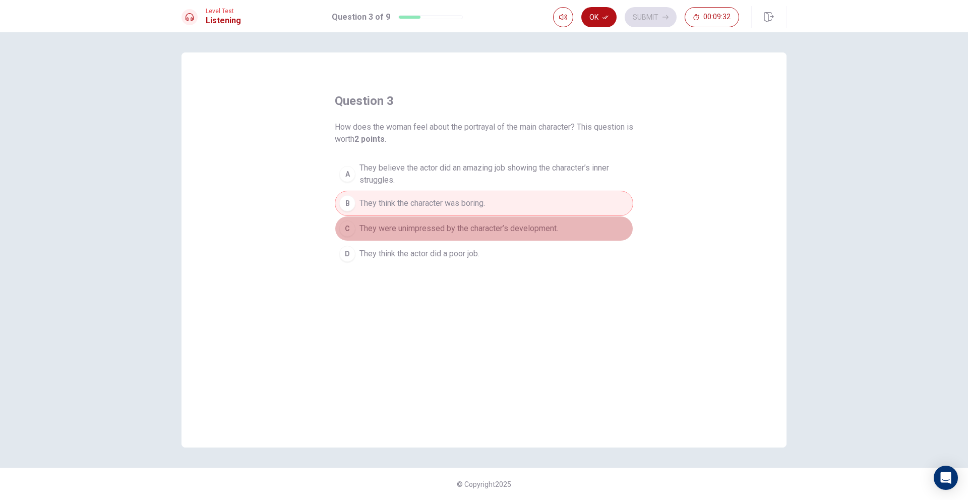
click at [517, 234] on span "They were unimpressed by the character’s development." at bounding box center [459, 228] width 199 height 12
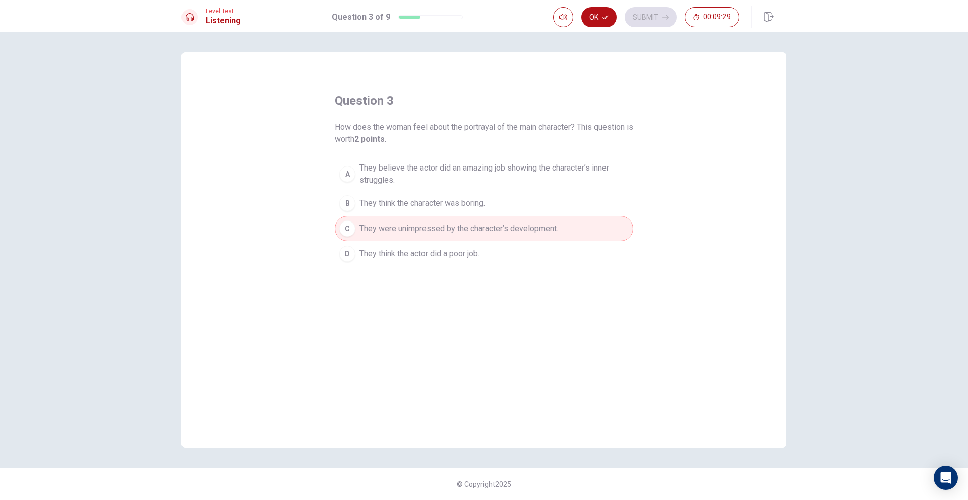
click at [475, 252] on span "They think the actor did a poor job." at bounding box center [420, 254] width 120 height 12
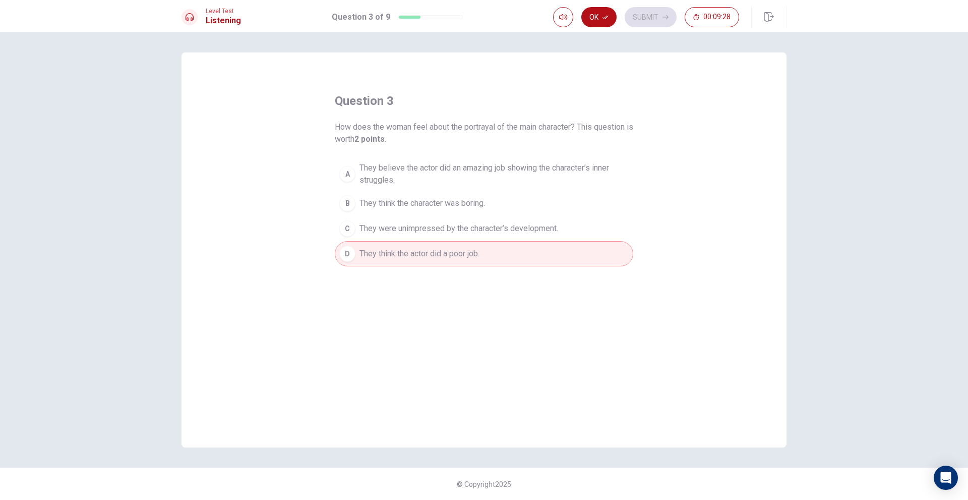
click at [513, 234] on span "They were unimpressed by the character’s development." at bounding box center [459, 228] width 199 height 12
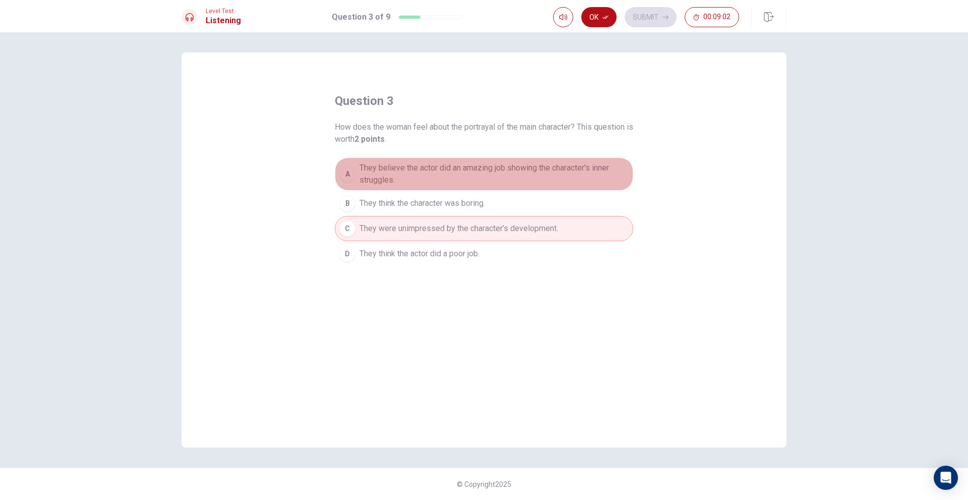
click at [537, 169] on span "They believe the actor did an amazing job showing the character’s inner struggl…" at bounding box center [494, 174] width 269 height 24
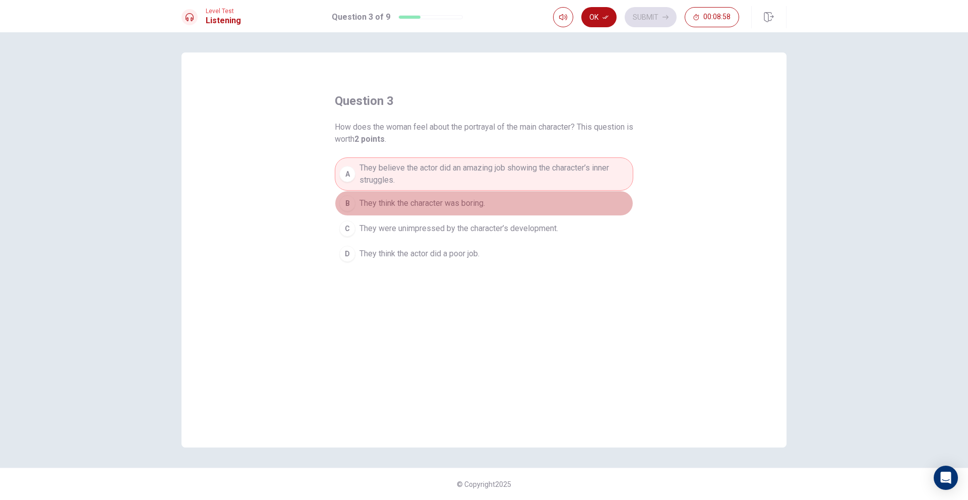
click at [507, 191] on button "B They think the character was boring." at bounding box center [484, 203] width 299 height 25
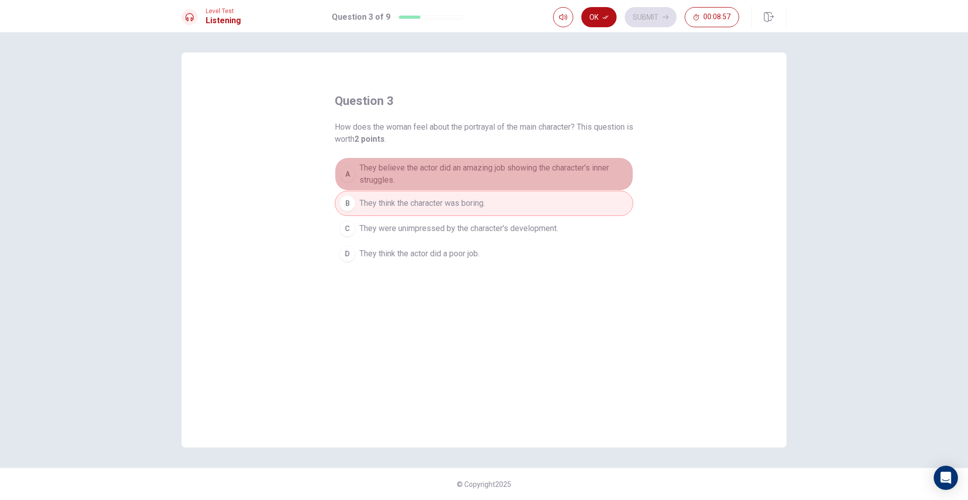
click at [513, 173] on span "They believe the actor did an amazing job showing the character’s inner struggl…" at bounding box center [494, 174] width 269 height 24
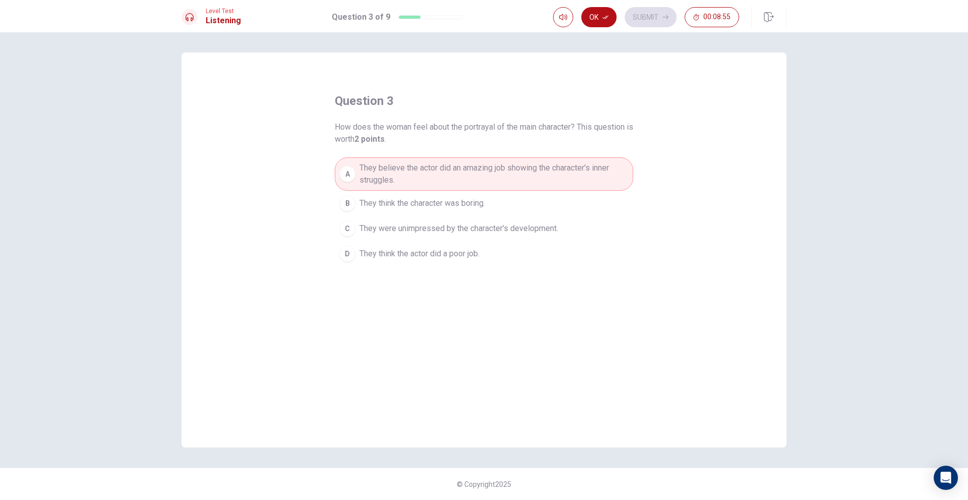
click at [497, 233] on span "They were unimpressed by the character’s development." at bounding box center [459, 228] width 199 height 12
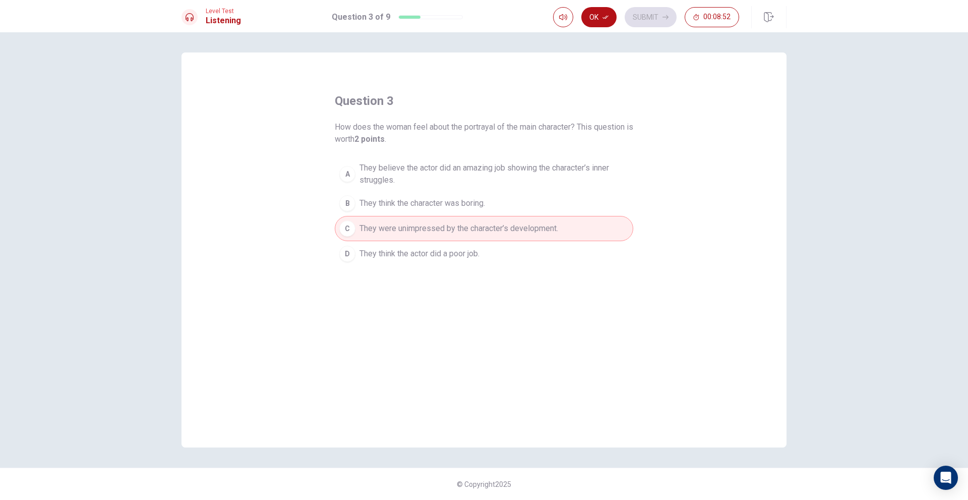
click at [547, 174] on span "They believe the actor did an amazing job showing the character’s inner struggl…" at bounding box center [494, 174] width 269 height 24
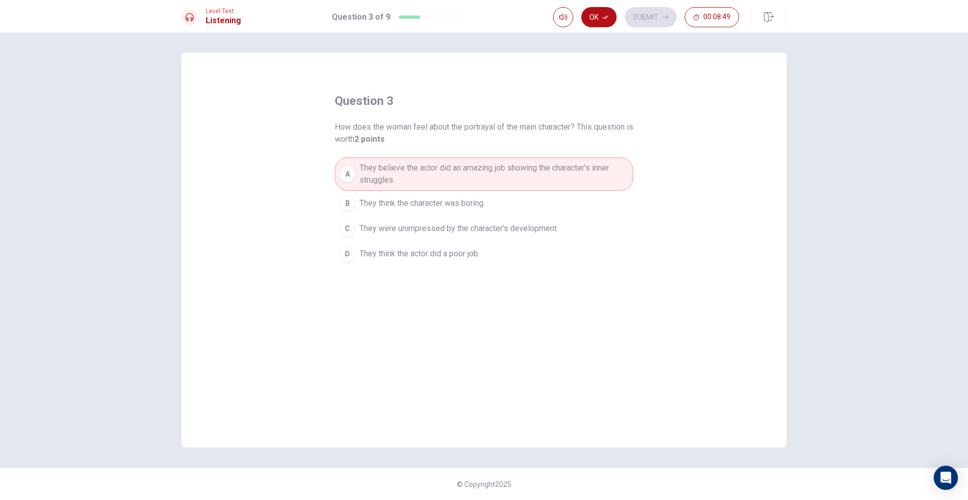
click at [526, 195] on button "B They think the character was boring." at bounding box center [484, 203] width 299 height 25
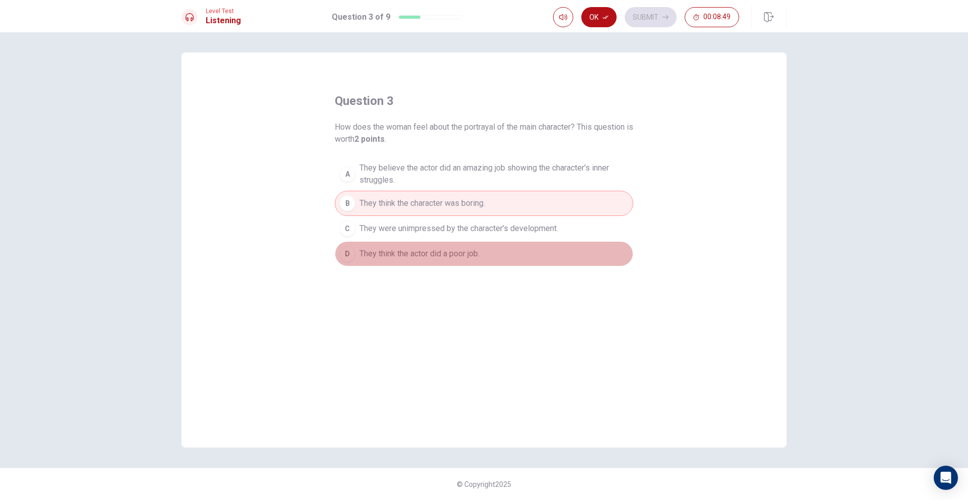
click at [501, 246] on button "D They think the actor did a poor job." at bounding box center [484, 253] width 299 height 25
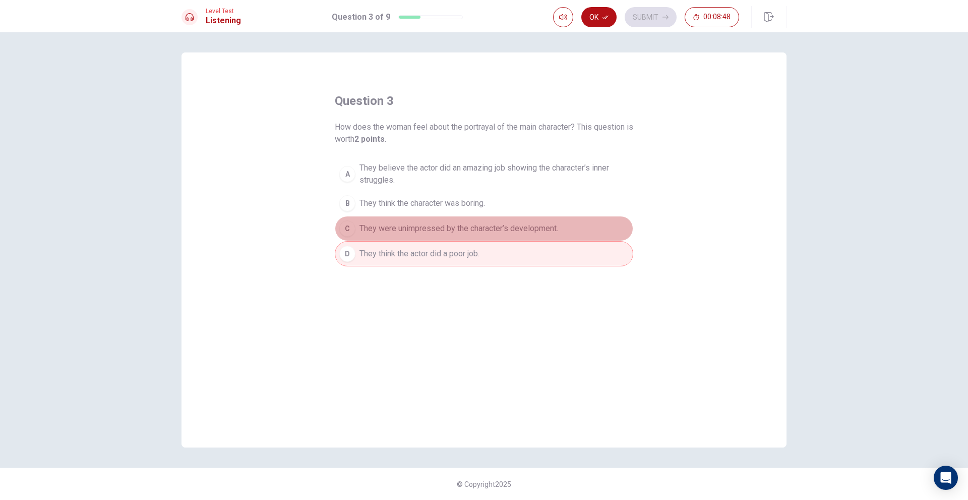
click at [516, 223] on span "They were unimpressed by the character’s development." at bounding box center [459, 228] width 199 height 12
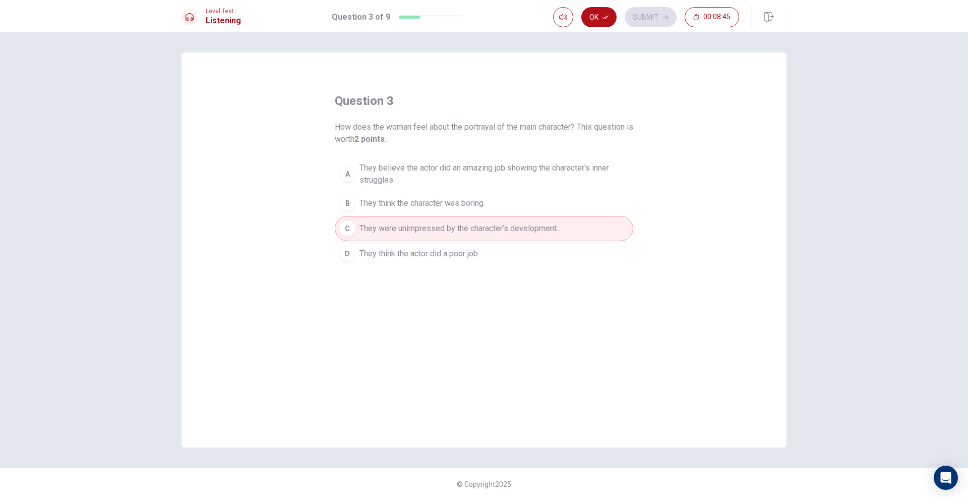
click at [535, 179] on span "They believe the actor did an amazing job showing the character’s inner struggl…" at bounding box center [494, 174] width 269 height 24
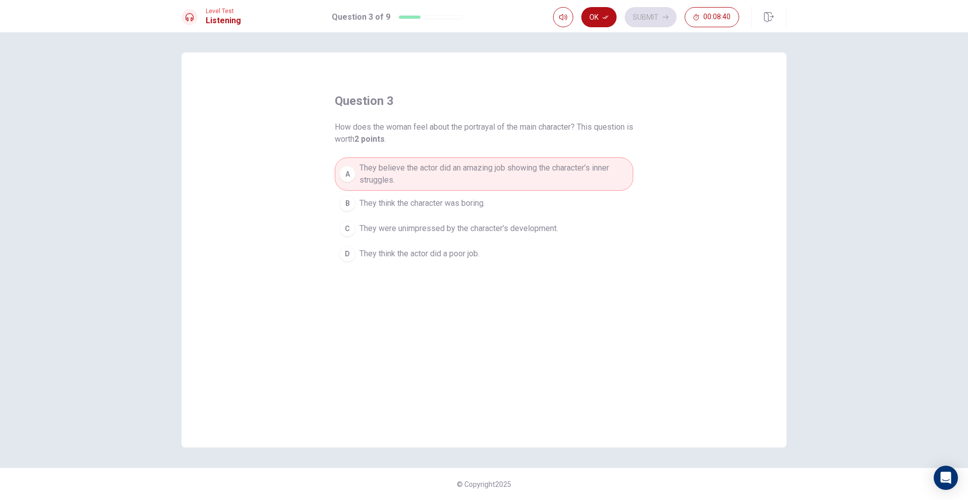
click at [528, 228] on span "They were unimpressed by the character’s development." at bounding box center [459, 228] width 199 height 12
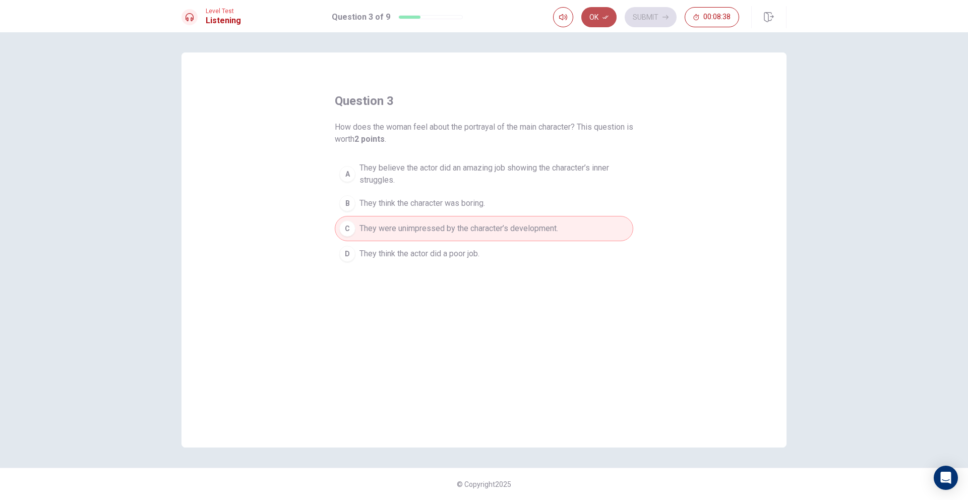
click at [607, 17] on icon "button" at bounding box center [606, 17] width 6 height 6
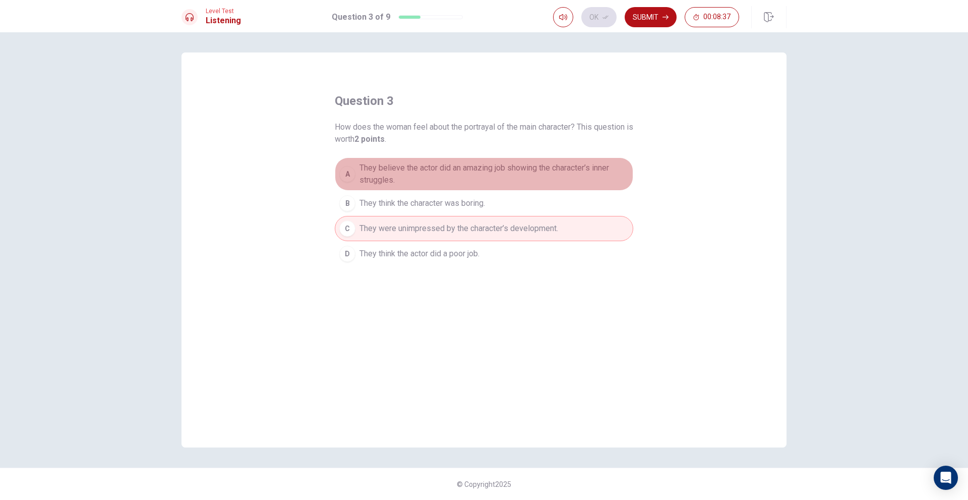
click at [481, 183] on span "They believe the actor did an amazing job showing the character’s inner struggl…" at bounding box center [494, 174] width 269 height 24
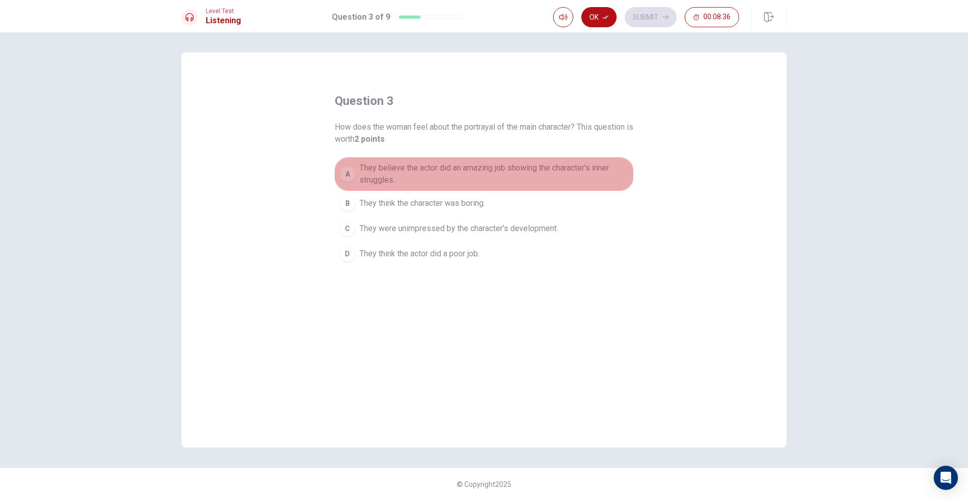
click at [495, 160] on button "A They believe the actor did an amazing job showing the character’s inner strug…" at bounding box center [484, 173] width 299 height 33
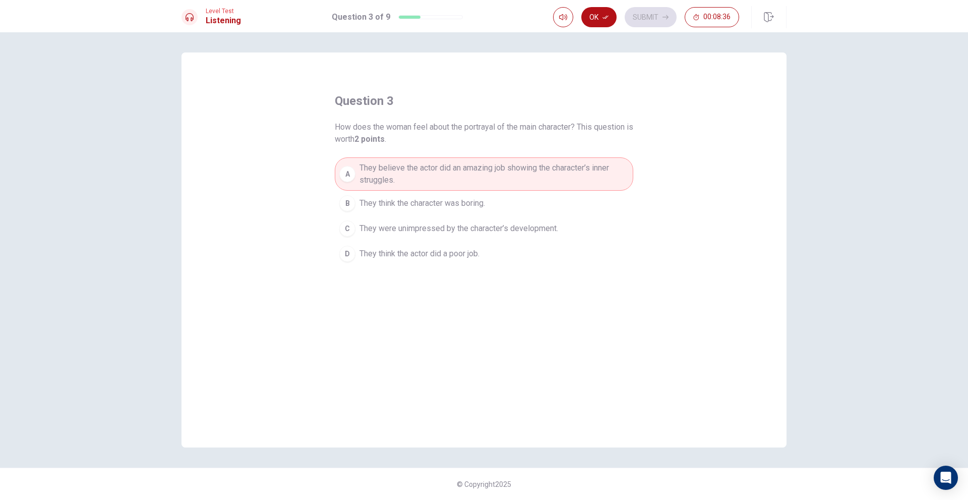
click at [487, 231] on span "They were unimpressed by the character’s development." at bounding box center [459, 228] width 199 height 12
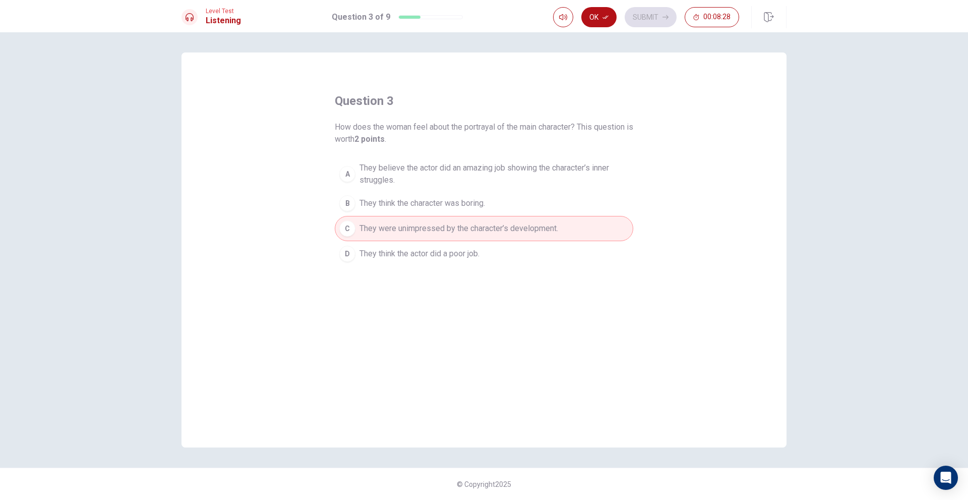
click at [530, 173] on span "They believe the actor did an amazing job showing the character’s inner struggl…" at bounding box center [494, 174] width 269 height 24
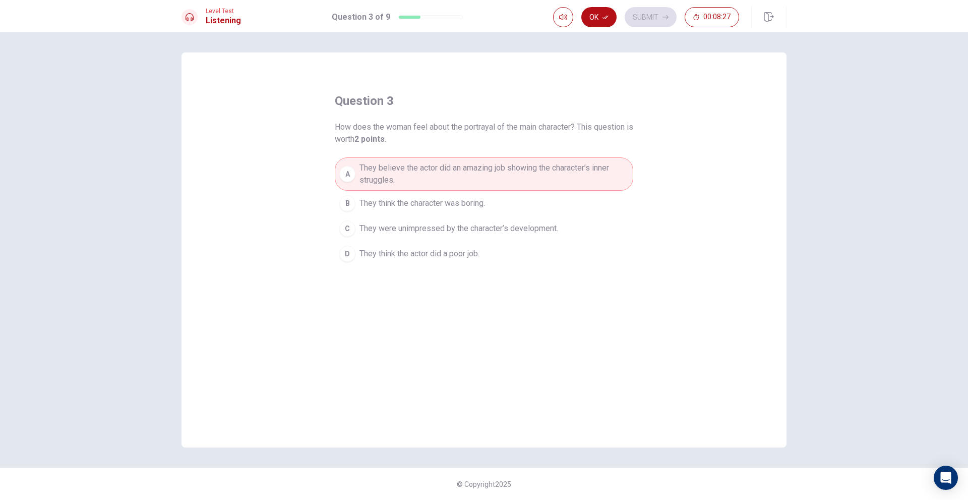
click at [506, 226] on span "They were unimpressed by the character’s development." at bounding box center [459, 228] width 199 height 12
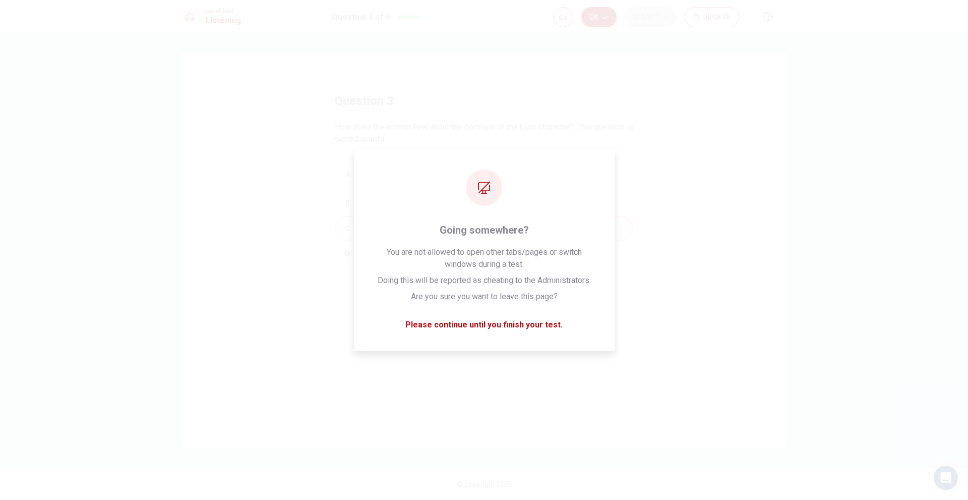
click at [590, 18] on button "Ok" at bounding box center [598, 17] width 35 height 20
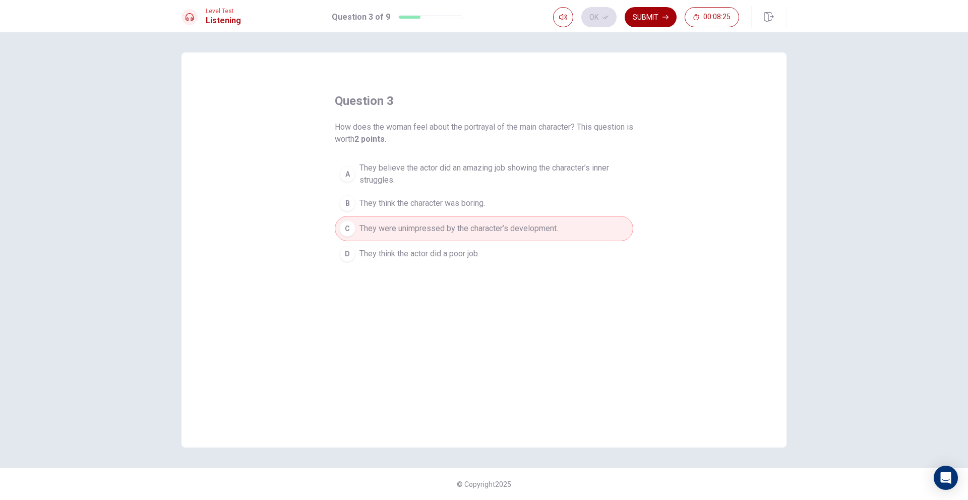
click at [645, 16] on button "Submit" at bounding box center [651, 17] width 52 height 20
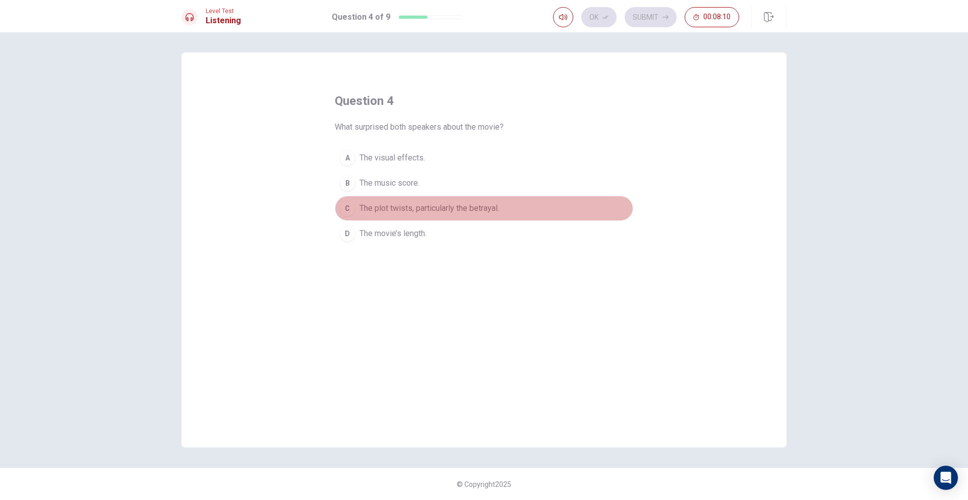
click at [473, 206] on span "The plot twists, particularly the betrayal." at bounding box center [430, 208] width 140 height 12
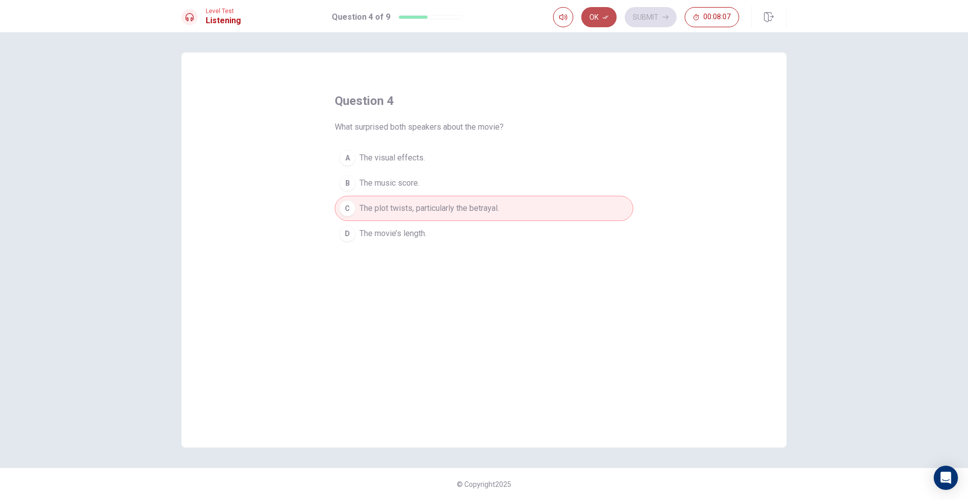
click at [598, 13] on button "Ok" at bounding box center [598, 17] width 35 height 20
click at [650, 17] on button "Submit" at bounding box center [651, 17] width 52 height 20
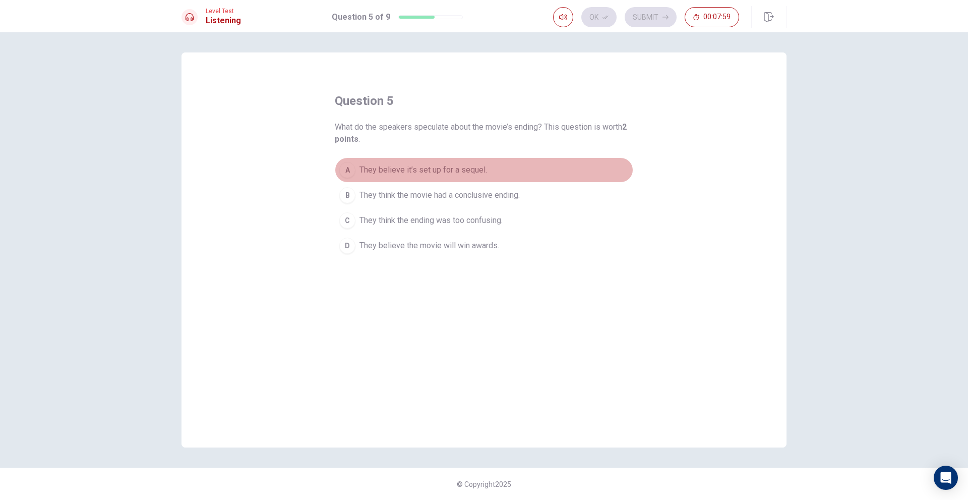
click at [490, 161] on button "A They believe it’s set up for a sequel." at bounding box center [484, 169] width 299 height 25
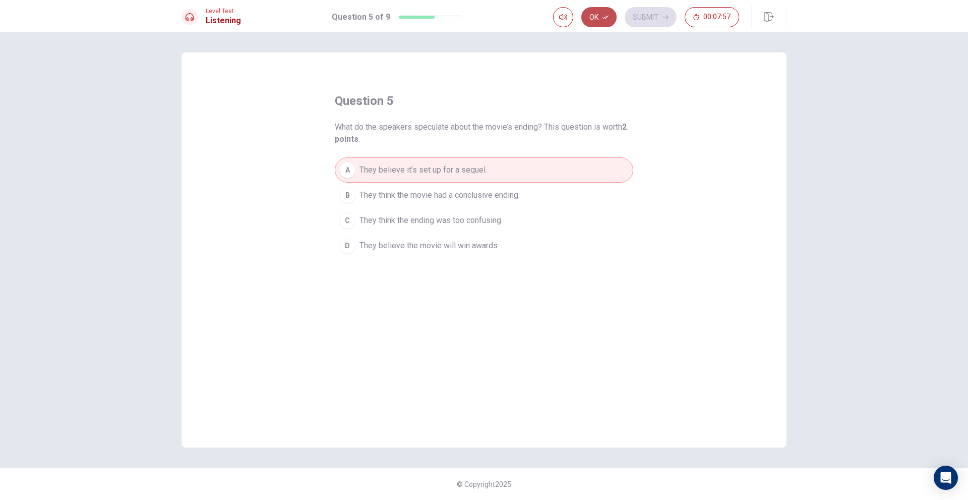
click at [595, 16] on button "Ok" at bounding box center [598, 17] width 35 height 20
click at [636, 16] on button "Submit" at bounding box center [651, 17] width 52 height 20
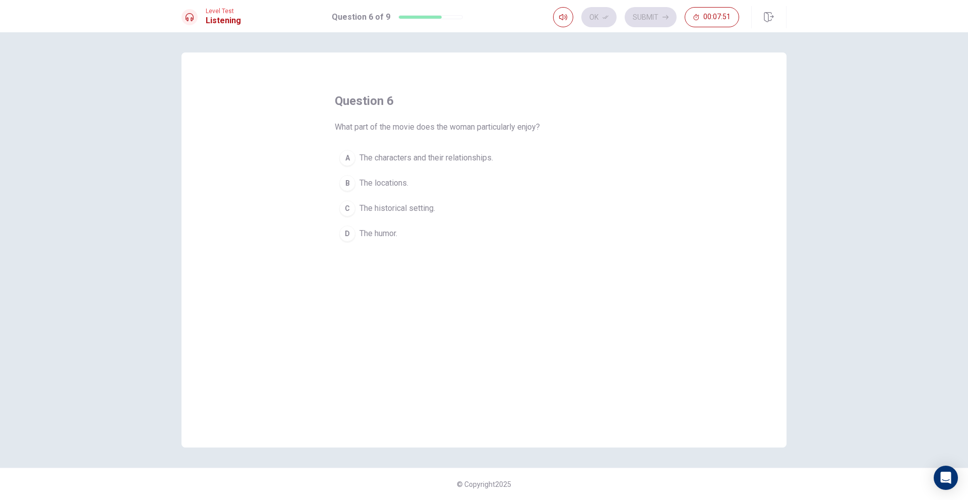
click at [506, 153] on button "A The characters and their relationships." at bounding box center [484, 157] width 299 height 25
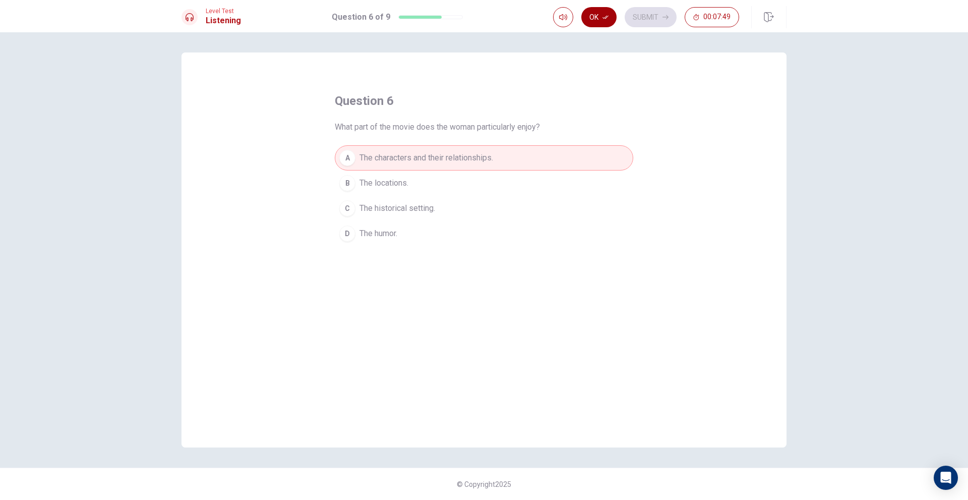
click at [607, 20] on icon "button" at bounding box center [606, 17] width 6 height 6
click at [639, 20] on button "Submit" at bounding box center [651, 17] width 52 height 20
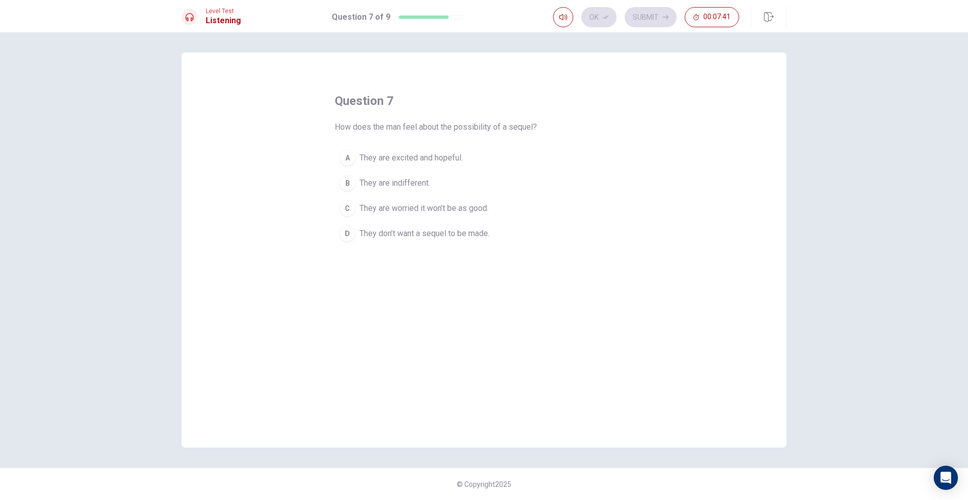
click at [468, 149] on button "A They are excited and hopeful." at bounding box center [484, 157] width 299 height 25
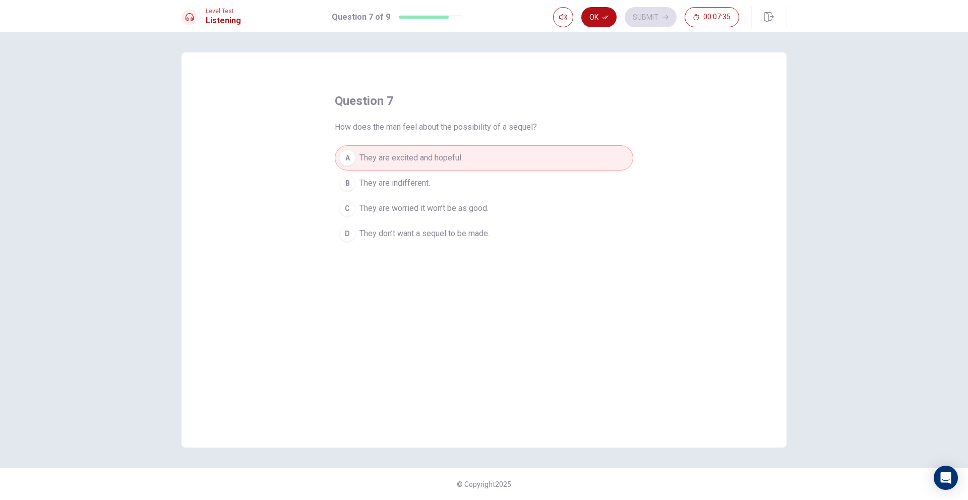
click at [487, 182] on button "B They are indifferent." at bounding box center [484, 182] width 299 height 25
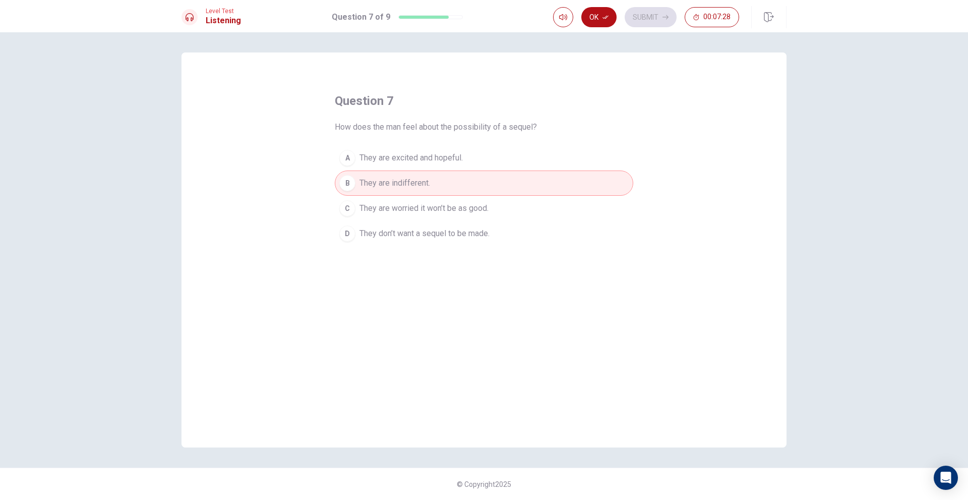
click at [601, 14] on button "Ok" at bounding box center [598, 17] width 35 height 20
click at [640, 15] on button "Submit" at bounding box center [651, 17] width 52 height 20
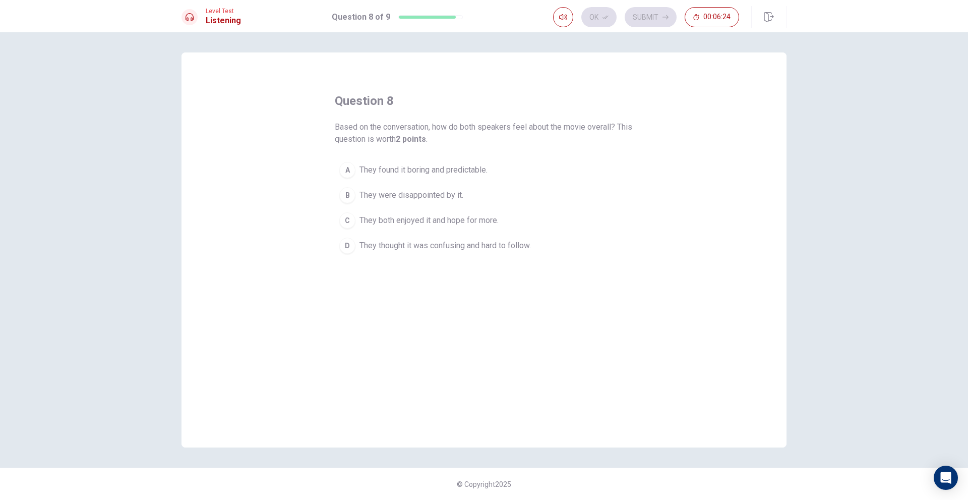
click at [401, 177] on button "A They found it boring and predictable." at bounding box center [484, 169] width 299 height 25
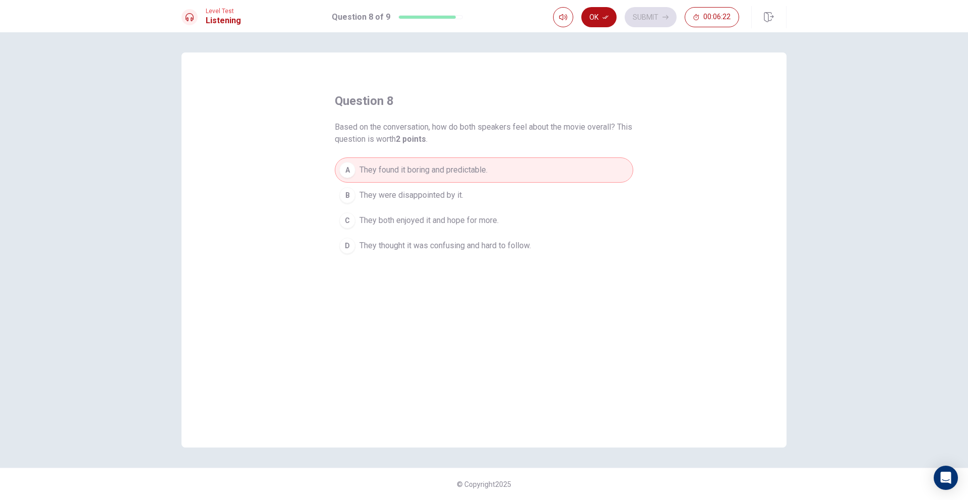
click at [398, 193] on span "They were disappointed by it." at bounding box center [412, 195] width 104 height 12
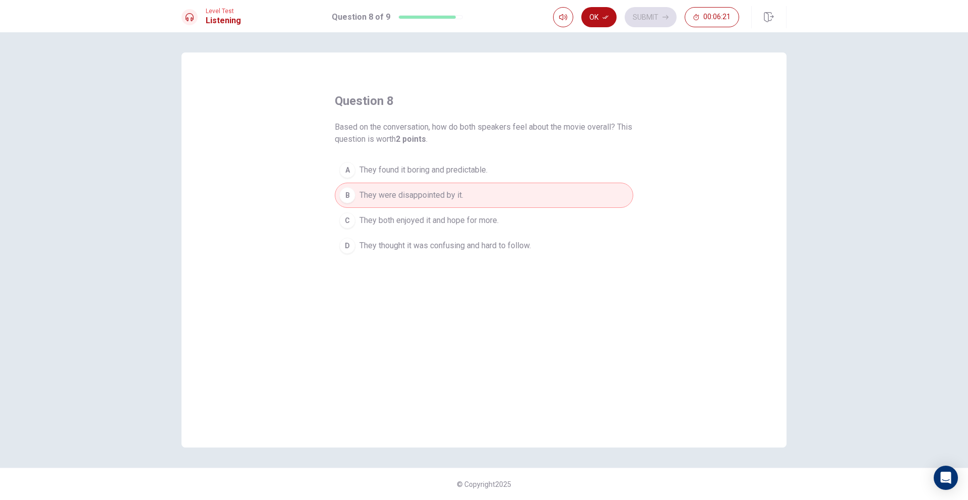
click at [397, 218] on span "They both enjoyed it and hope for more." at bounding box center [429, 220] width 139 height 12
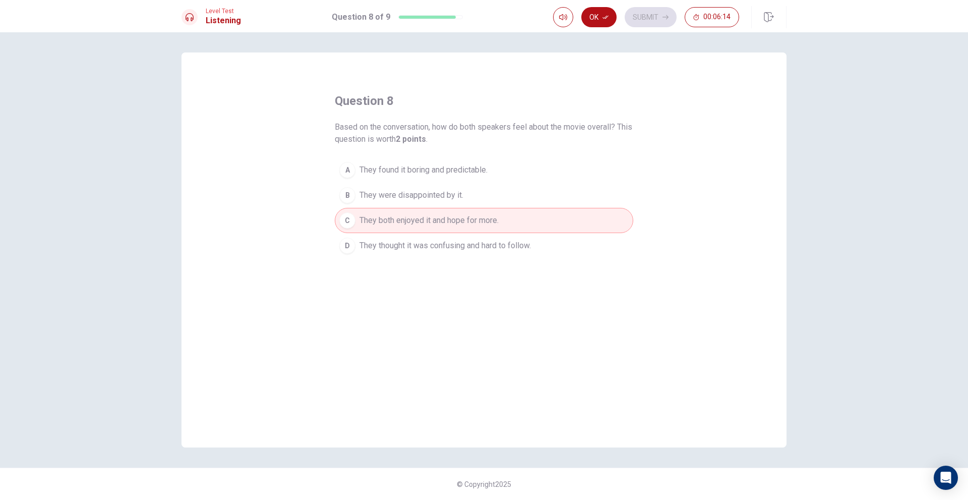
click at [458, 260] on div "question 8 Based on the conversation, how do both speakers feel about the movie…" at bounding box center [484, 249] width 605 height 395
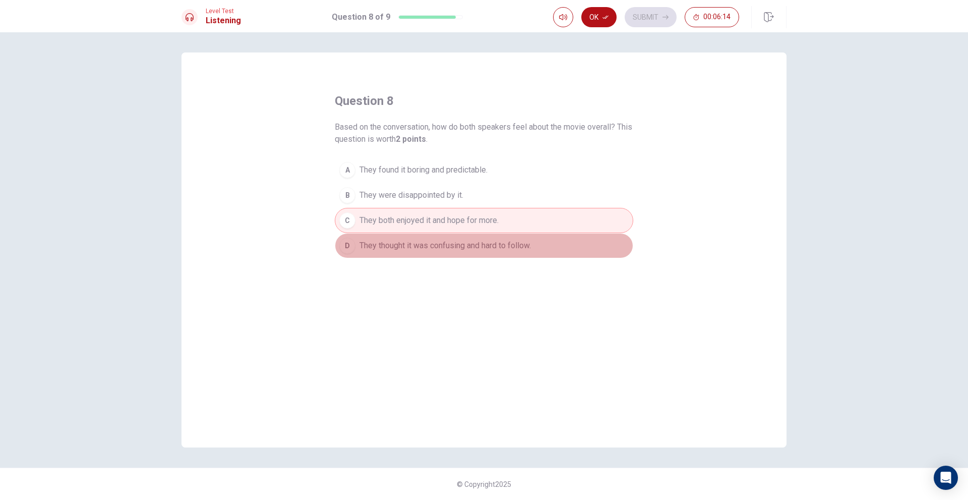
click at [460, 256] on button "D They thought it was confusing and hard to follow." at bounding box center [484, 245] width 299 height 25
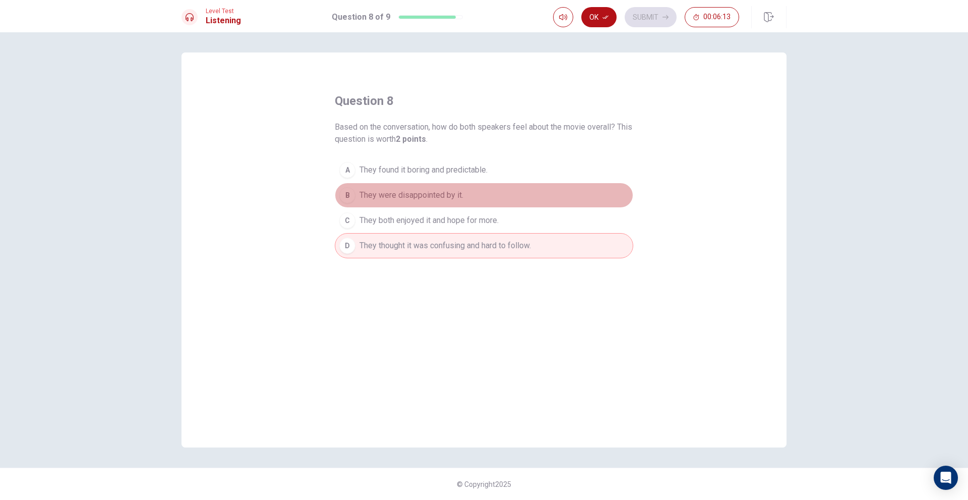
click at [485, 190] on button "B They were disappointed by it." at bounding box center [484, 195] width 299 height 25
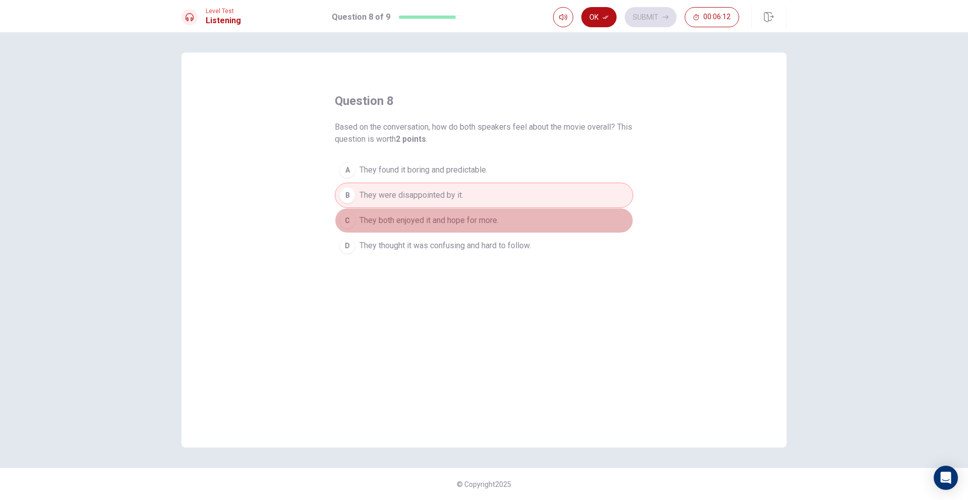
click at [474, 226] on span "They both enjoyed it and hope for more." at bounding box center [429, 220] width 139 height 12
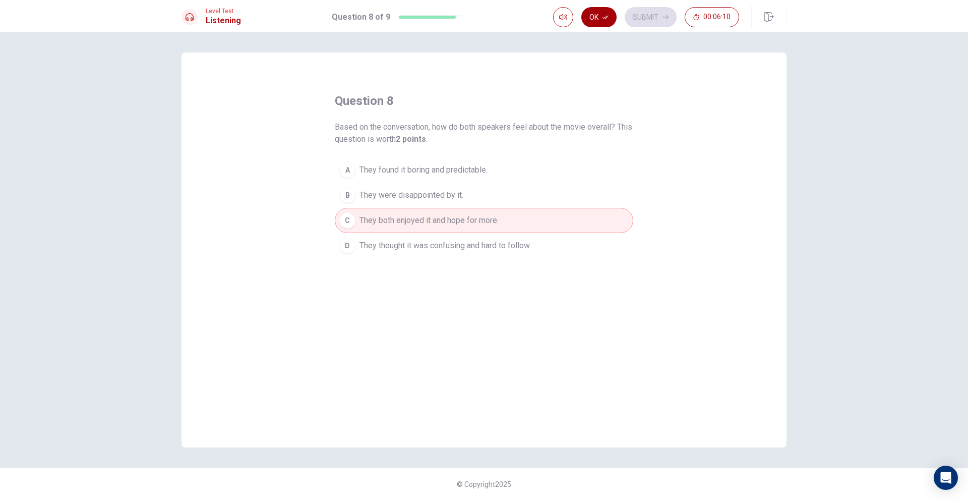
click at [605, 21] on button "Ok" at bounding box center [598, 17] width 35 height 20
click at [648, 16] on button "Submit" at bounding box center [651, 17] width 52 height 20
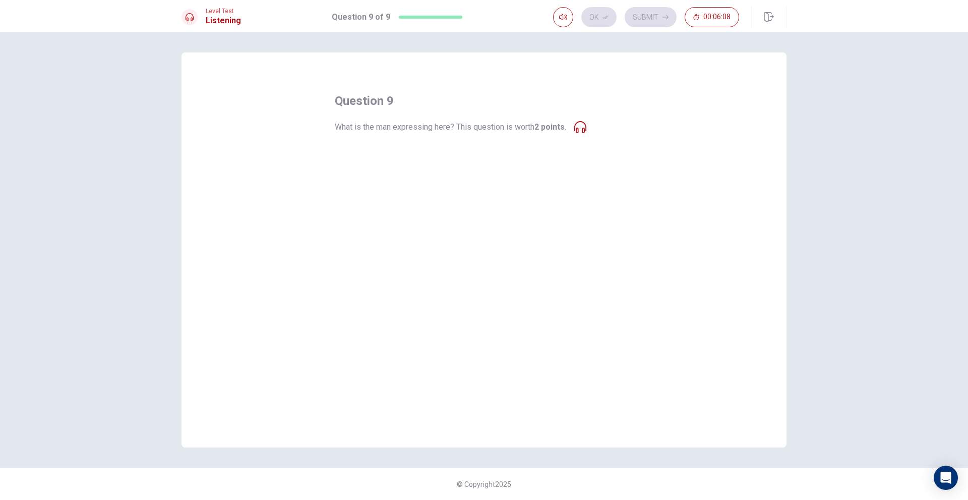
click at [511, 148] on button "A Strong emotional impact from the ending." at bounding box center [484, 157] width 299 height 25
click at [479, 178] on button "B Disappointment in the ending." at bounding box center [484, 182] width 299 height 25
click at [402, 231] on span "Confusion about the plot." at bounding box center [404, 233] width 88 height 12
click at [250, 198] on div "question 9 What is the man expressing here? This question is worth 2 points . A…" at bounding box center [484, 249] width 605 height 395
click at [362, 262] on div "question 9 What is the man expressing here? This question is worth 2 points . A…" at bounding box center [484, 249] width 605 height 395
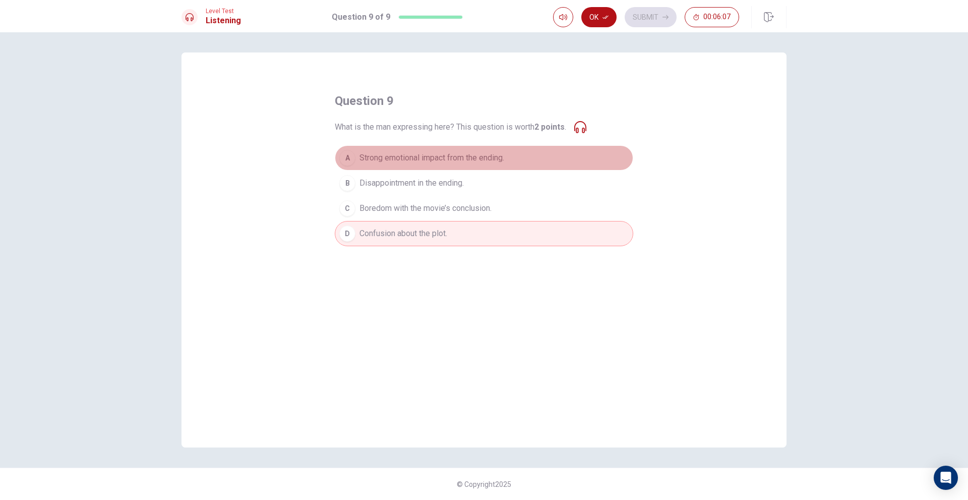
click at [416, 159] on span "Strong emotional impact from the ending." at bounding box center [432, 158] width 145 height 12
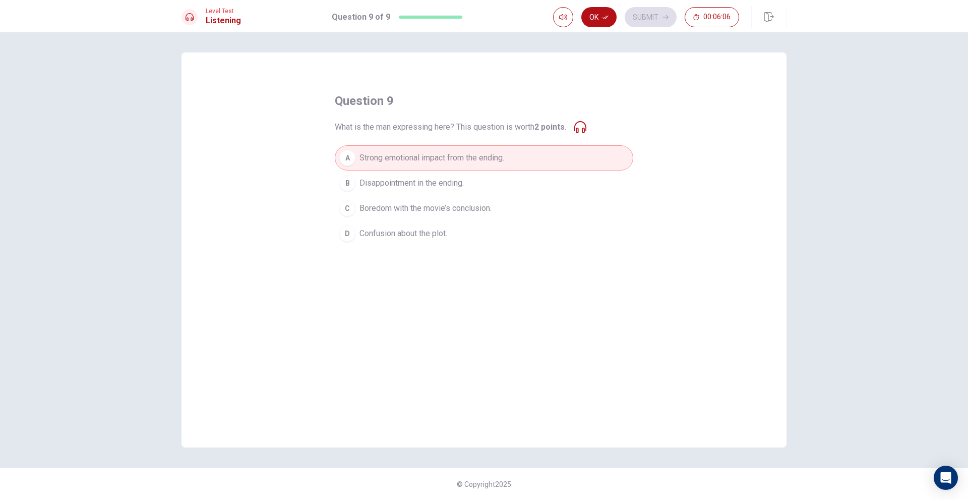
click at [419, 188] on span "Disappointment in the ending." at bounding box center [412, 183] width 104 height 12
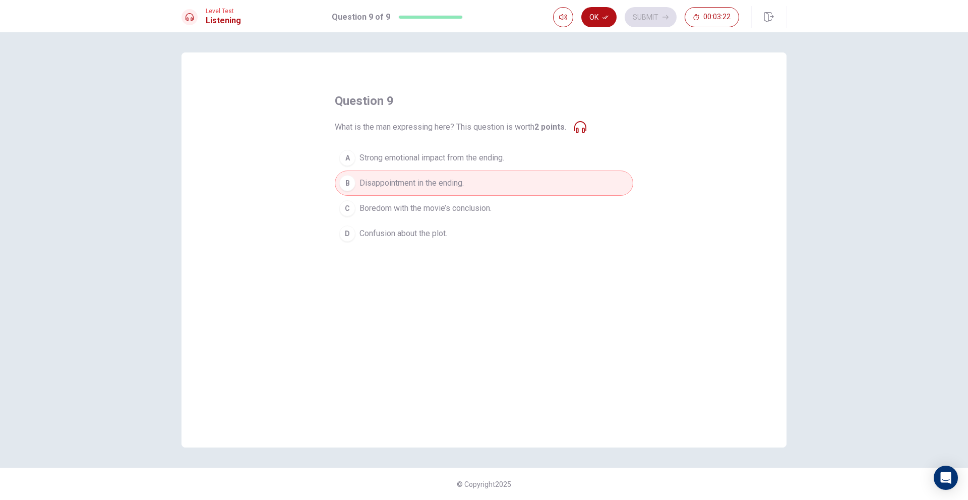
click at [591, 128] on div "question 9 What is the man expressing here? This question is worth 2 points . A…" at bounding box center [484, 169] width 299 height 153
click at [576, 129] on div "What is the man expressing here? This question is worth 2 points ." at bounding box center [461, 127] width 252 height 12
click at [580, 129] on icon at bounding box center [580, 127] width 12 height 12
click at [582, 129] on icon at bounding box center [580, 127] width 12 height 12
click at [585, 123] on icon at bounding box center [580, 127] width 12 height 12
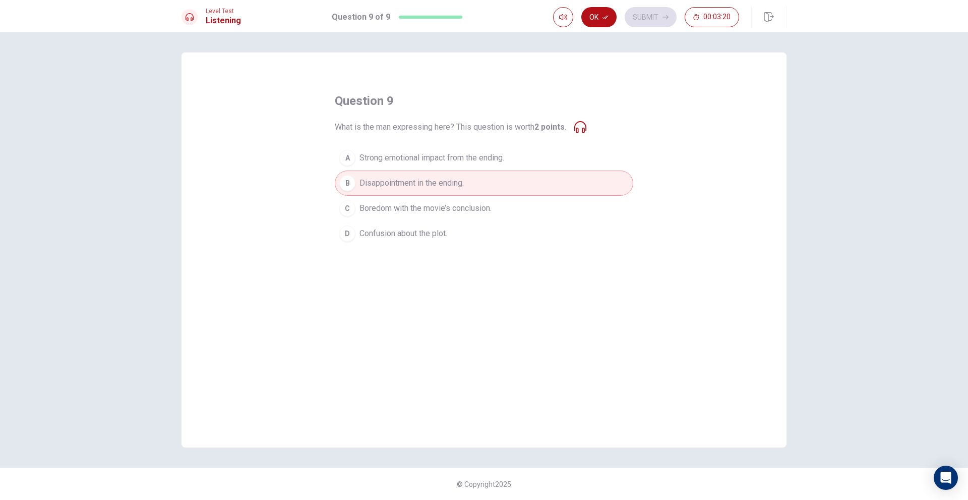
click at [525, 214] on button "C Boredom with the movie’s conclusion." at bounding box center [484, 208] width 299 height 25
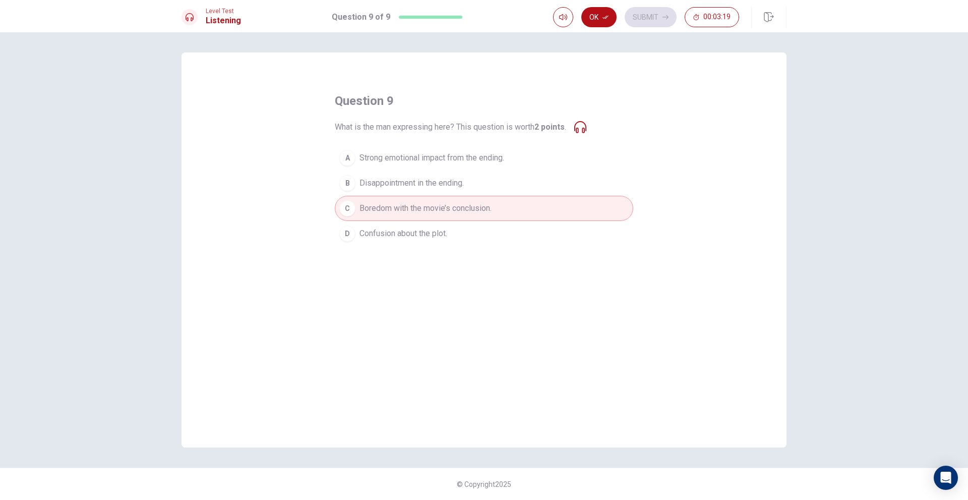
click at [533, 183] on button "B Disappointment in the ending." at bounding box center [484, 182] width 299 height 25
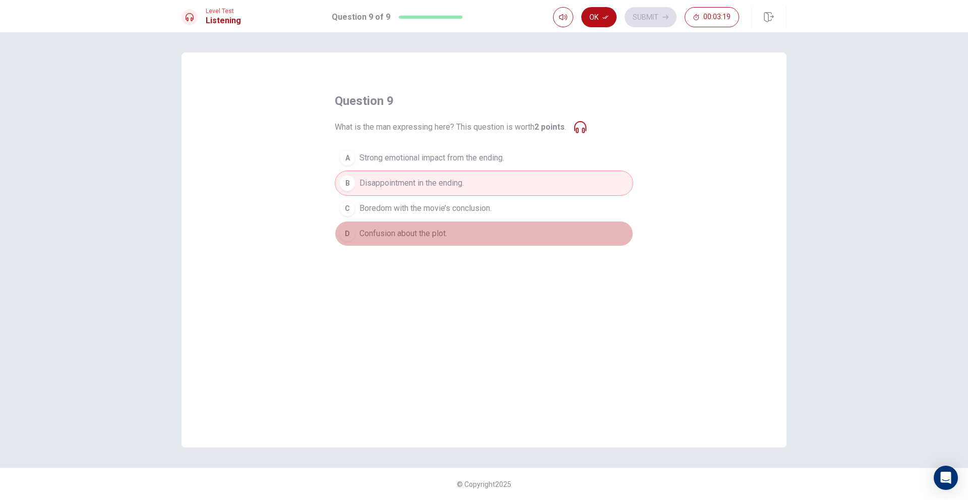
click at [511, 223] on button "D Confusion about the plot." at bounding box center [484, 233] width 299 height 25
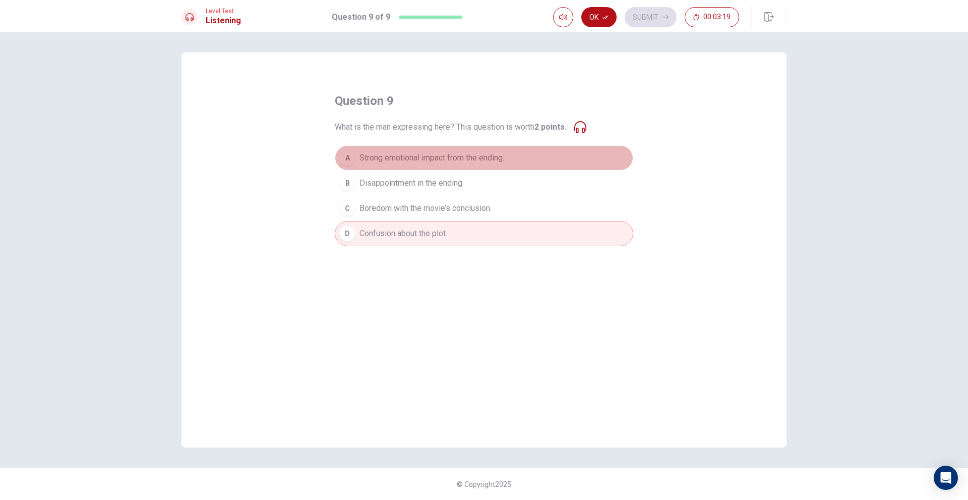
click at [497, 168] on button "A Strong emotional impact from the ending." at bounding box center [484, 157] width 299 height 25
click at [497, 177] on button "B Disappointment in the ending." at bounding box center [484, 182] width 299 height 25
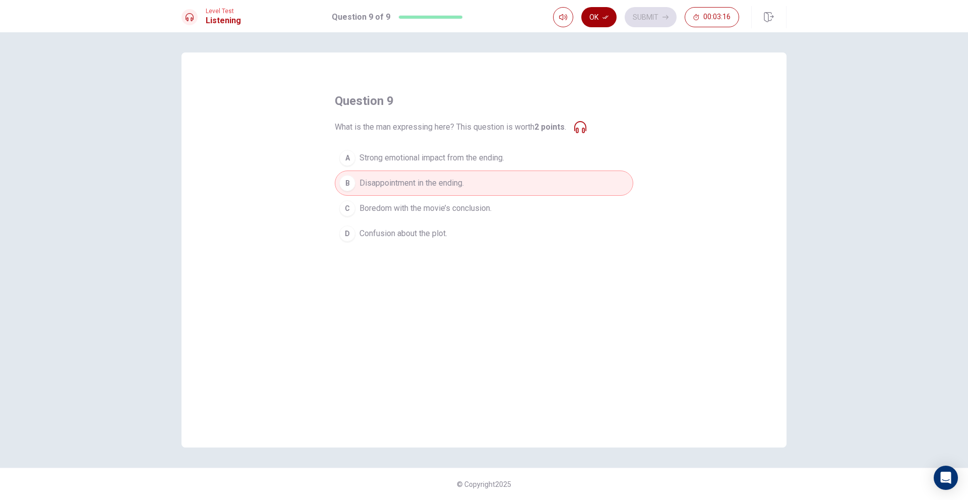
click at [590, 21] on button "Ok" at bounding box center [598, 17] width 35 height 20
click at [636, 11] on button "Submit" at bounding box center [651, 17] width 52 height 20
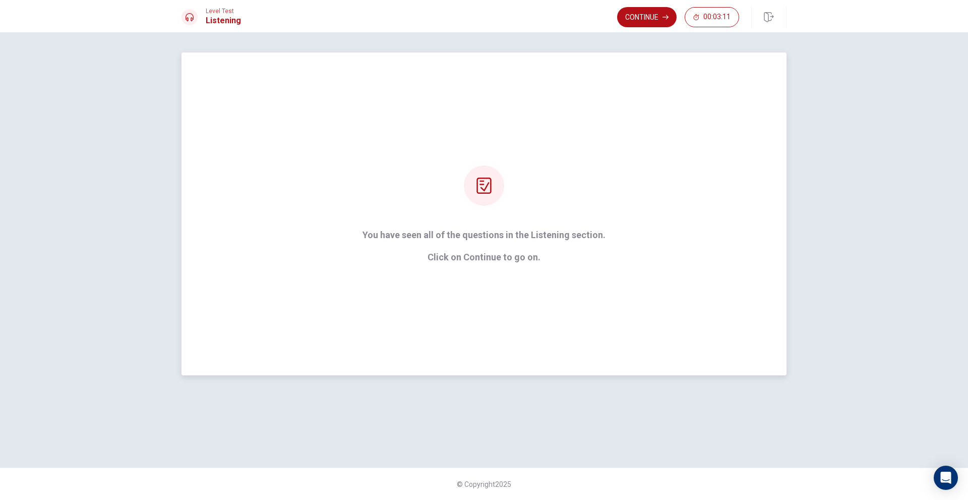
drag, startPoint x: 517, startPoint y: 242, endPoint x: 514, endPoint y: 248, distance: 6.8
click at [515, 246] on div "You have seen all of the questions in the Listening section. Click on Continue …" at bounding box center [483, 213] width 271 height 97
click at [513, 257] on p "Click on Continue to go on." at bounding box center [484, 257] width 243 height 10
click at [494, 173] on div at bounding box center [484, 185] width 40 height 40
click at [485, 179] on icon at bounding box center [484, 186] width 16 height 16
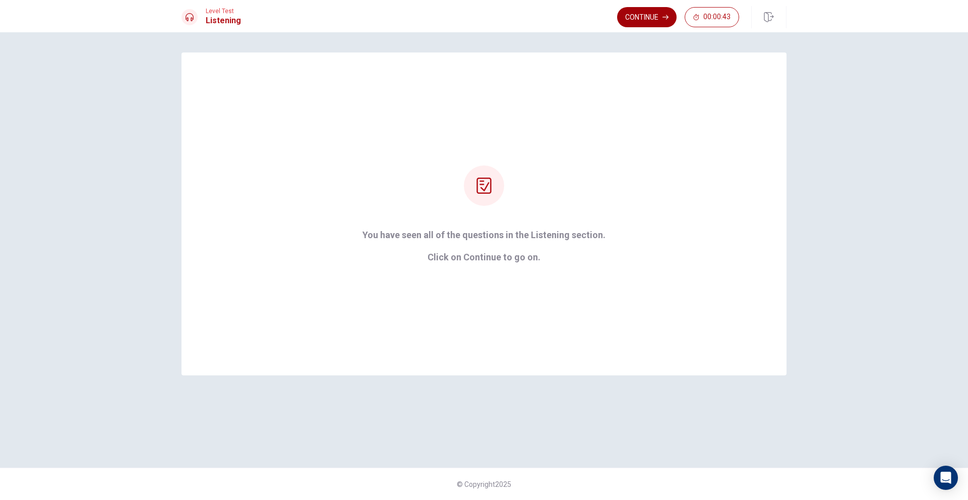
click at [664, 18] on icon "button" at bounding box center [666, 17] width 6 height 6
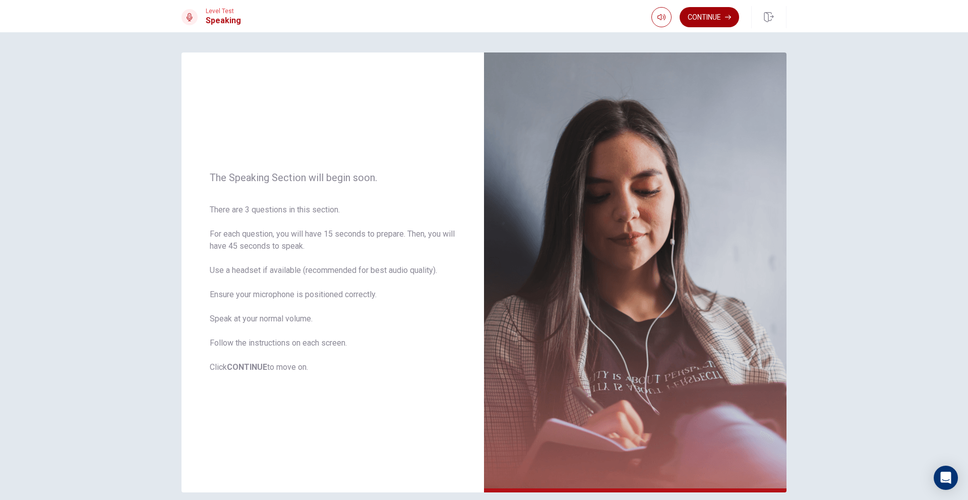
click at [688, 20] on button "Continue" at bounding box center [710, 17] width 60 height 20
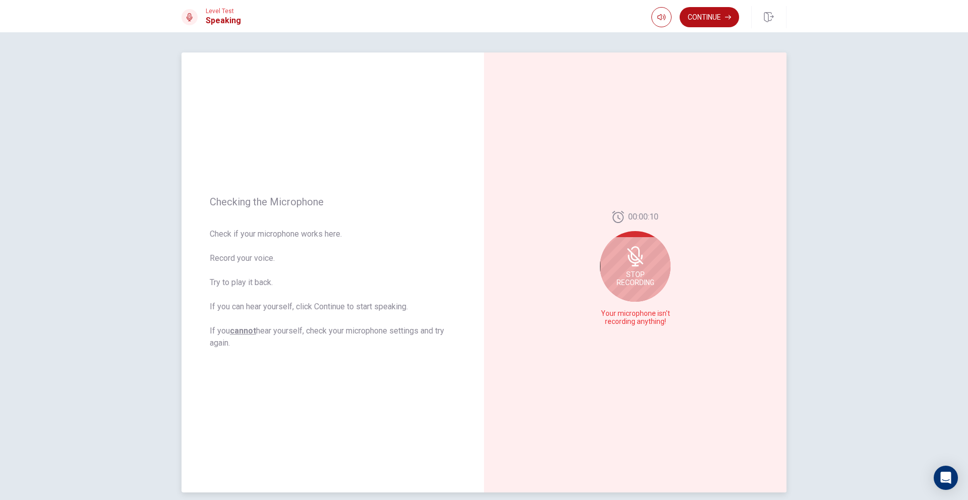
click at [622, 266] on div "Stop Recording" at bounding box center [635, 266] width 71 height 71
click at [632, 289] on div at bounding box center [635, 271] width 71 height 71
click at [637, 276] on icon at bounding box center [634, 271] width 15 height 20
click at [639, 318] on button "Play Audio" at bounding box center [646, 322] width 14 height 14
click at [622, 324] on icon "Record Again" at bounding box center [624, 322] width 6 height 6
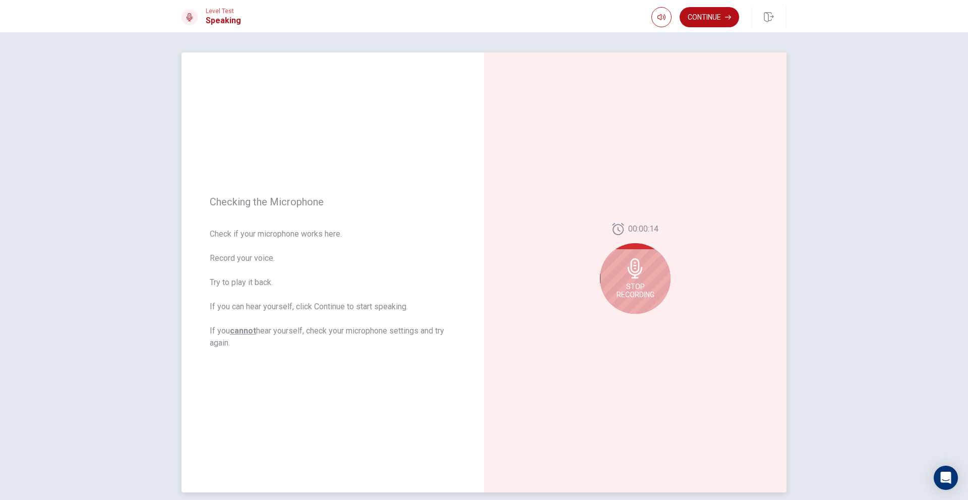
click at [641, 290] on span "Stop Recording" at bounding box center [636, 290] width 38 height 16
click at [648, 323] on button "Play Audio" at bounding box center [646, 322] width 14 height 14
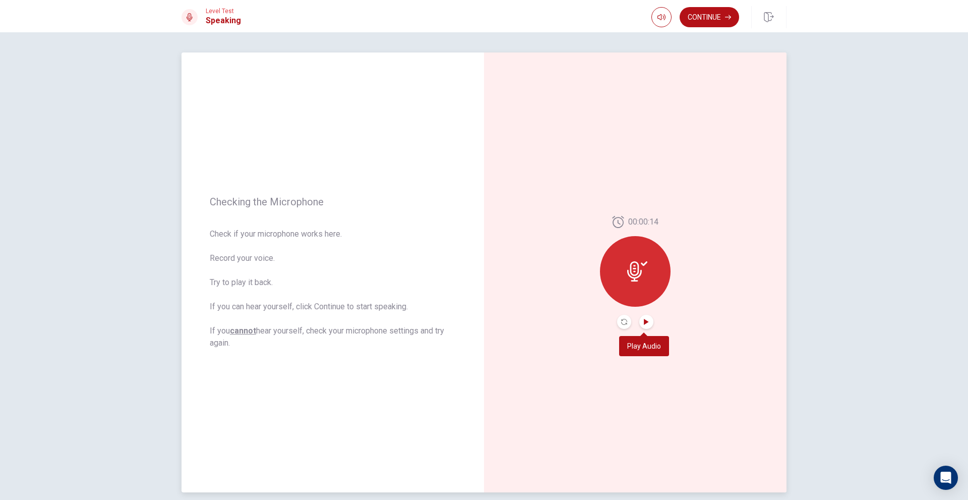
click at [644, 321] on icon "Play Audio" at bounding box center [646, 322] width 5 height 6
click at [638, 253] on div at bounding box center [635, 271] width 71 height 71
click at [635, 270] on icon at bounding box center [634, 271] width 15 height 20
click at [617, 320] on button "Record Again" at bounding box center [624, 322] width 14 height 14
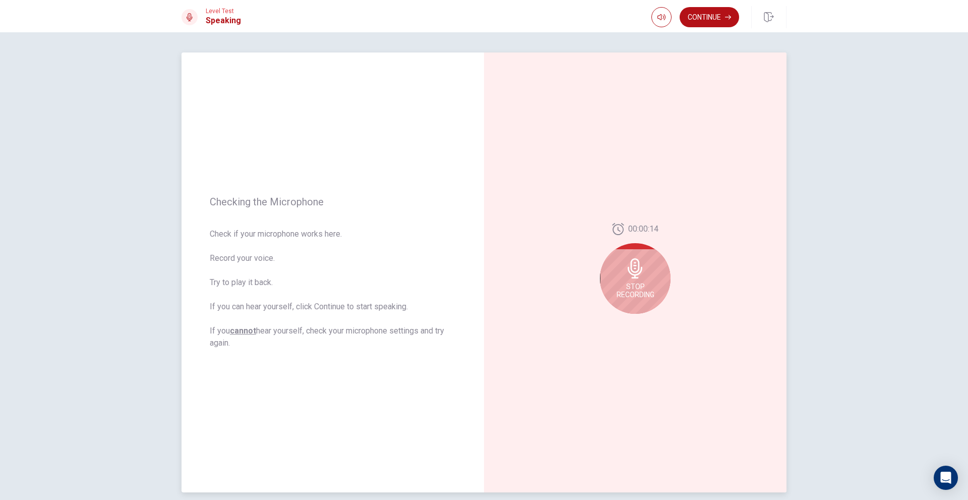
scroll to position [45, 0]
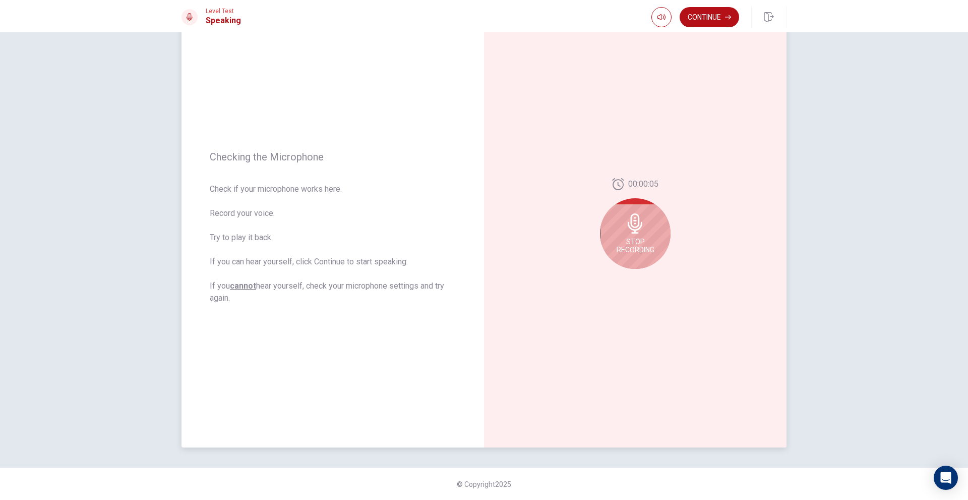
click at [641, 221] on icon at bounding box center [635, 223] width 20 height 20
click at [639, 277] on button "Play Audio" at bounding box center [646, 277] width 14 height 14
click at [619, 283] on button "Record Again" at bounding box center [624, 277] width 14 height 14
click at [628, 252] on span "Stop Recording" at bounding box center [636, 246] width 38 height 16
click at [624, 274] on icon "Record Again" at bounding box center [624, 277] width 6 height 6
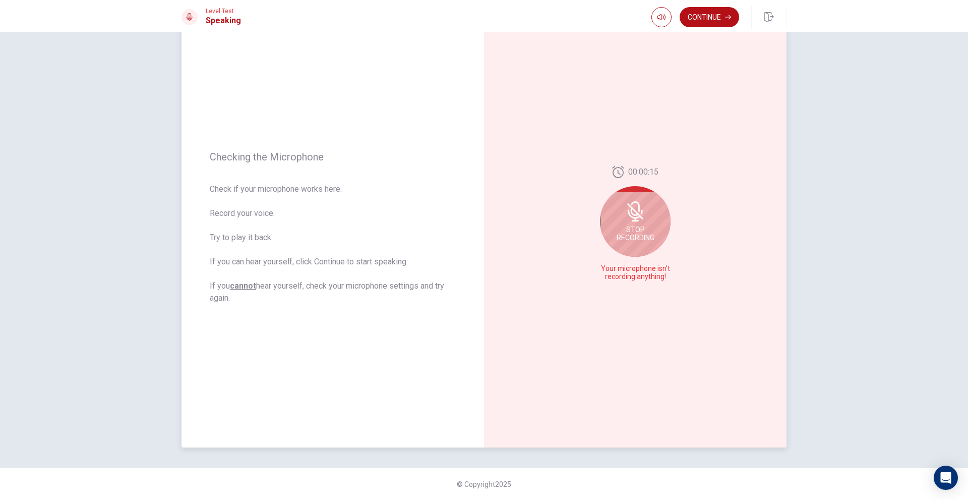
click at [633, 244] on div "Stop Recording" at bounding box center [635, 221] width 71 height 71
click at [617, 279] on button "Record Again" at bounding box center [624, 277] width 14 height 14
click at [638, 269] on div "00:00:15" at bounding box center [635, 227] width 71 height 113
click at [640, 273] on button "Play Audio" at bounding box center [646, 277] width 14 height 14
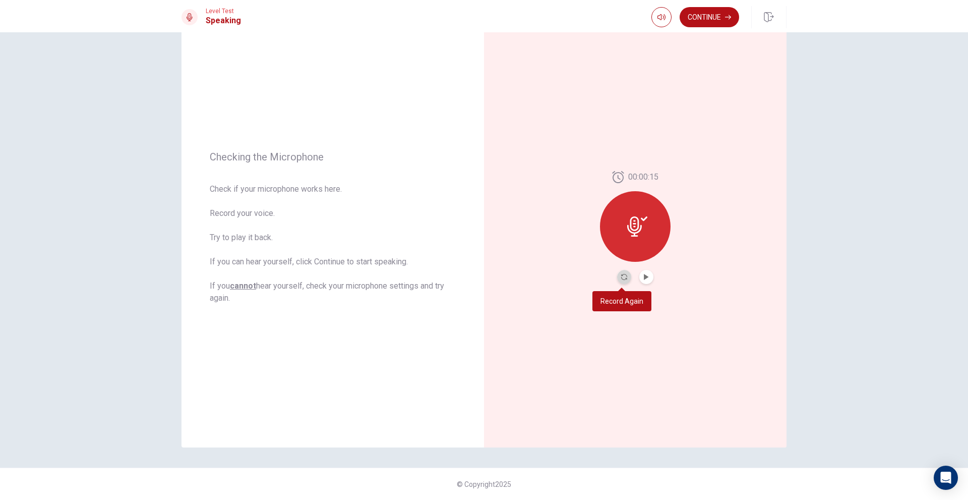
click at [626, 274] on button "Record Again" at bounding box center [624, 277] width 14 height 14
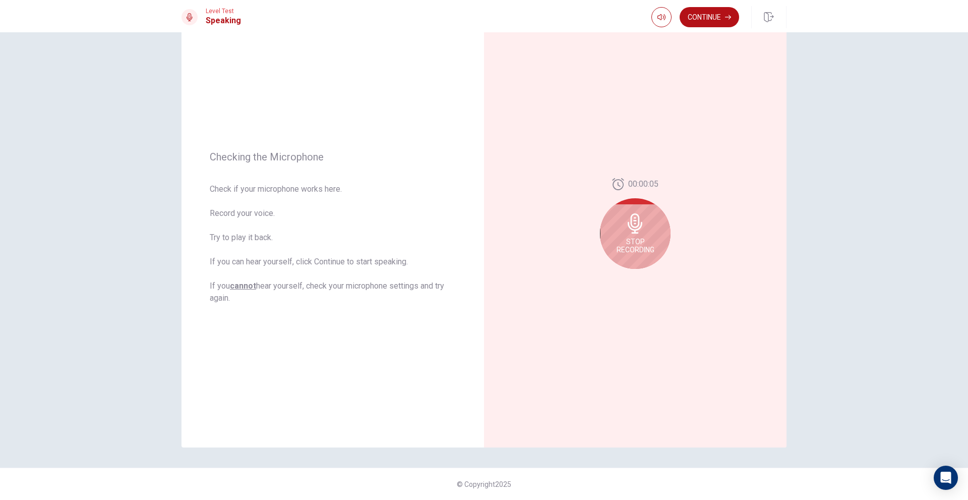
click at [646, 238] on span "Stop Recording" at bounding box center [636, 246] width 38 height 16
click at [641, 239] on div at bounding box center [635, 226] width 71 height 71
click at [625, 276] on button "Record Again" at bounding box center [624, 277] width 14 height 14
click at [631, 253] on span "Stop Recording" at bounding box center [636, 246] width 38 height 16
click at [623, 272] on button "Record Again" at bounding box center [624, 277] width 14 height 14
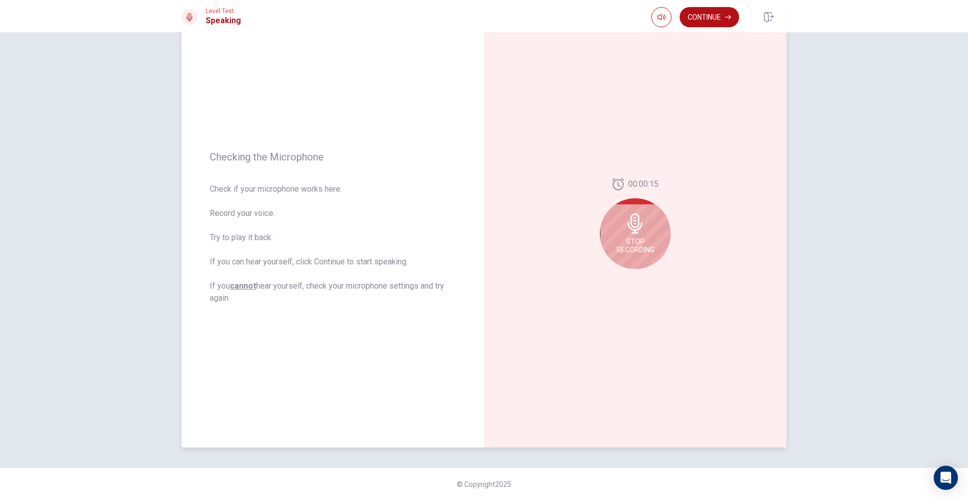
click at [629, 249] on span "Stop Recording" at bounding box center [636, 246] width 38 height 16
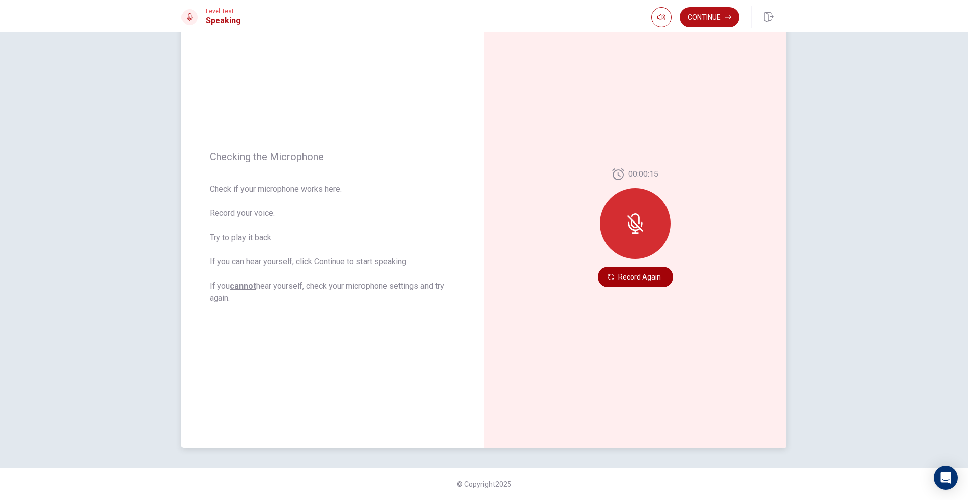
click at [631, 270] on button "Record Again" at bounding box center [635, 277] width 75 height 20
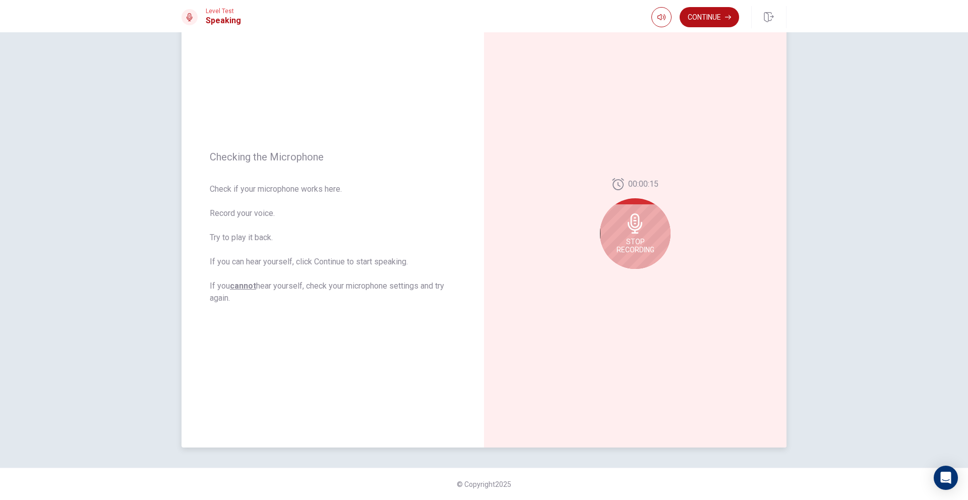
click at [634, 243] on span "Stop Recording" at bounding box center [636, 246] width 38 height 16
drag, startPoint x: 634, startPoint y: 243, endPoint x: 641, endPoint y: 242, distance: 7.6
click at [641, 242] on div at bounding box center [635, 226] width 71 height 71
click at [636, 242] on div at bounding box center [635, 226] width 71 height 71
click at [624, 270] on button "Record Again" at bounding box center [624, 277] width 14 height 14
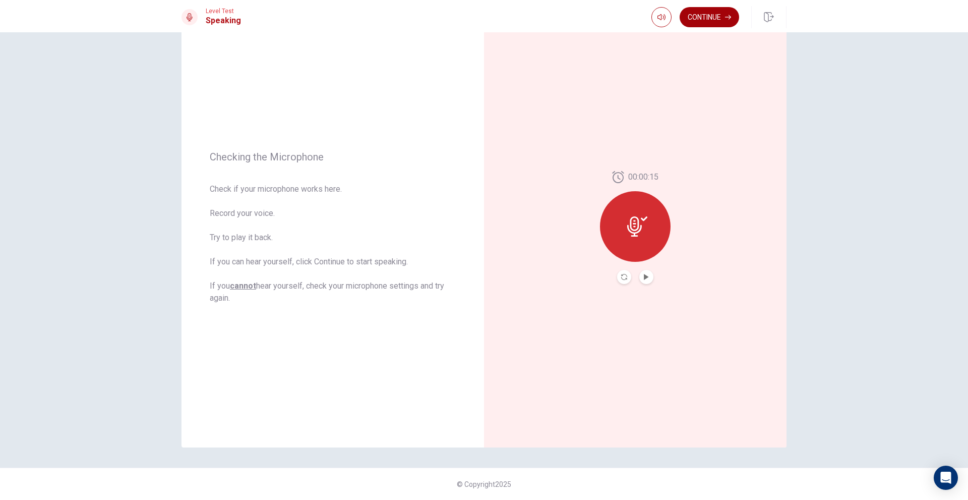
click at [708, 17] on button "Continue" at bounding box center [710, 17] width 60 height 20
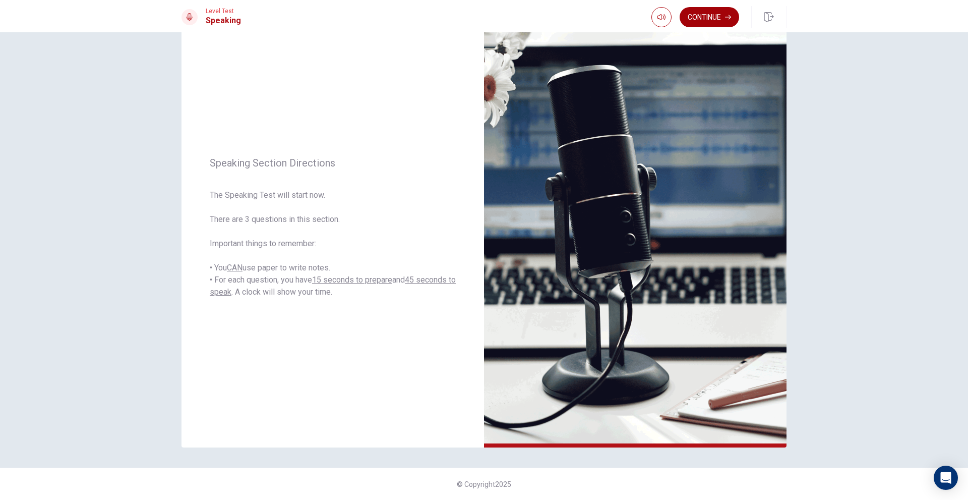
click at [691, 9] on button "Continue" at bounding box center [710, 17] width 60 height 20
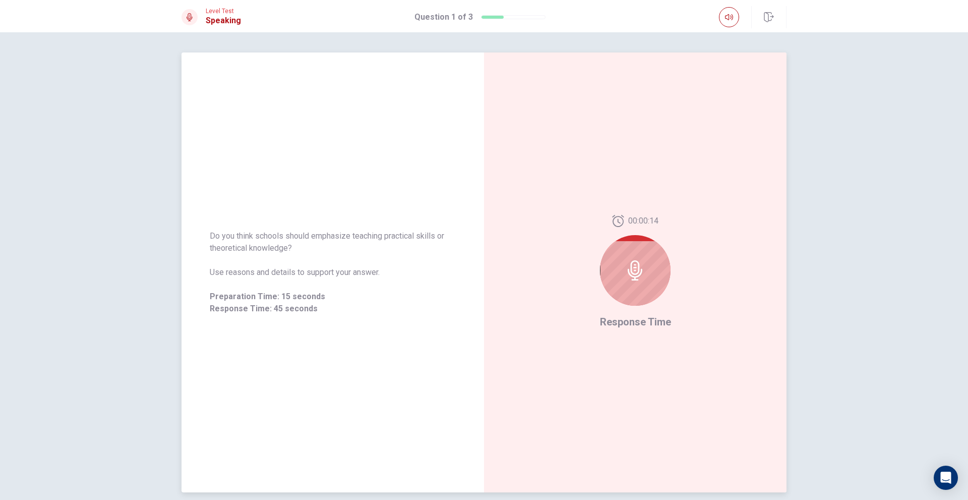
click at [604, 264] on div at bounding box center [635, 270] width 71 height 71
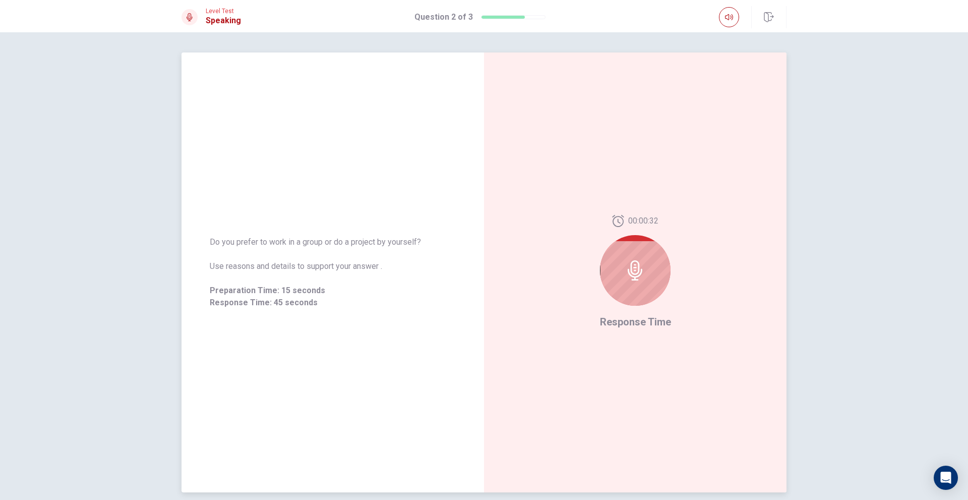
click at [628, 273] on icon at bounding box center [635, 270] width 15 height 20
click at [628, 270] on icon at bounding box center [635, 270] width 15 height 20
click at [637, 271] on icon at bounding box center [635, 270] width 20 height 20
click at [628, 283] on div at bounding box center [635, 270] width 71 height 71
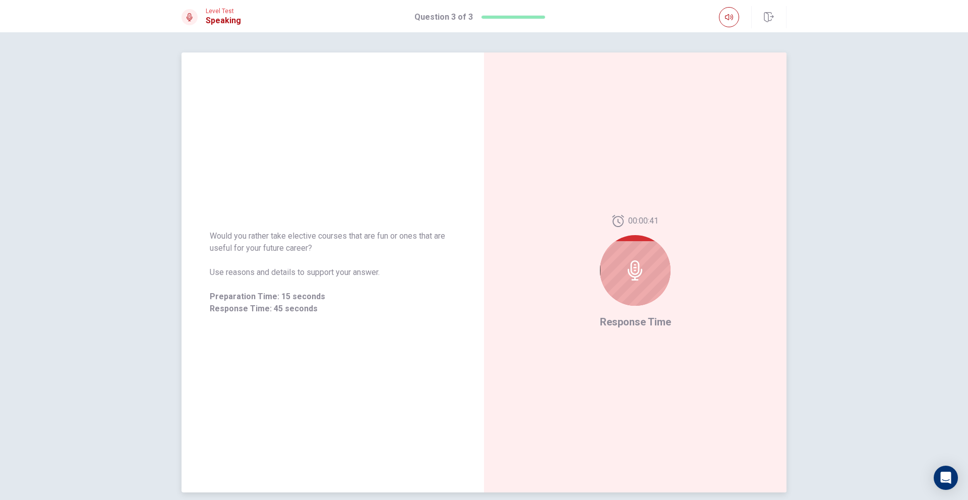
click at [626, 267] on icon at bounding box center [635, 270] width 20 height 20
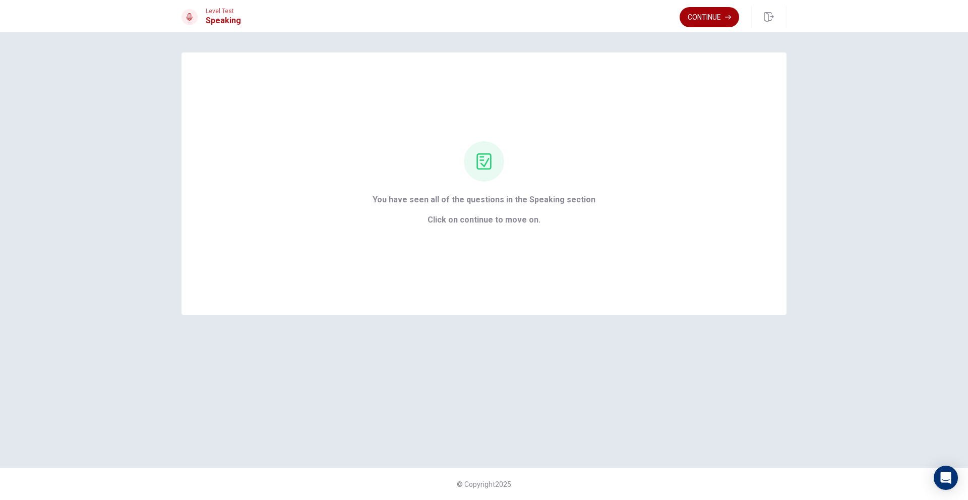
click at [696, 9] on button "Continue" at bounding box center [710, 17] width 60 height 20
click at [696, 9] on div "Continue" at bounding box center [710, 17] width 60 height 20
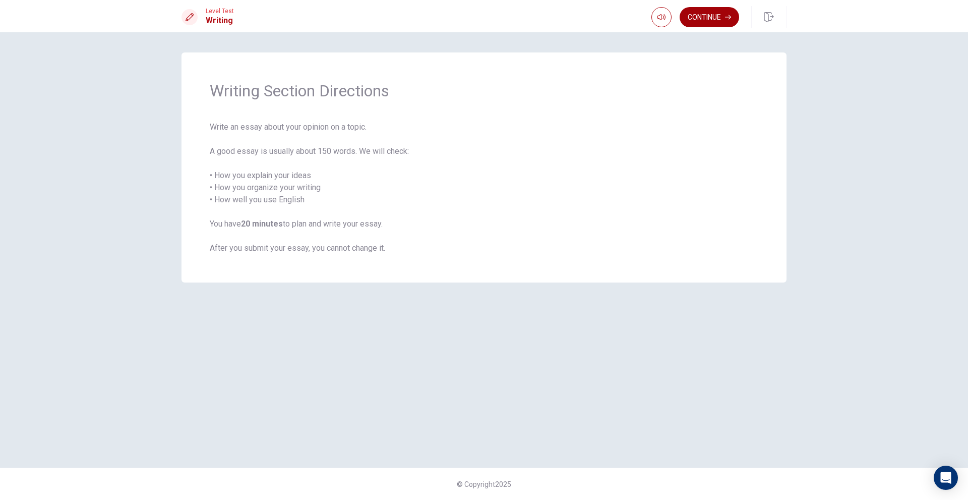
click at [706, 25] on button "Continue" at bounding box center [710, 17] width 60 height 20
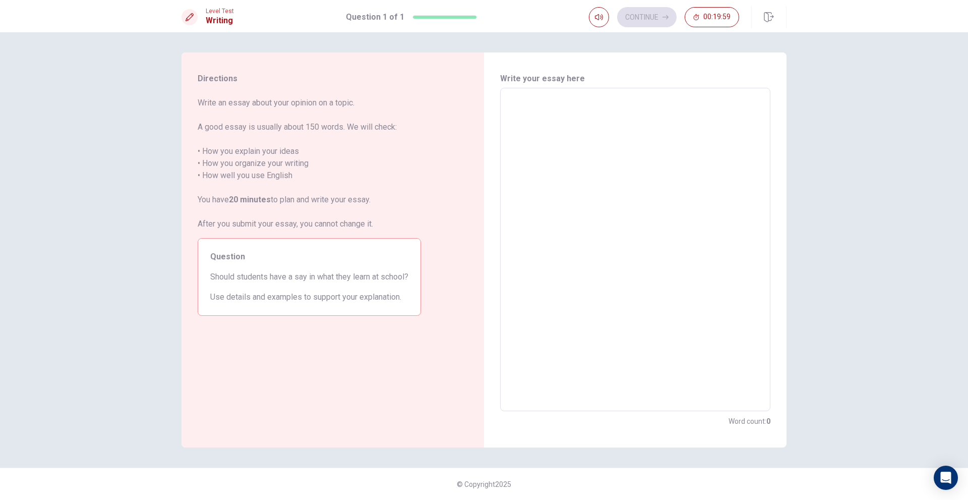
click at [627, 108] on textarea at bounding box center [635, 249] width 256 height 307
type textarea "t"
type textarea "x"
type textarea "th"
type textarea "x"
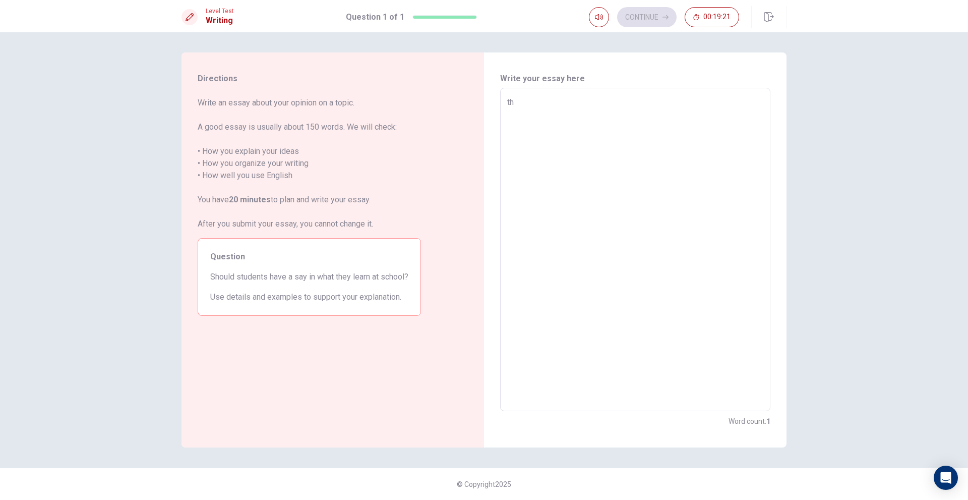
type textarea "the"
type textarea "x"
type textarea "thes"
type textarea "x"
type textarea "thes="
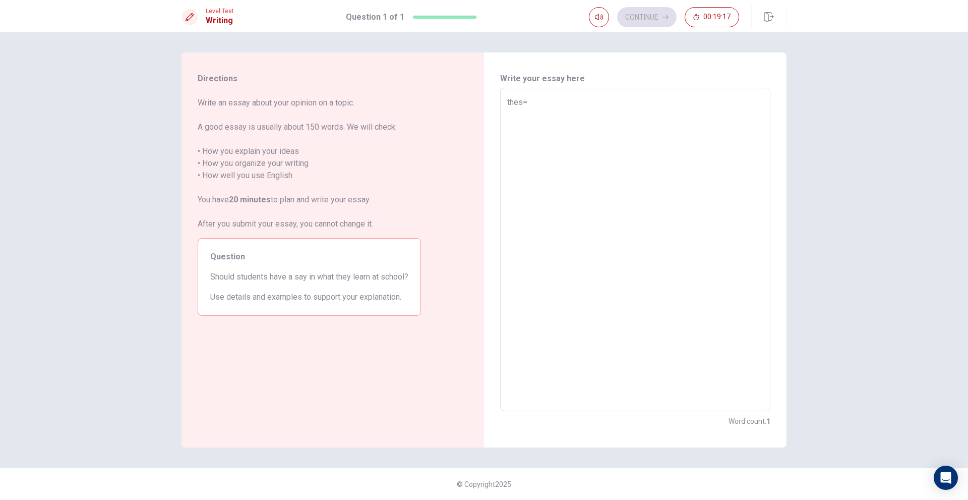
type textarea "x"
type textarea "thes"
type textarea "x"
type textarea "the"
type textarea "x"
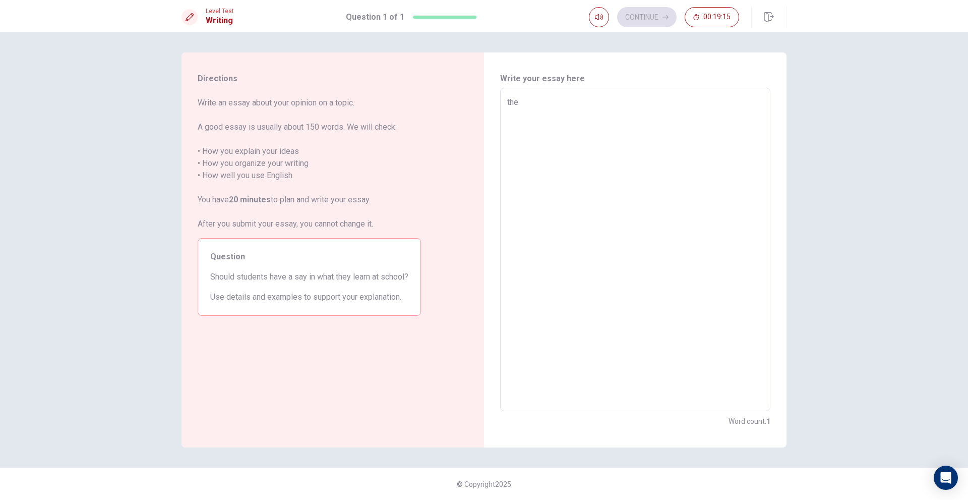
type textarea "th"
type textarea "x"
type textarea "t"
type textarea "x"
type textarea "t"
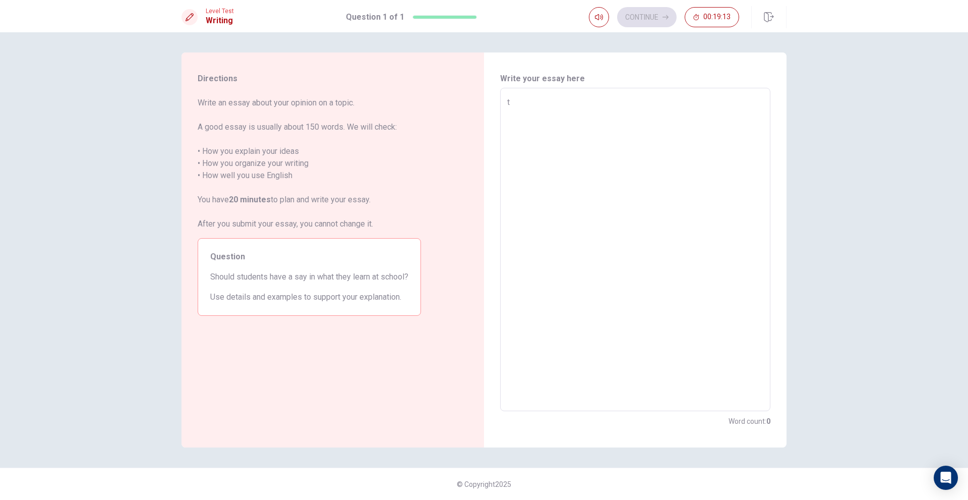
type textarea "x"
type textarea "th"
type textarea "x"
type textarea "the"
type textarea "x"
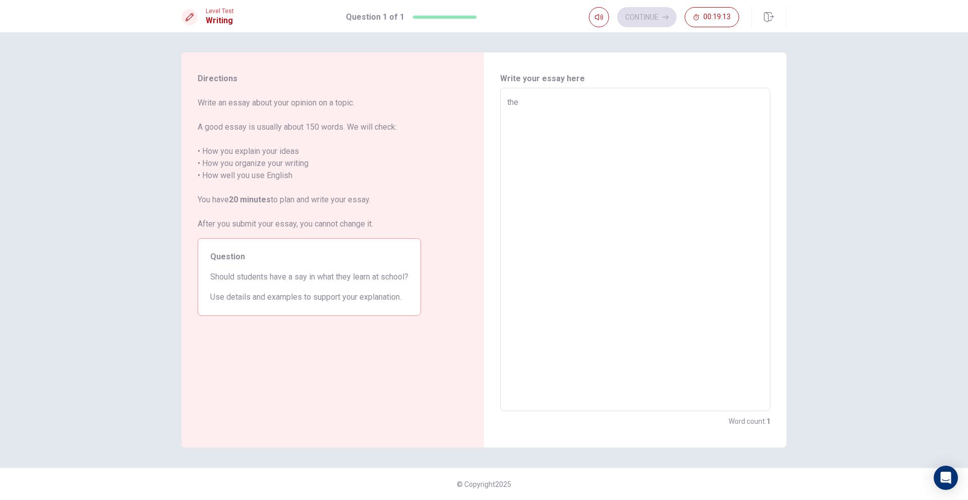
type textarea "the"
type textarea "x"
type textarea "the s"
type textarea "x"
type textarea "the st"
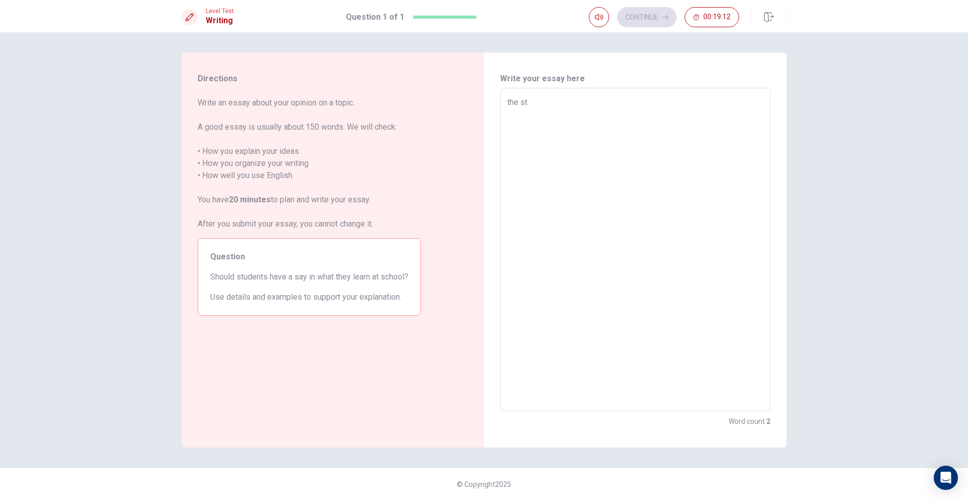
type textarea "x"
type textarea "the stu"
type textarea "x"
type textarea "the stud"
type textarea "x"
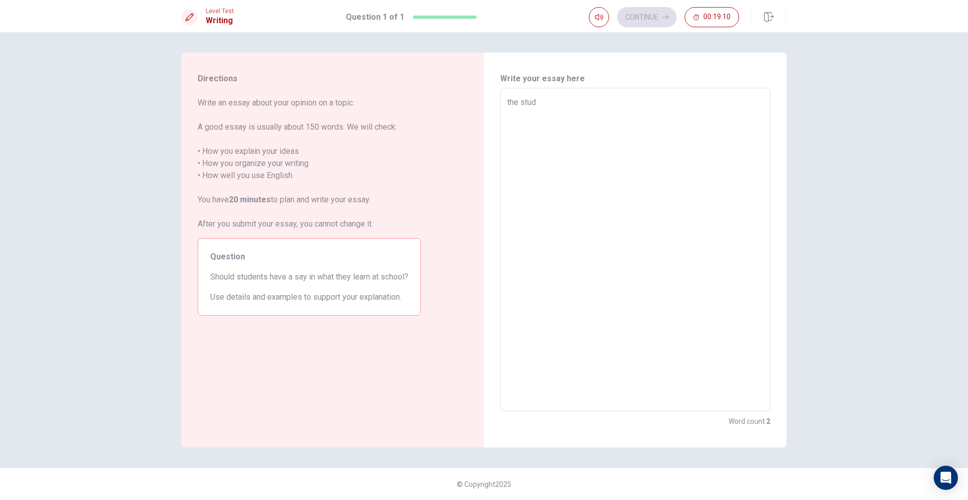
type textarea "the stude"
type textarea "x"
type textarea "the studeb"
type textarea "x"
type textarea "the stude"
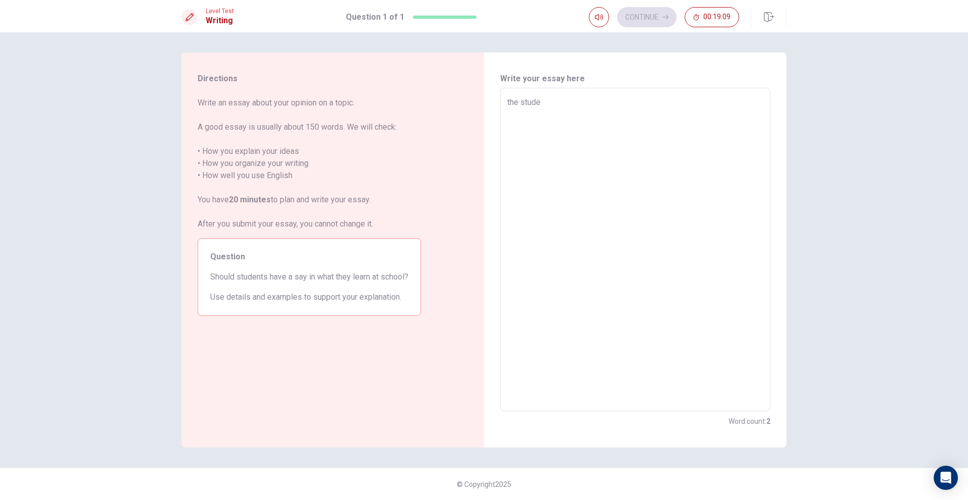
type textarea "x"
type textarea "the studen"
type textarea "x"
type textarea "the student"
type textarea "x"
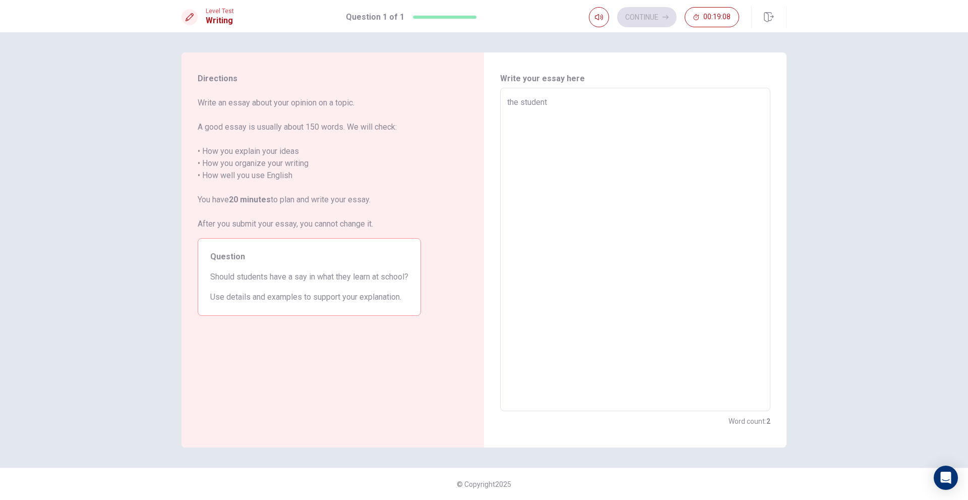
type textarea "the student"
type textarea "x"
type textarea "the student h"
type textarea "x"
type textarea "the student he"
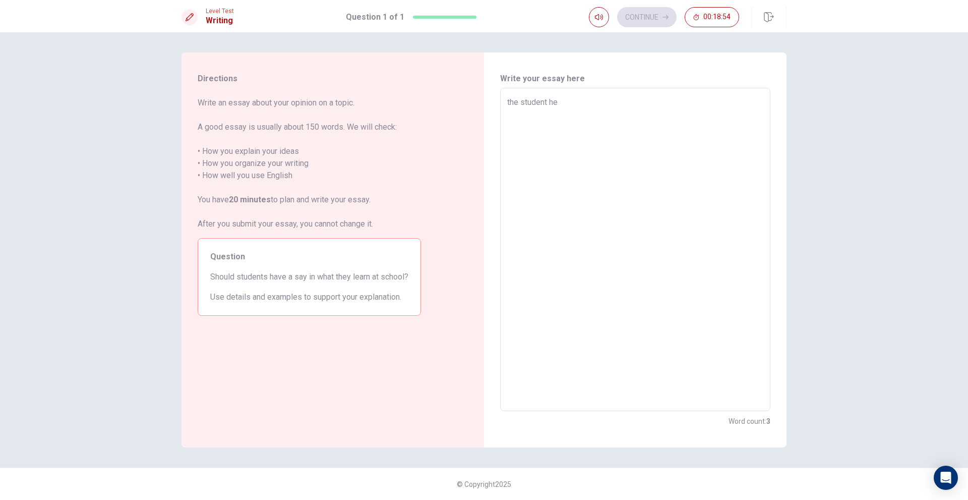
type textarea "x"
type textarea "the student hea"
type textarea "x"
type textarea "the student heav"
type textarea "x"
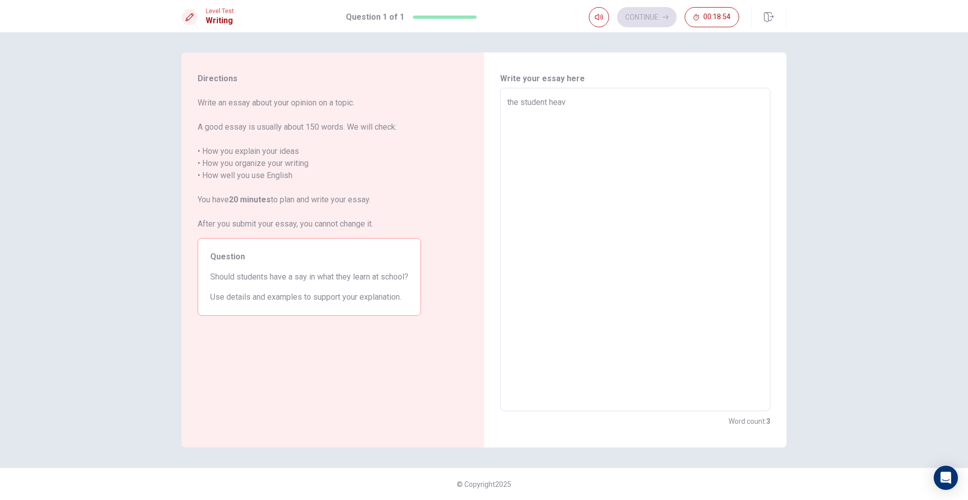
type textarea "the student hea"
type textarea "x"
type textarea "the student he"
type textarea "x"
type textarea "the student h"
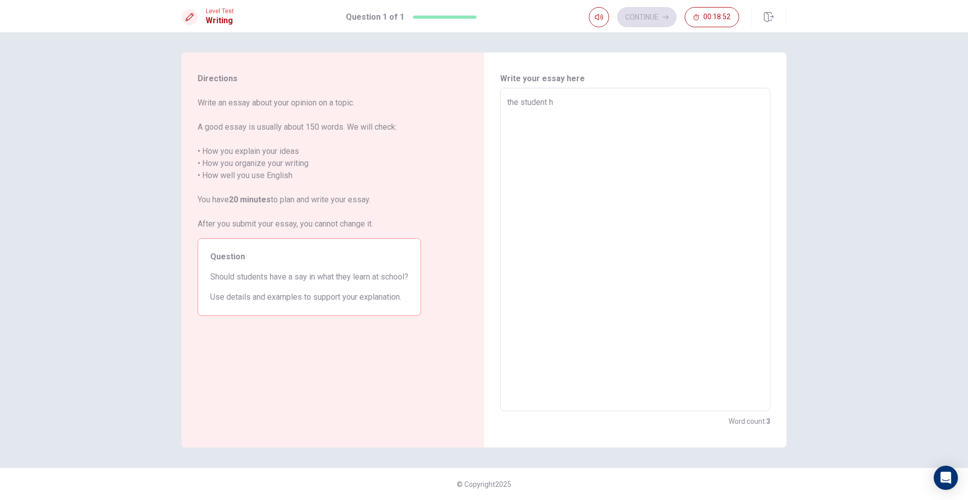
type textarea "x"
type textarea "the student"
type textarea "x"
type textarea "the student l"
type textarea "x"
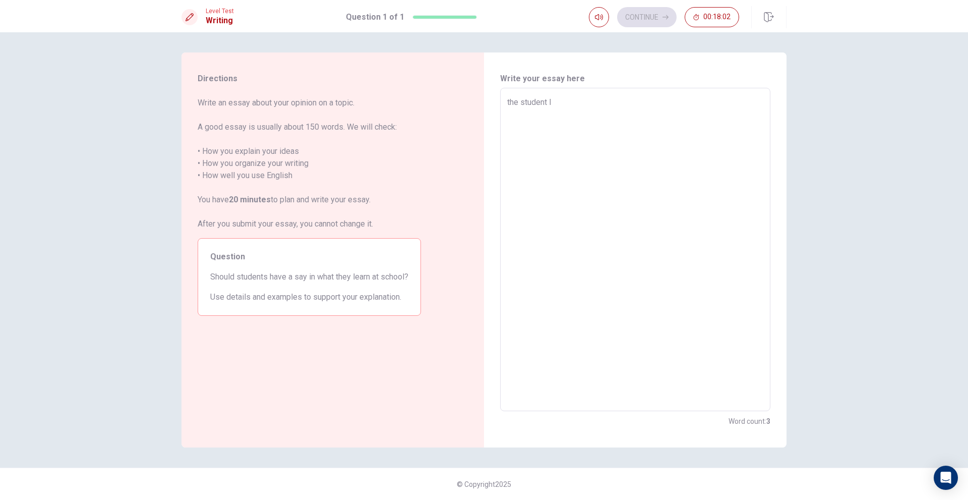
type textarea "the student"
type textarea "x"
type textarea "the student t"
type textarea "x"
type textarea "the student th"
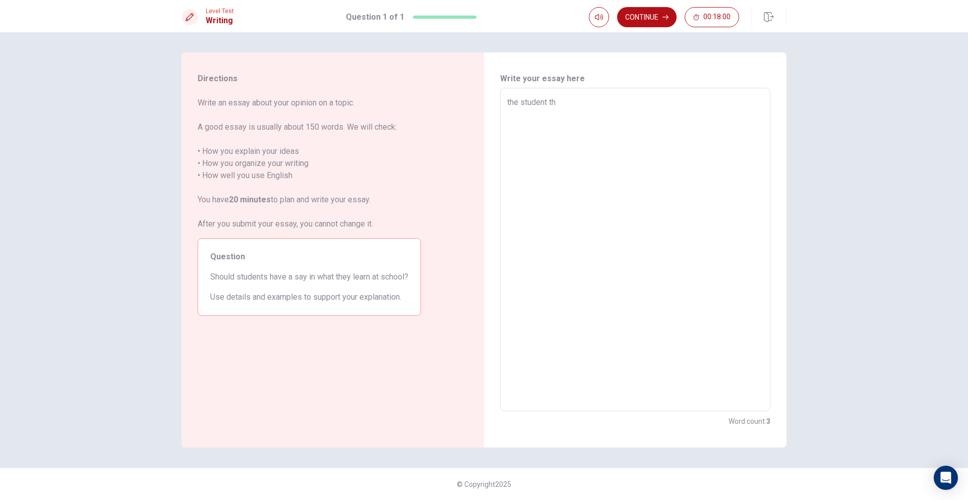
type textarea "x"
type textarea "the student thi"
type textarea "x"
type textarea "the student thin"
type textarea "x"
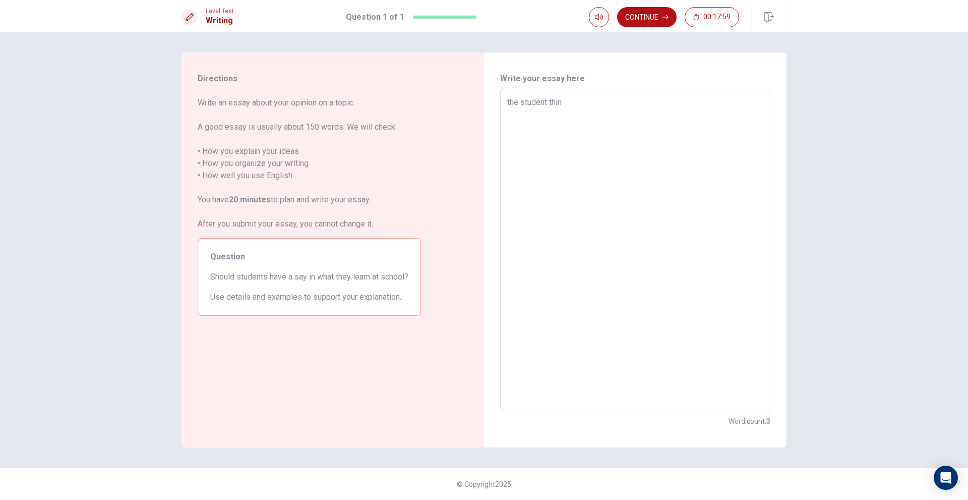
type textarea "the student think"
type textarea "x"
type textarea "the student think"
type textarea "x"
type textarea "the student think s"
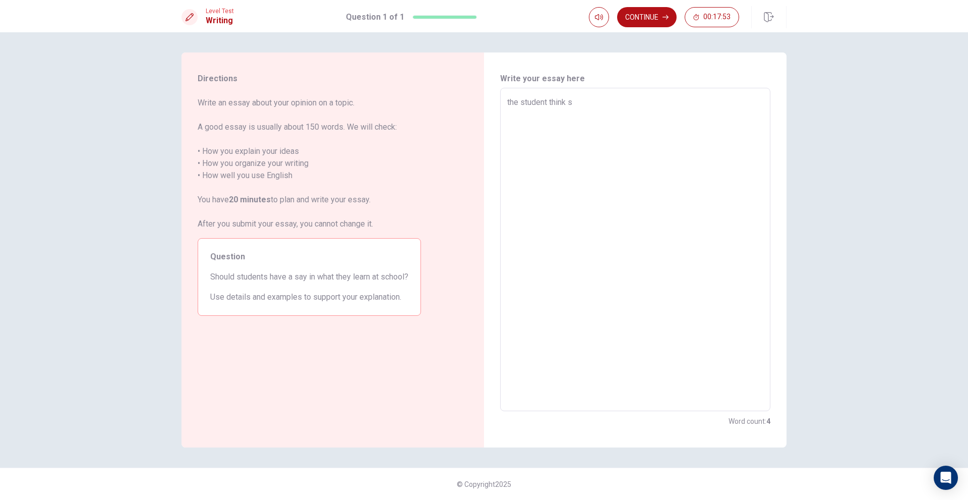
type textarea "x"
type textarea "the student think so"
type textarea "x"
type textarea "the student think som"
type textarea "x"
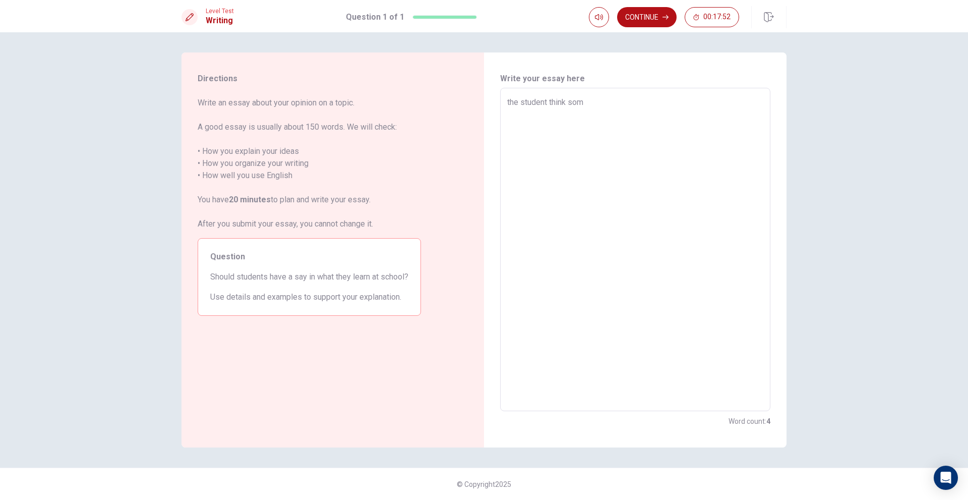
type textarea "the student think some"
type textarea "x"
type textarea "the student think some"
type textarea "x"
type textarea "the student think some s"
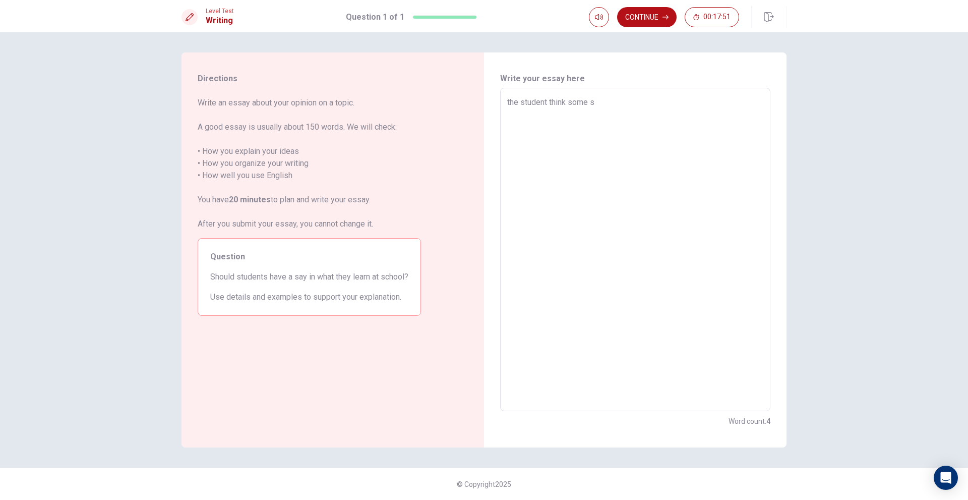
type textarea "x"
type textarea "the student think some su"
type textarea "x"
type textarea "the student think some sub"
type textarea "x"
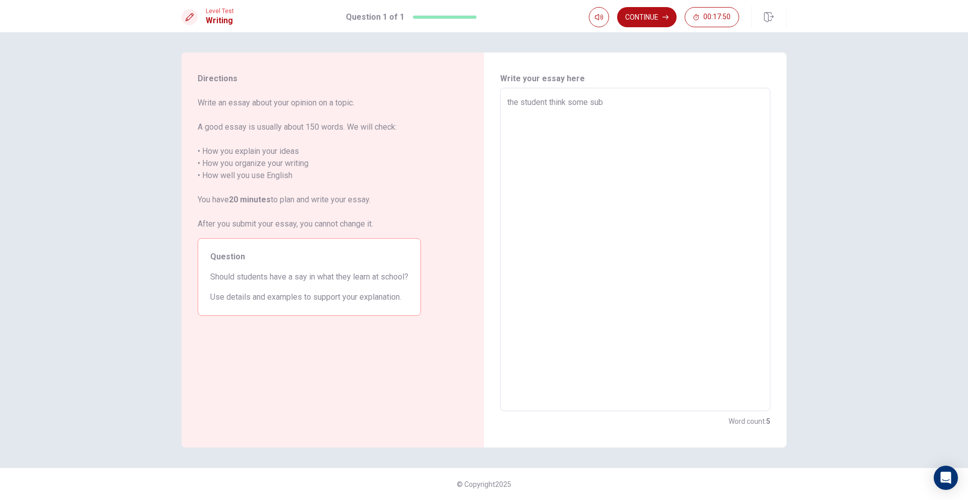
type textarea "the student think some subk"
type textarea "x"
type textarea "the student think some sub"
type textarea "x"
type textarea "the student think some subk"
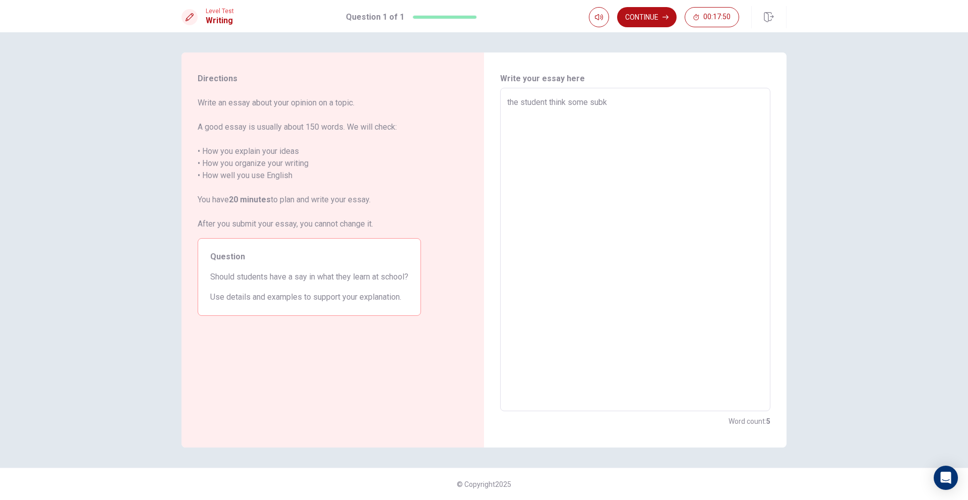
type textarea "x"
type textarea "the student think some [PERSON_NAME]"
type textarea "x"
type textarea "the student think some subk"
type textarea "x"
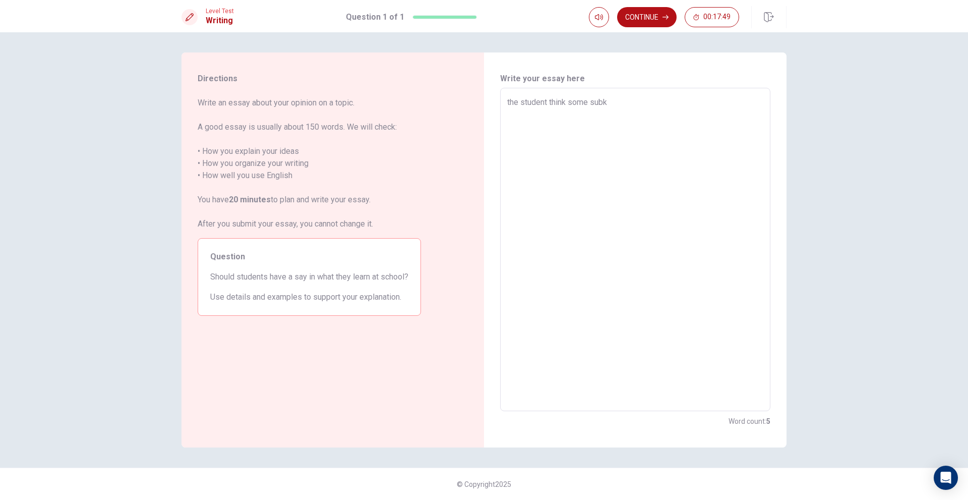
type textarea "the student think some sub"
type textarea "x"
type textarea "the student think some subk"
type textarea "x"
type textarea "the student think some [PERSON_NAME]"
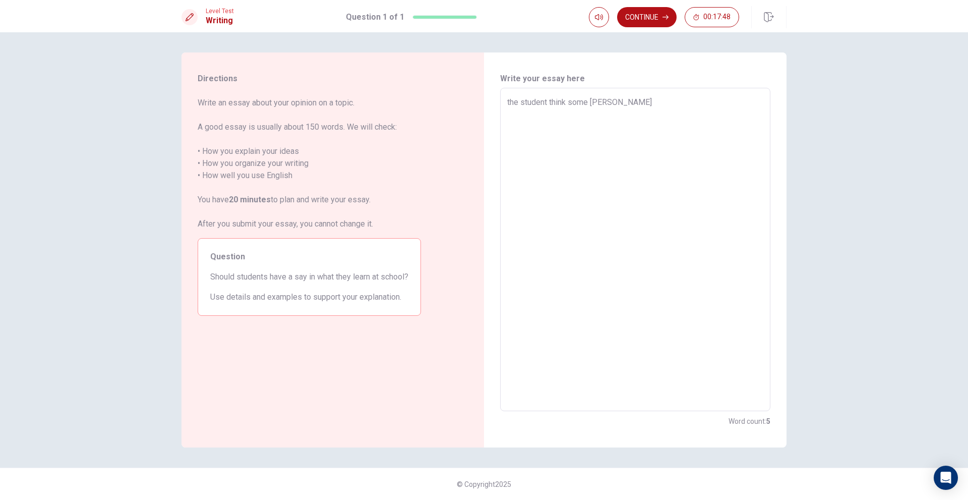
type textarea "x"
type textarea "the student think some subk"
type textarea "x"
type textarea "the student think some sub"
type textarea "x"
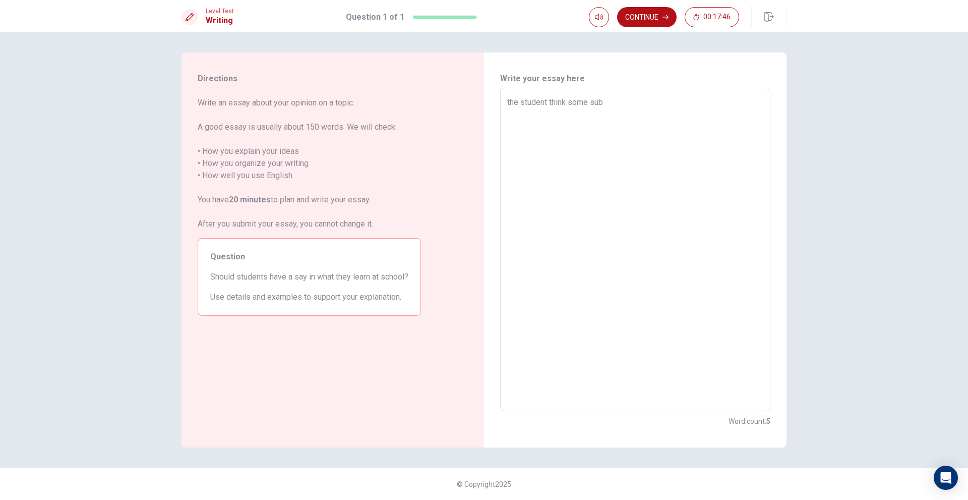
type textarea "the student think some subj"
type textarea "x"
type textarea "the student think some subje"
type textarea "x"
type textarea "the student think some subjec"
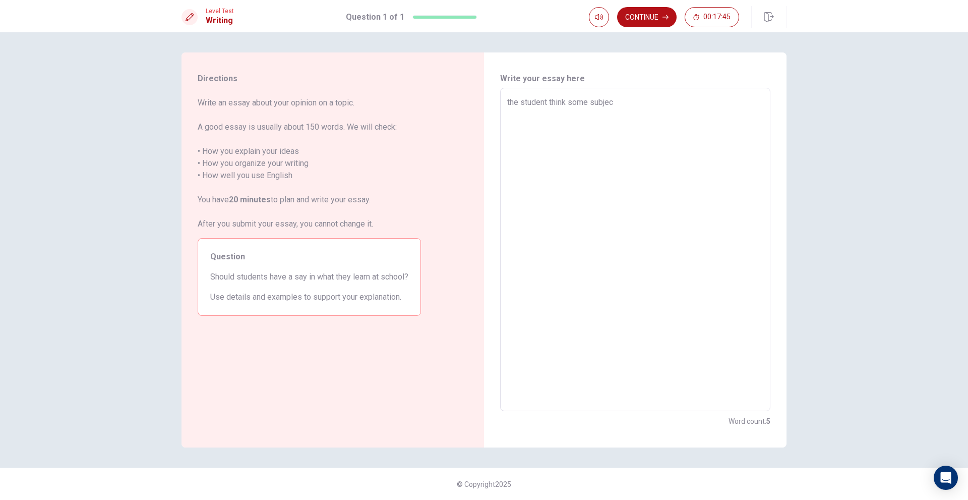
type textarea "x"
type textarea "the student think some subject"
type textarea "x"
type textarea "the student think some subject"
type textarea "x"
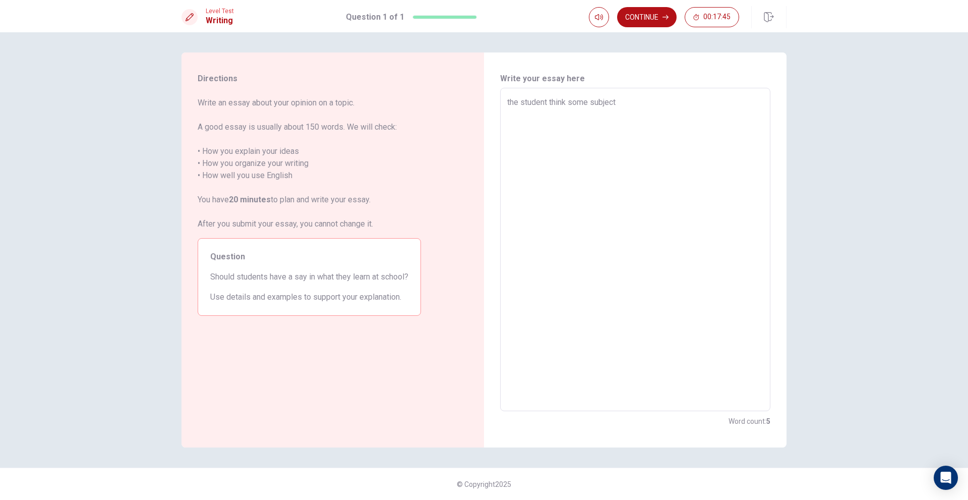
type textarea "the student think some subject i"
type textarea "x"
type textarea "the student think some subject is"
type textarea "x"
type textarea "the student think some subject is"
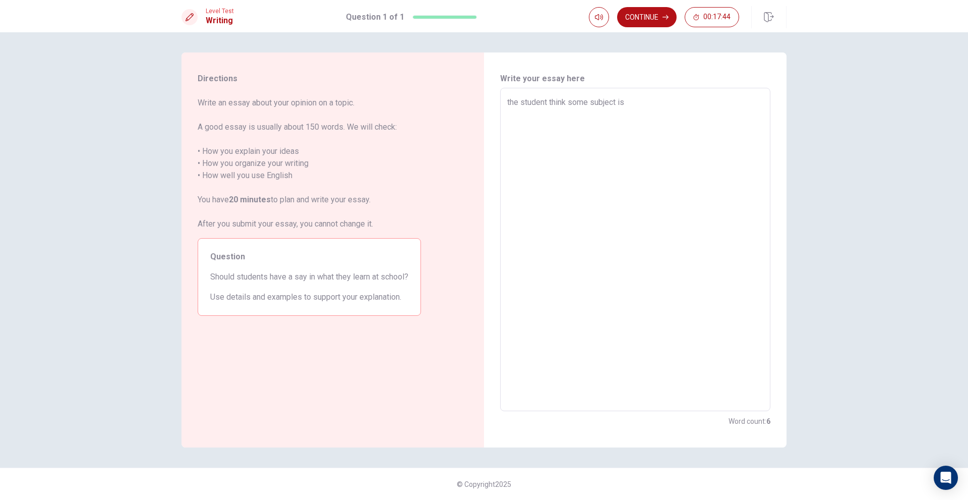
type textarea "x"
type textarea "the student think some subject is i"
type textarea "x"
type textarea "the student think some subject is im"
type textarea "x"
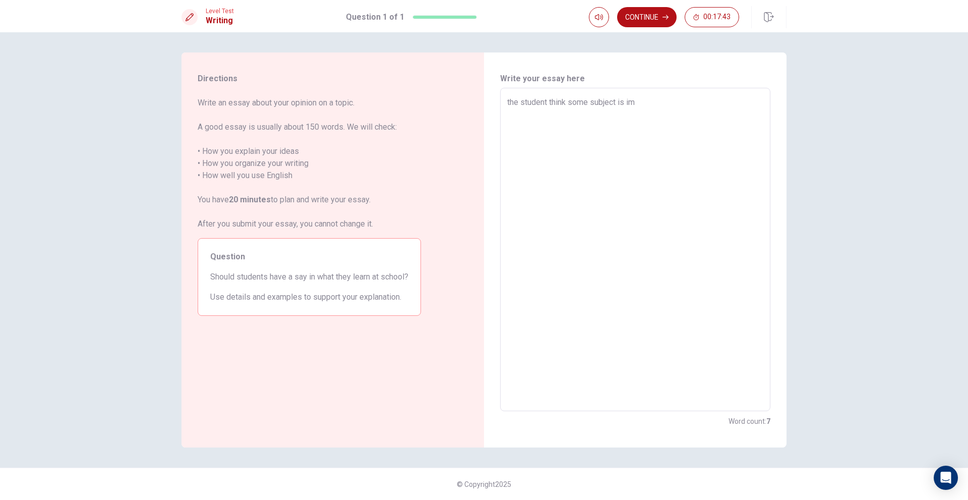
type textarea "the student think some subject is imp"
type textarea "x"
type textarea "the student think some subject is impo"
type textarea "x"
type textarea "the student think some subject is impor"
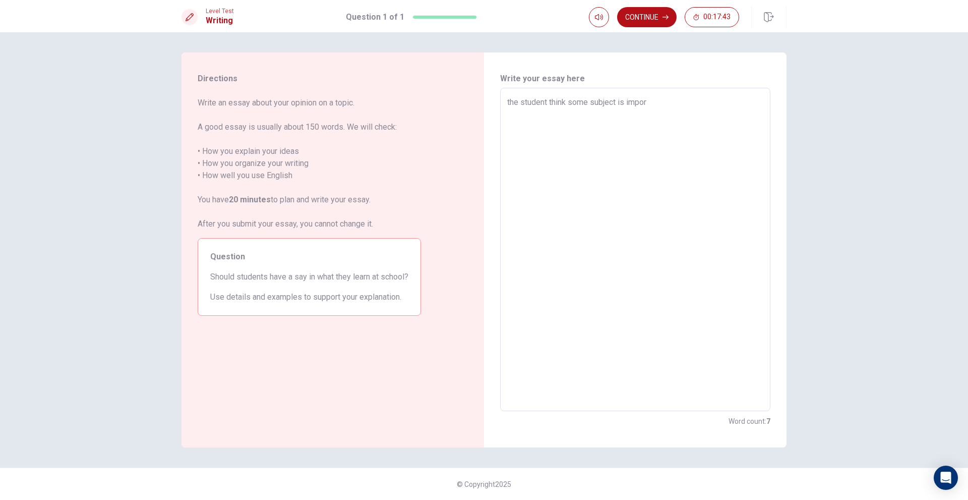
type textarea "x"
type textarea "the student think some subject is import"
type textarea "x"
type textarea "the student think some subject is importa"
type textarea "x"
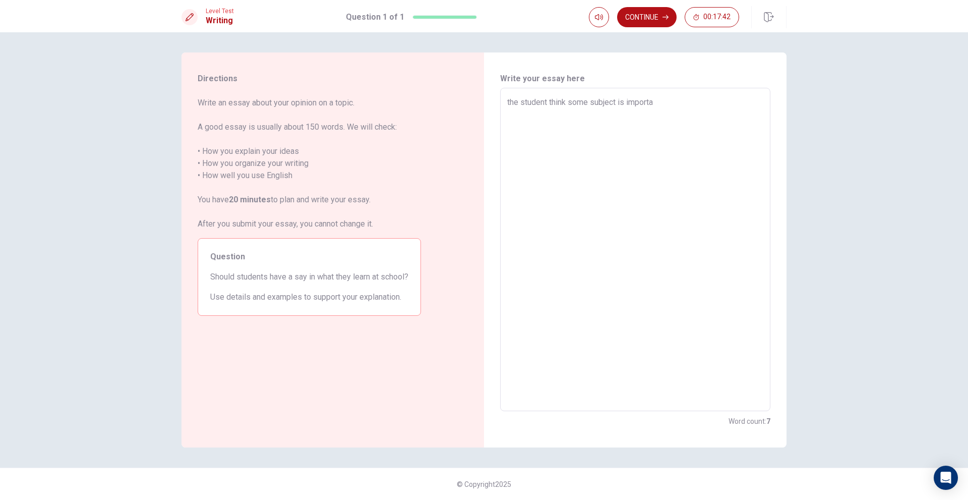
type textarea "the student think some subject is importan"
type textarea "x"
type textarea "the student think some subject is important"
type textarea "x"
type textarea "the student think some subject is important"
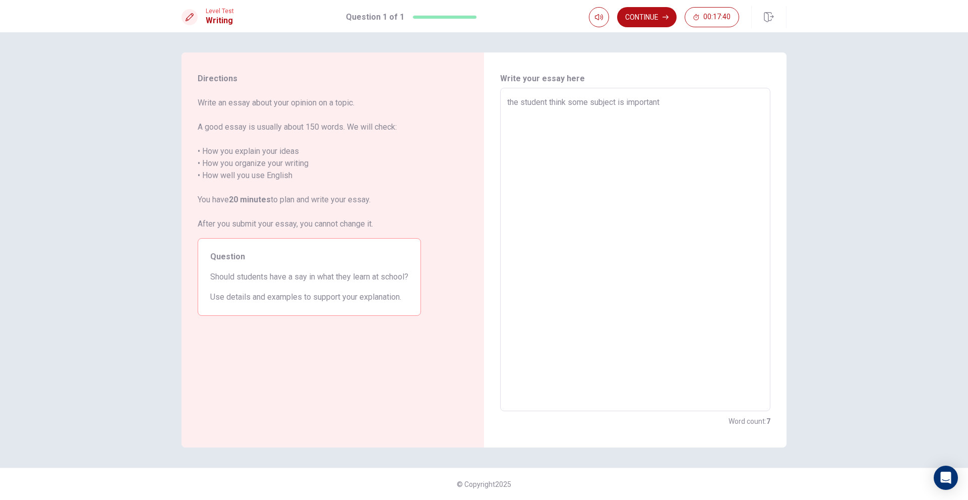
type textarea "x"
type textarea "the student think some subject is important a"
type textarea "x"
type textarea "the student think some subject is important an"
type textarea "x"
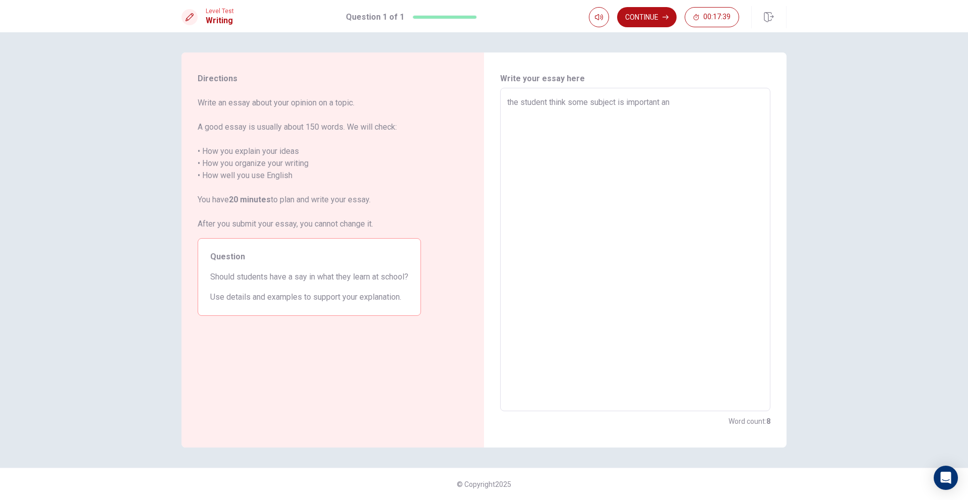
type textarea "the student think some subject is important and"
type textarea "x"
type textarea "the student think some subject is important an"
type textarea "x"
type textarea "the student think some subject is important [PERSON_NAME]"
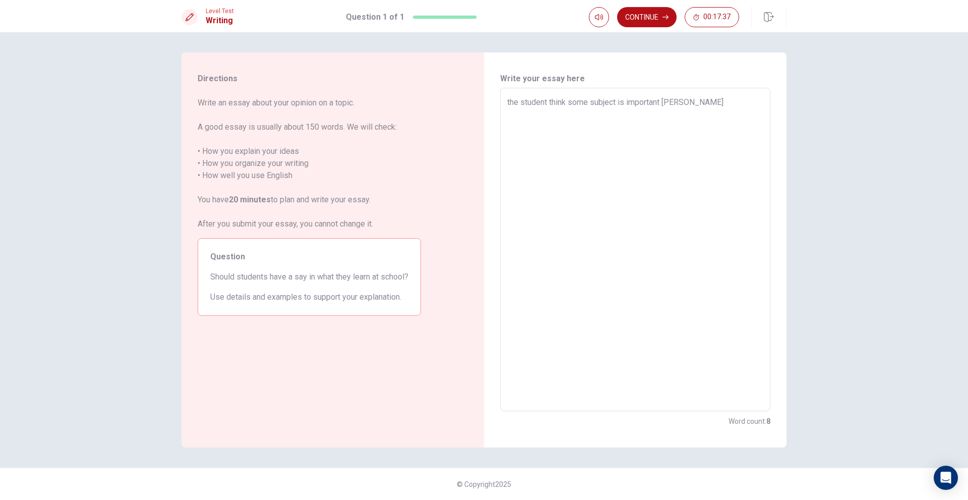
type textarea "x"
type textarea "the student think some subject is important annd"
type textarea "x"
type textarea "the student think some subject is important annd"
type textarea "x"
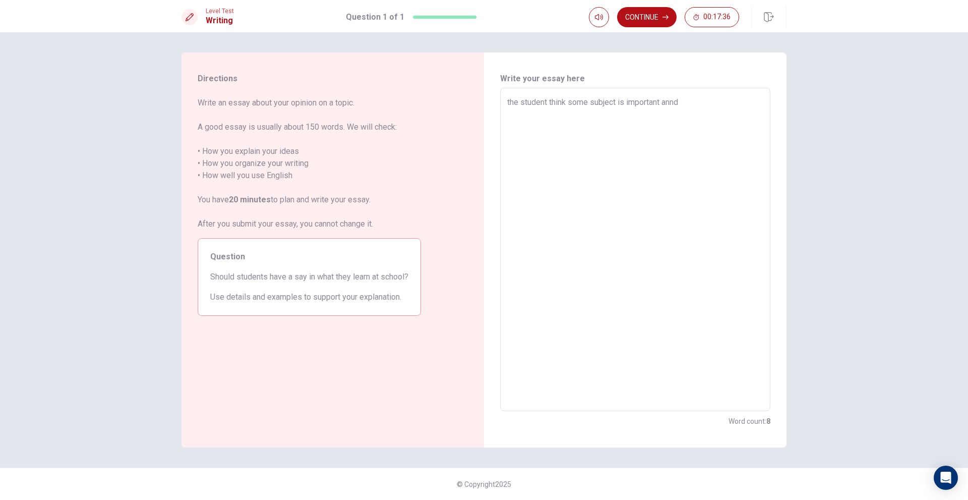
type textarea "the student think some subject is important annd"
type textarea "x"
type textarea "the student think some subject is important [PERSON_NAME]"
type textarea "x"
type textarea "the student think some subject is important an"
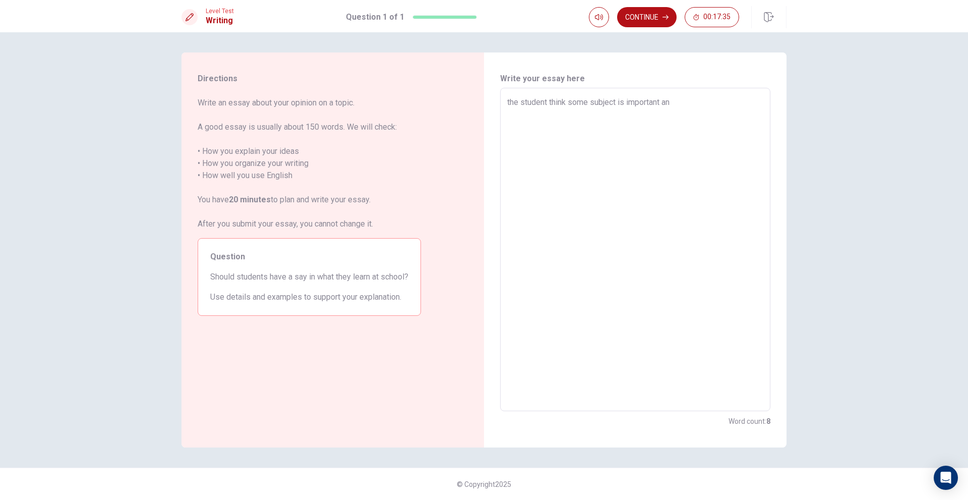
type textarea "x"
type textarea "the student think some subject is important and"
type textarea "x"
type textarea "the student think some subject is important and"
type textarea "x"
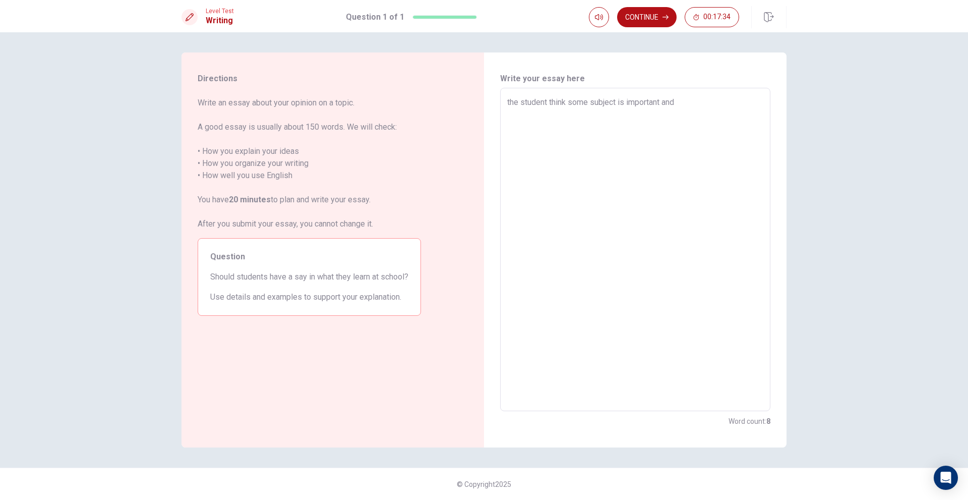
type textarea "the student think some subject is important and s"
type textarea "x"
type textarea "the student think some subject is important and so"
type textarea "x"
type textarea "the student think some subject is important and som"
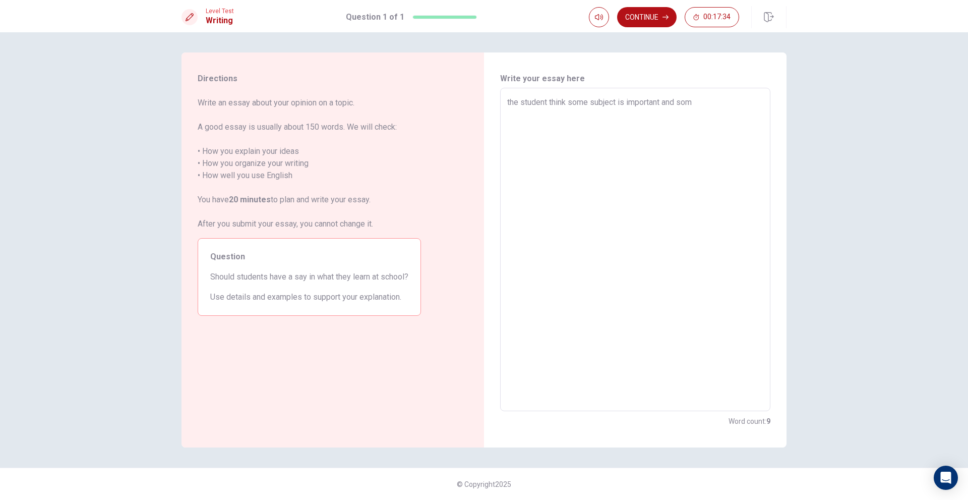
type textarea "x"
type textarea "the student think some subject is important and some"
type textarea "x"
type textarea "the student think some subject is important and some"
type textarea "x"
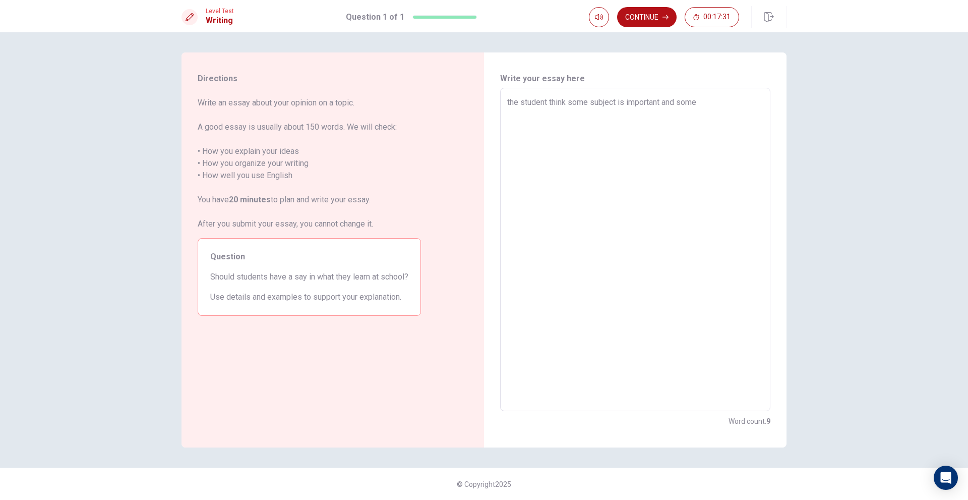
type textarea "the student think some subject is important and some s"
type textarea "x"
type textarea "the student think some subject is important and some su"
type textarea "x"
type textarea "the student think some subject is important and some sub"
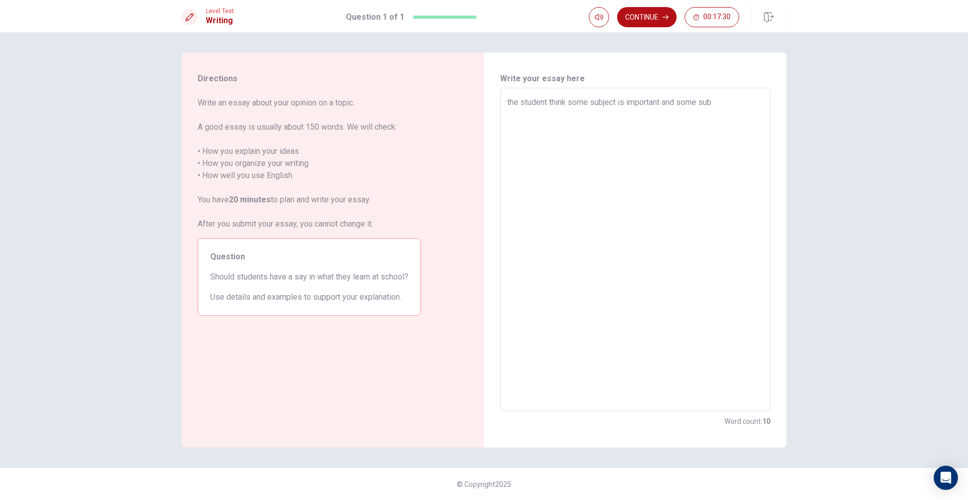
type textarea "x"
type textarea "the student think some subject is important and some subb"
type textarea "x"
type textarea "the student think some subject is important and some sub"
type textarea "x"
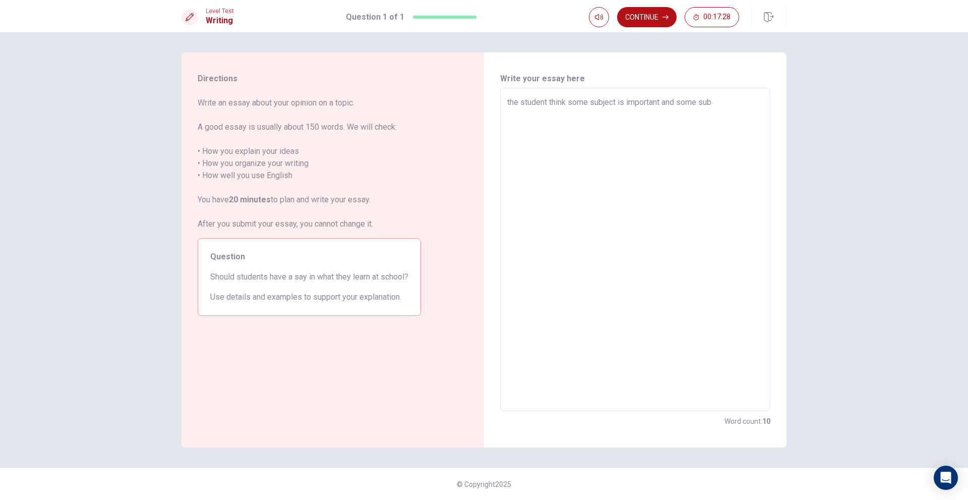
type textarea "the student think some subject is important and some subj"
type textarea "x"
type textarea "the student think some subject is important and some subje"
type textarea "x"
type textarea "the student think some subject is important and some subjec"
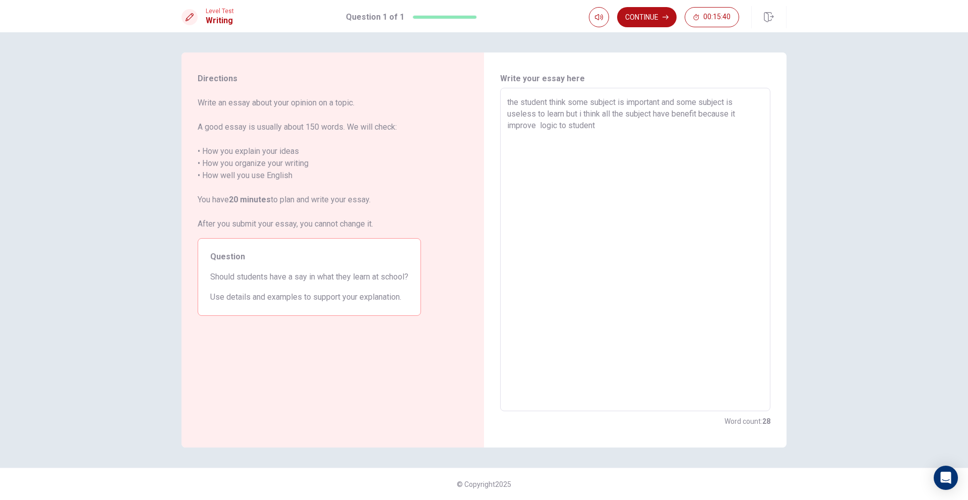
click at [594, 126] on textarea "the student think some subject is important and some subject is useless to lear…" at bounding box center [635, 249] width 256 height 307
click at [621, 119] on textarea "the student think some subject is important and some subject is useless to lear…" at bounding box center [635, 249] width 256 height 307
click at [613, 126] on textarea "the student think some subject is important and some subject is useless to lear…" at bounding box center [635, 249] width 256 height 307
click at [605, 125] on textarea "the student think some subject is important and some subject is useless to lear…" at bounding box center [635, 249] width 256 height 307
click at [680, 153] on textarea "the student think some subject is important and some subject is useless to lear…" at bounding box center [635, 249] width 256 height 307
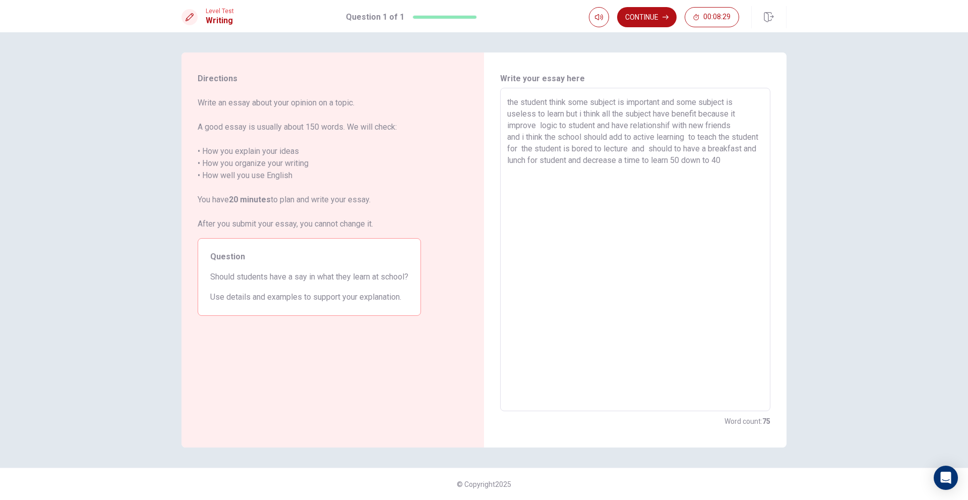
click at [734, 159] on textarea "the student think some subject is important and some subject is useless to lear…" at bounding box center [635, 249] width 256 height 307
click at [576, 171] on textarea "the student think some subject is important and some subject is useless to lear…" at bounding box center [635, 249] width 256 height 307
click at [579, 191] on textarea "the student think some subject is important and some subject is useless to lear…" at bounding box center [635, 249] width 256 height 307
click at [768, 198] on div "the student think some subject is important and some subject is useless to lear…" at bounding box center [635, 249] width 270 height 323
click at [749, 195] on textarea "the student think some subject is important and some subject is useless to lear…" at bounding box center [635, 249] width 256 height 307
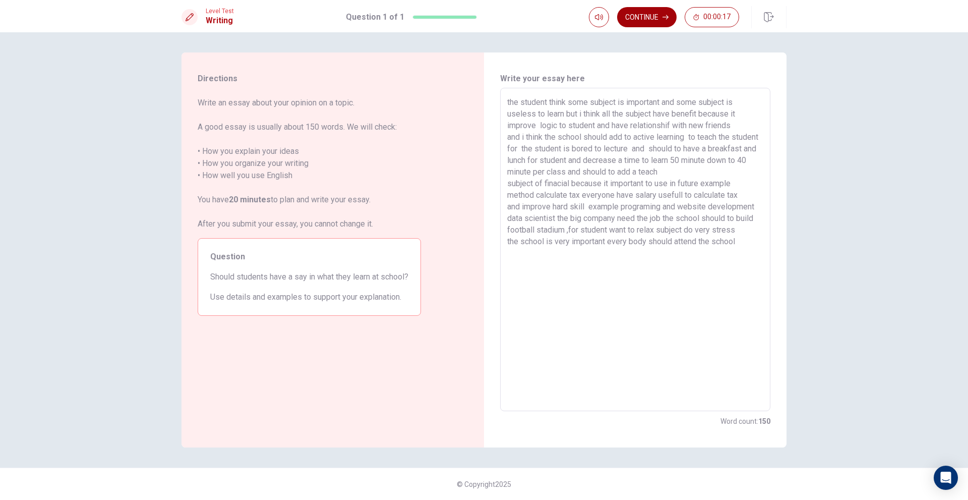
click at [670, 14] on button "Continue" at bounding box center [647, 17] width 60 height 20
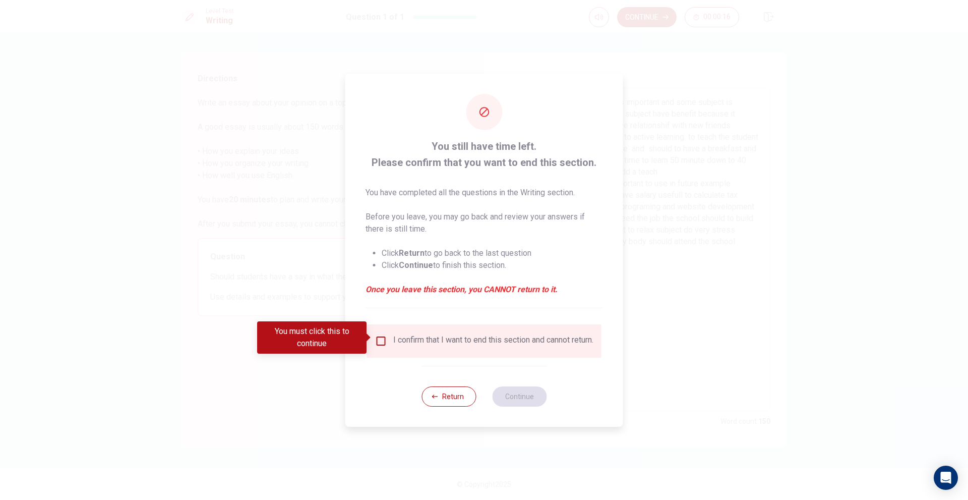
click at [386, 335] on div "I confirm that I want to end this section and cannot return." at bounding box center [484, 341] width 218 height 12
click at [380, 337] on input "You must click this to continue" at bounding box center [381, 341] width 12 height 12
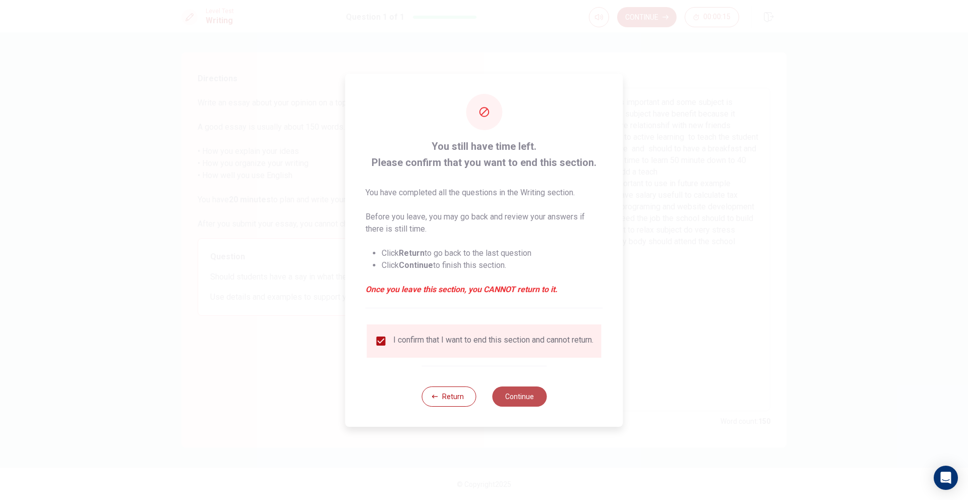
click at [506, 398] on button "Continue" at bounding box center [519, 396] width 54 height 20
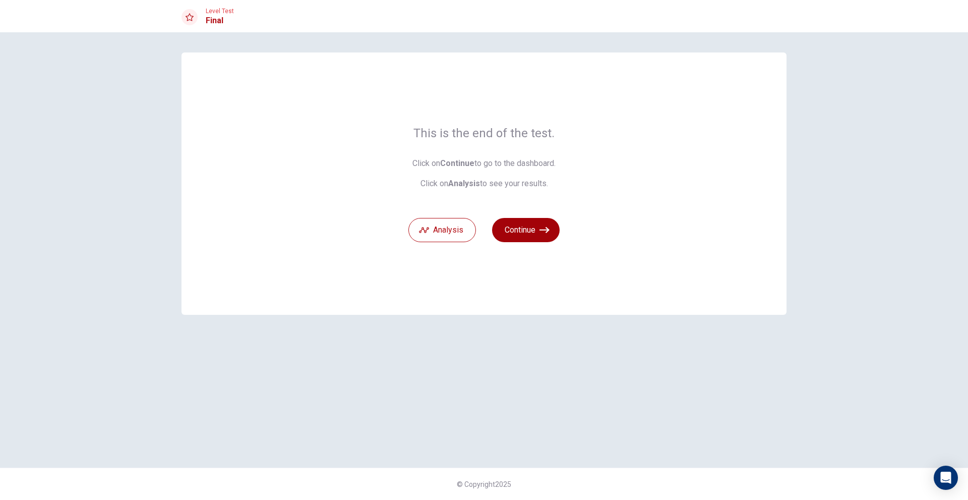
click at [530, 232] on button "Continue" at bounding box center [526, 230] width 68 height 24
